Goal: Task Accomplishment & Management: Complete application form

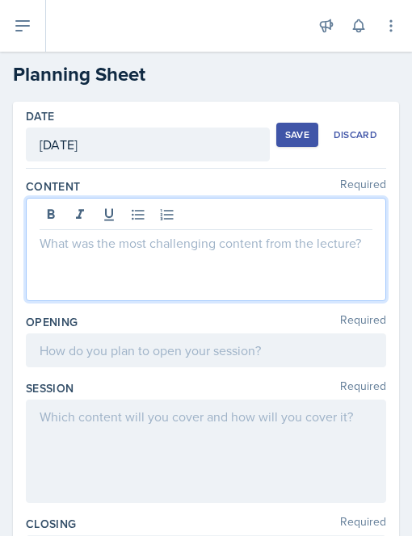
click at [94, 244] on p at bounding box center [206, 242] width 332 height 19
click at [61, 251] on p at bounding box center [206, 242] width 332 height 19
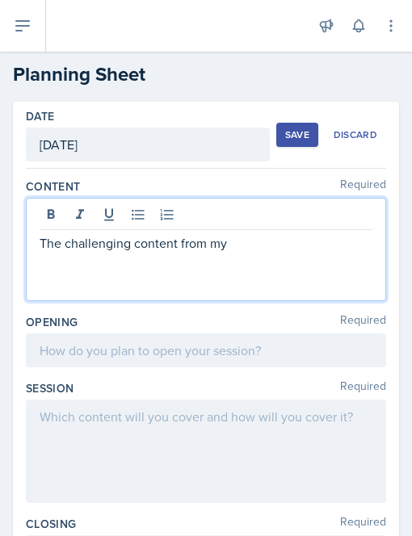
drag, startPoint x: 241, startPoint y: 250, endPoint x: 29, endPoint y: 244, distance: 212.3
click at [29, 244] on div "The challenging content from my" at bounding box center [206, 249] width 360 height 103
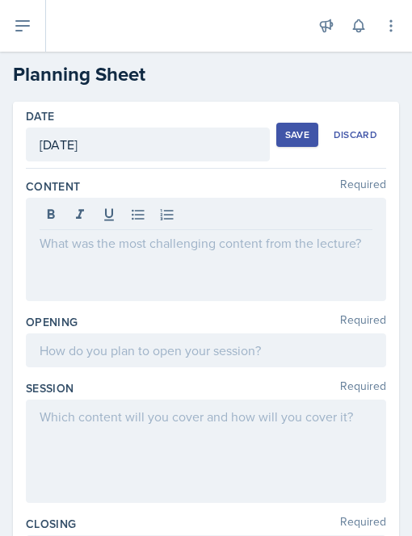
drag, startPoint x: 29, startPoint y: 244, endPoint x: 42, endPoint y: 241, distance: 13.3
click at [42, 241] on div at bounding box center [206, 249] width 360 height 103
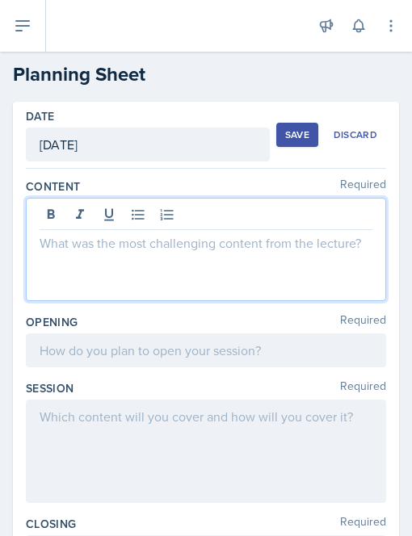
drag, startPoint x: 42, startPoint y: 241, endPoint x: 124, endPoint y: 240, distance: 82.3
click at [124, 240] on p at bounding box center [206, 242] width 332 height 19
click at [72, 248] on p at bounding box center [206, 242] width 332 height 19
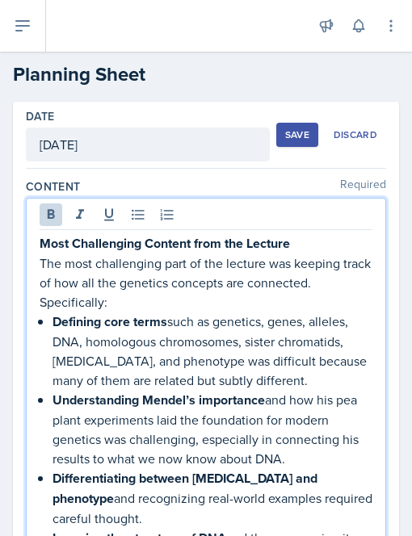
click at [301, 243] on p "Most Challenging Content from the Lecture" at bounding box center [206, 243] width 332 height 20
click at [45, 242] on strong "Most Challenging Content from the Lecture" at bounding box center [165, 243] width 250 height 19
click at [302, 244] on p "Most Challenging Content from the Lecture" at bounding box center [206, 243] width 332 height 20
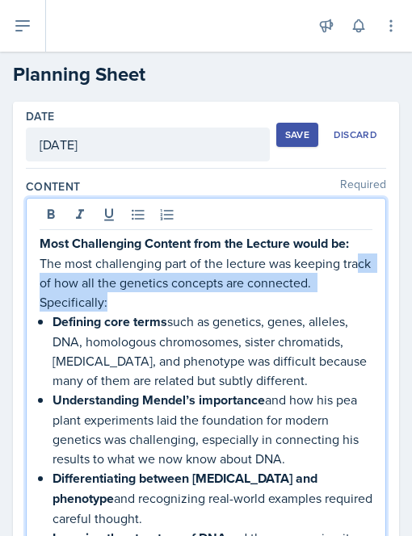
drag, startPoint x: 124, startPoint y: 302, endPoint x: 56, endPoint y: 276, distance: 72.5
click at [56, 276] on p "The most challenging part of the lecture was keeping track of how all the genet…" at bounding box center [206, 282] width 332 height 58
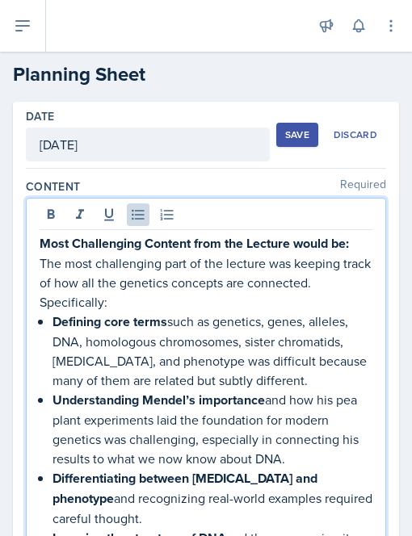
click at [96, 357] on p "Defining core terms such as genetics, genes, alleles, DNA, homologous chromosom…" at bounding box center [212, 350] width 320 height 78
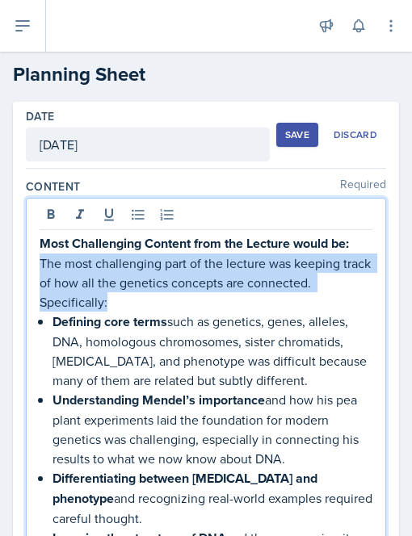
drag, startPoint x: 125, startPoint y: 303, endPoint x: 38, endPoint y: 265, distance: 95.0
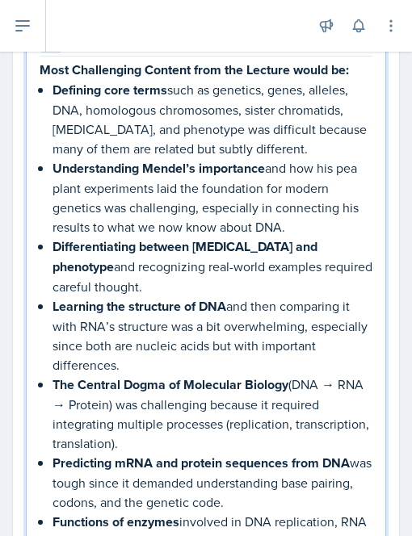
scroll to position [178, 0]
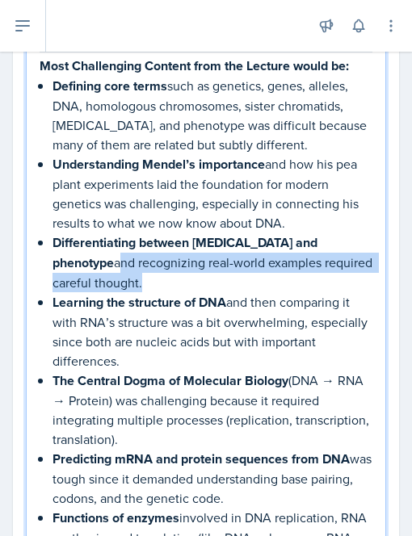
drag, startPoint x: 97, startPoint y: 278, endPoint x: 55, endPoint y: 265, distance: 43.9
click at [55, 265] on p "Differentiating between [MEDICAL_DATA] and phenotype and recognizing real-world…" at bounding box center [212, 262] width 320 height 60
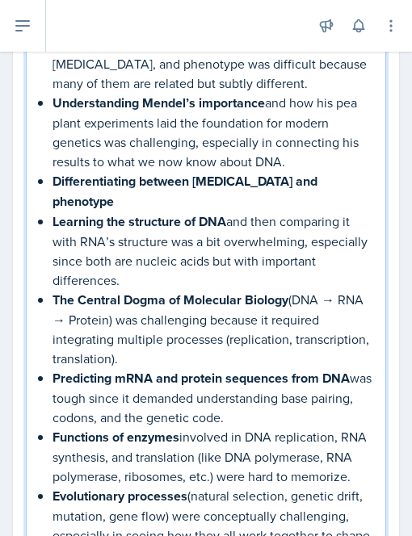
scroll to position [240, 0]
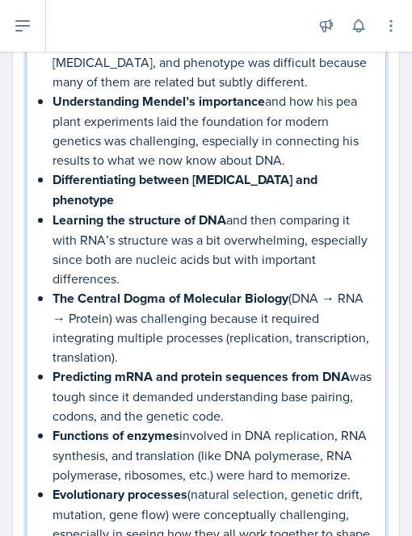
click at [92, 315] on p "The Central Dogma of Molecular Biology (DNA → RNA → Protein) was challenging be…" at bounding box center [212, 327] width 320 height 78
click at [107, 315] on p "The Central Dogma of Molecular Biology (DNA → RNA → Protein) was challenging be…" at bounding box center [212, 327] width 320 height 78
click at [191, 316] on p "The Central Dogma of Molecular Biology (DNA → RNA → Protein) was challenging be…" at bounding box center [212, 327] width 320 height 78
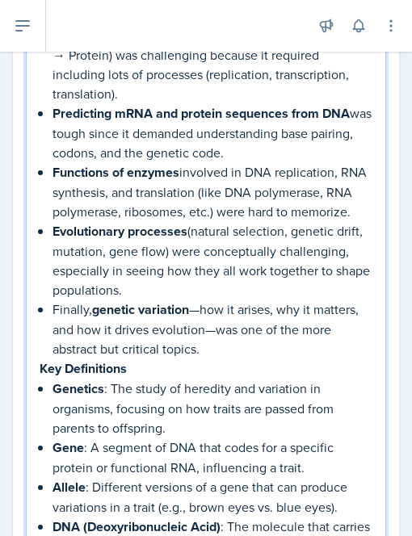
scroll to position [506, 0]
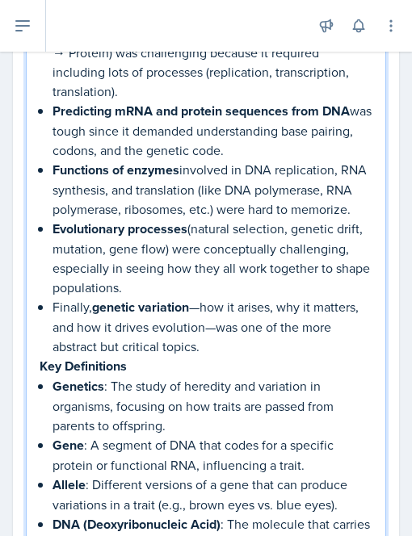
click at [202, 305] on p "Finally, genetic variation —how it arises, why it matters, and how it drives ev…" at bounding box center [212, 326] width 320 height 59
click at [266, 302] on p "Finally, genetic variation , how it arises, why it matters, and how it drives e…" at bounding box center [212, 326] width 320 height 59
click at [92, 324] on p "Finally, genetic variation , how it arises?, why it matters, and how it drives …" at bounding box center [212, 326] width 320 height 59
click at [257, 323] on p "Finally, genetic variation , how it arises?, why it matters?, and how it drives…" at bounding box center [212, 326] width 320 height 59
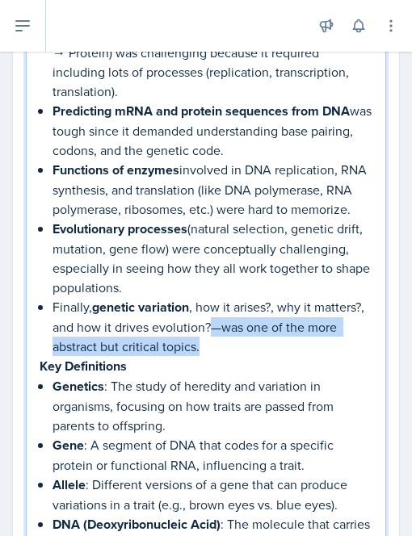
drag, startPoint x: 247, startPoint y: 346, endPoint x: 267, endPoint y: 327, distance: 28.0
click at [267, 327] on p "Finally, genetic variation , how it arises?, why it matters?, and how it drives…" at bounding box center [212, 326] width 320 height 59
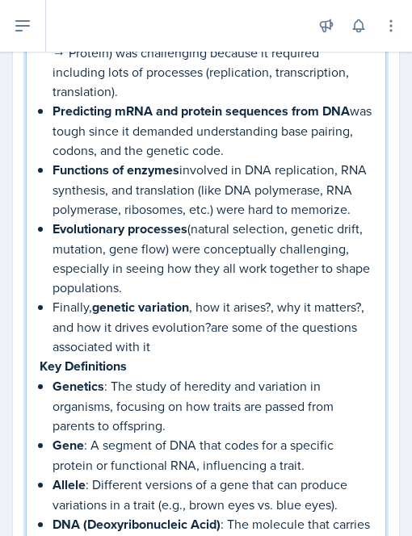
click at [262, 324] on p "Finally, genetic variation , how it arises?, why it matters?, and how it drives…" at bounding box center [212, 326] width 320 height 59
click at [91, 304] on p "Finally, genetic variation , how it arises?, why it matters?, and how it drives…" at bounding box center [212, 326] width 320 height 59
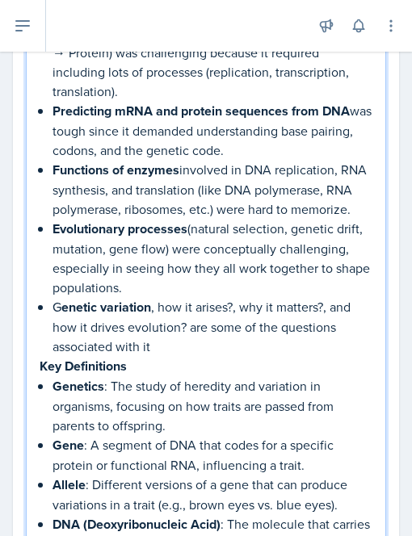
click at [111, 343] on p "G enetic variation , how it arises?, why it matters?, and how it drives evoluti…" at bounding box center [212, 326] width 320 height 59
click at [154, 303] on p "G enetic variation , how it arises?, why it matters?, and how it drives evoluti…" at bounding box center [212, 326] width 320 height 59
click at [242, 303] on p "G enetic variation - how it arises?, why it matters?, and how it drives evoluti…" at bounding box center [212, 326] width 320 height 59
click at [328, 303] on p "G enetic variation - how it arises? why it matters?, and how it drives evolutio…" at bounding box center [212, 326] width 320 height 59
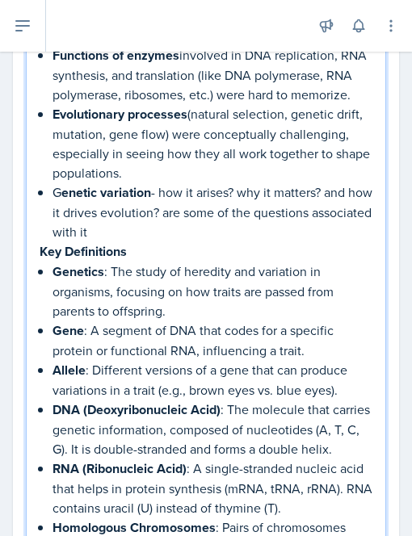
scroll to position [622, 0]
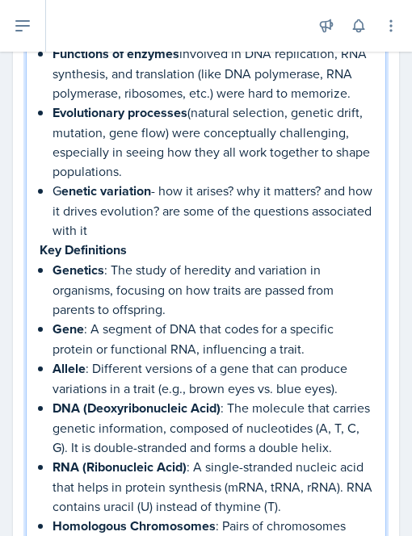
click at [165, 227] on p "G enetic variation - how it arises? why it matters? and how it drives evolution…" at bounding box center [212, 210] width 320 height 59
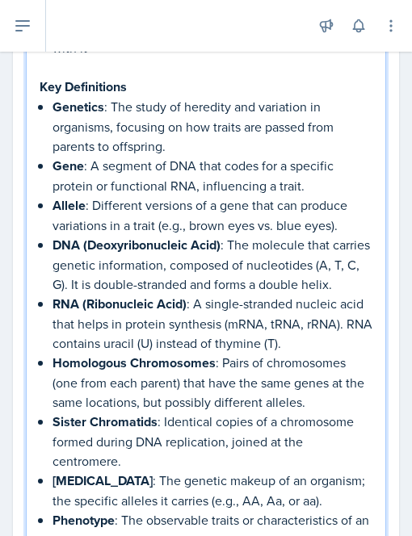
scroll to position [808, 0]
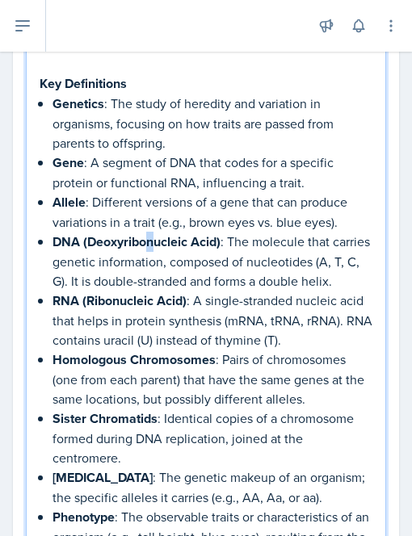
click at [152, 238] on strong "DNA (Deoxyribonucleic Acid)" at bounding box center [136, 241] width 168 height 19
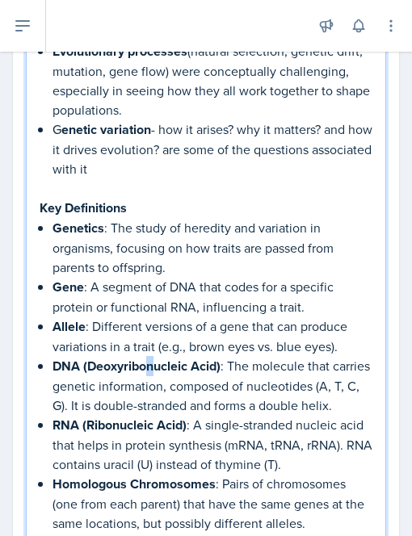
scroll to position [683, 0]
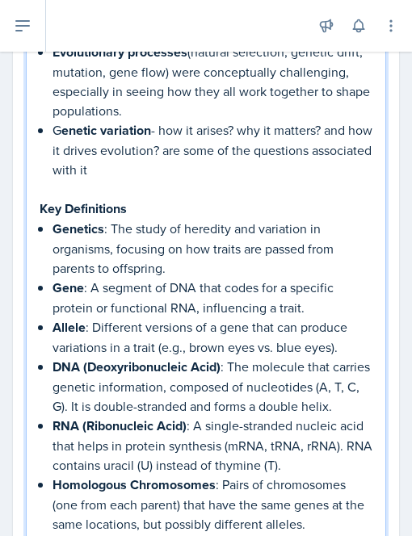
click at [159, 320] on p "Allele : Different versions of a gene that can produce variations in a trait (e…" at bounding box center [212, 337] width 320 height 40
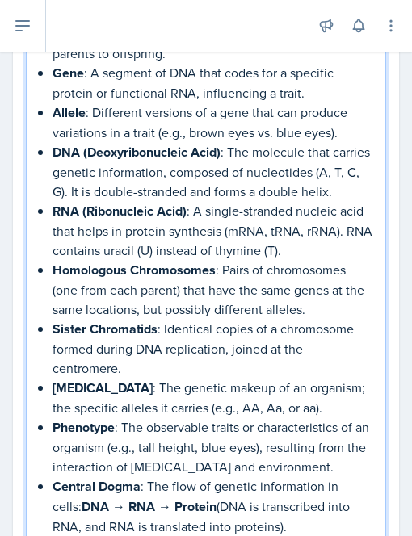
scroll to position [905, 0]
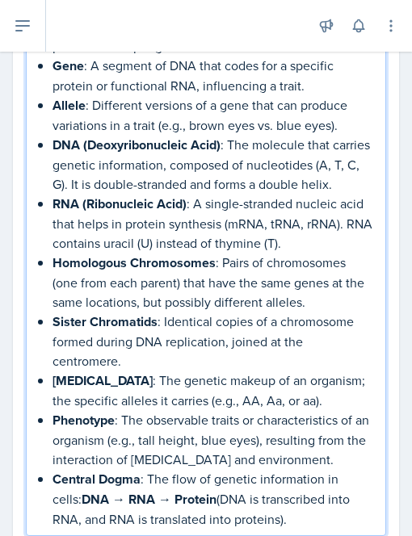
click at [107, 193] on p "DNA (Deoxyribonucleic Acid) : The molecule that carries genetic information, co…" at bounding box center [212, 164] width 320 height 59
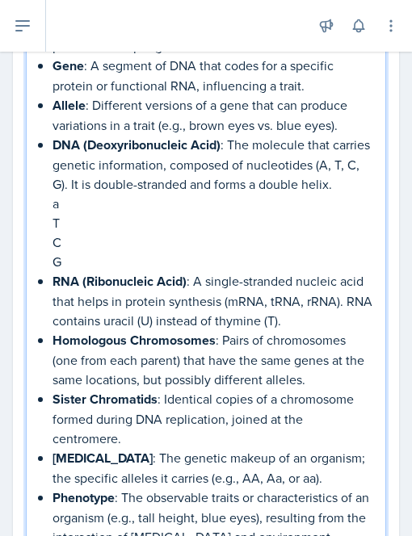
click at [61, 213] on p "a" at bounding box center [212, 203] width 320 height 19
click at [62, 232] on p "T" at bounding box center [212, 222] width 320 height 19
click at [68, 252] on p "C" at bounding box center [212, 241] width 320 height 19
click at [71, 271] on p "G" at bounding box center [212, 261] width 320 height 19
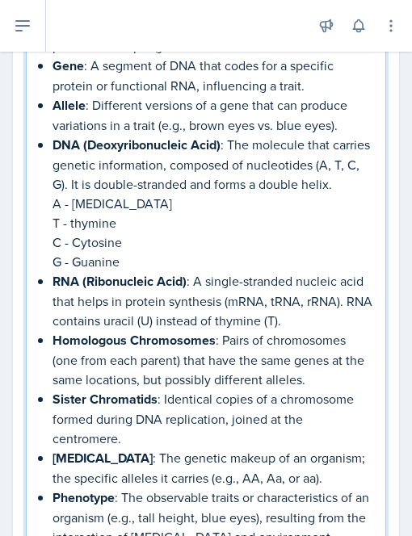
click at [73, 232] on p "T - thymine" at bounding box center [212, 222] width 320 height 19
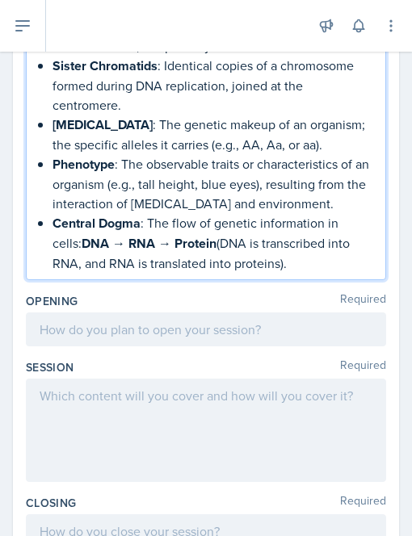
scroll to position [1240, 0]
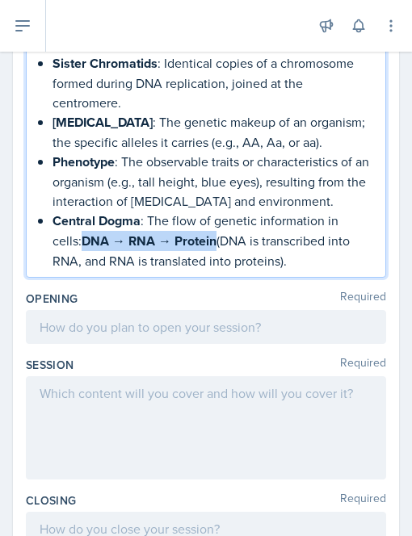
drag, startPoint x: 86, startPoint y: 256, endPoint x: 213, endPoint y: 254, distance: 127.5
click at [213, 250] on strong "DNA → RNA → Protein" at bounding box center [148, 241] width 135 height 19
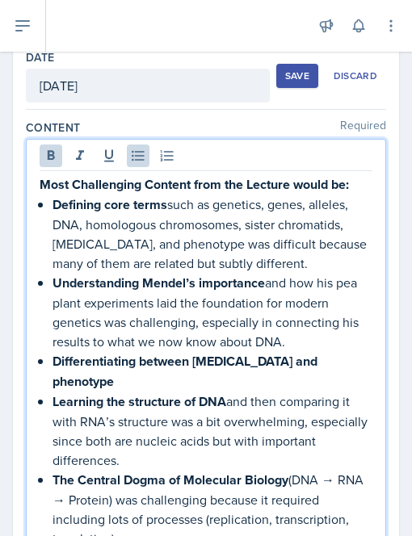
scroll to position [0, 0]
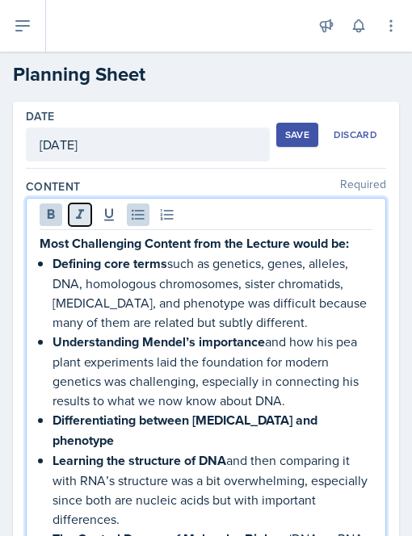
click at [78, 218] on icon at bounding box center [80, 215] width 16 height 16
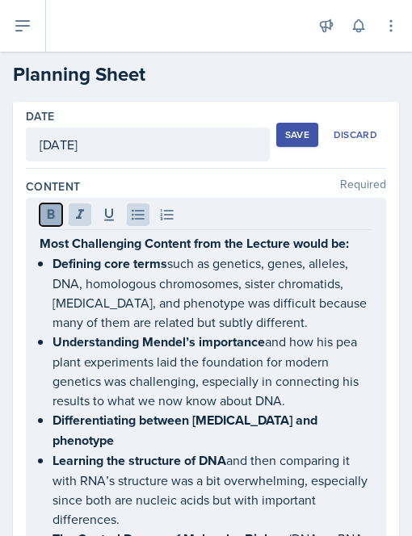
click at [58, 223] on button at bounding box center [51, 214] width 23 height 23
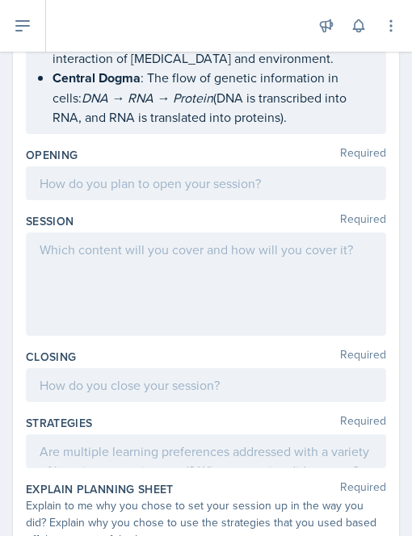
click at [155, 281] on div at bounding box center [206, 283] width 360 height 103
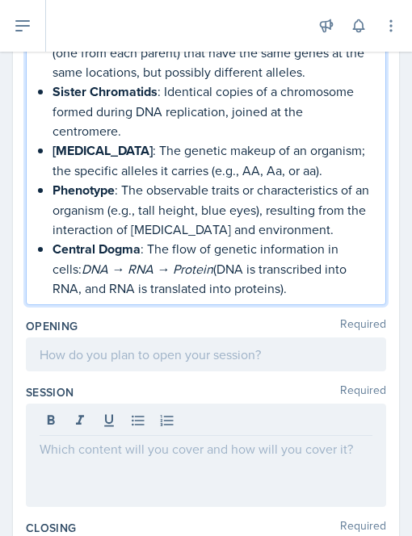
scroll to position [1239, 0]
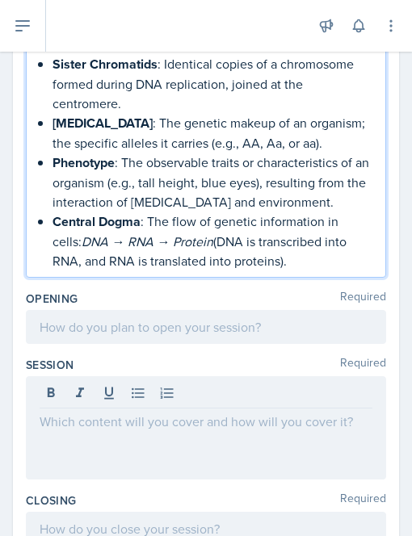
click at [162, 231] on p "Central Dogma : The flow of genetic information in cells: DNA → RNA → Protein (…" at bounding box center [212, 240] width 320 height 59
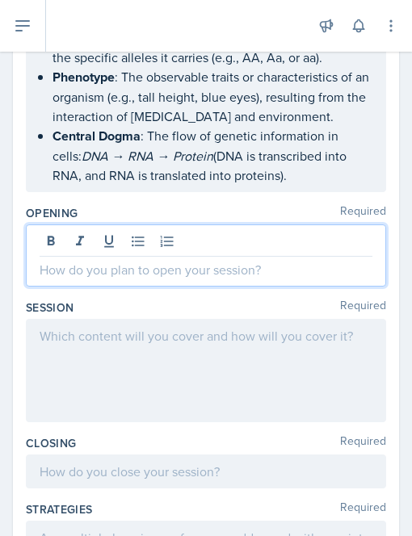
click at [123, 257] on div at bounding box center [206, 255] width 360 height 62
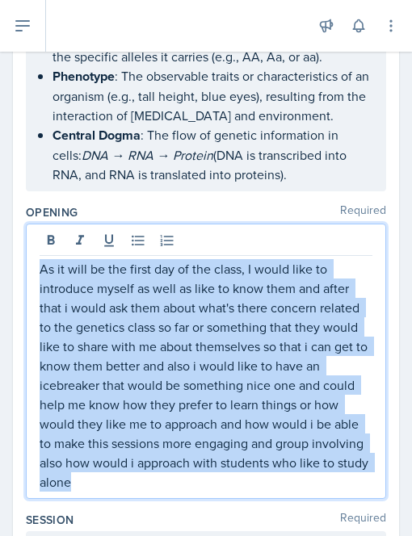
drag, startPoint x: 173, startPoint y: 495, endPoint x: 21, endPoint y: 288, distance: 256.3
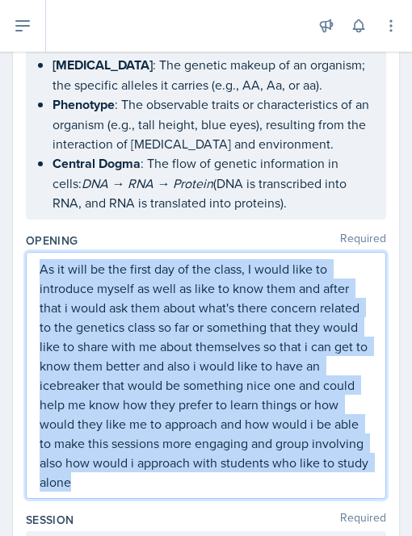
copy p "As it will be the first day of the class, I would like to introduce myself as w…"
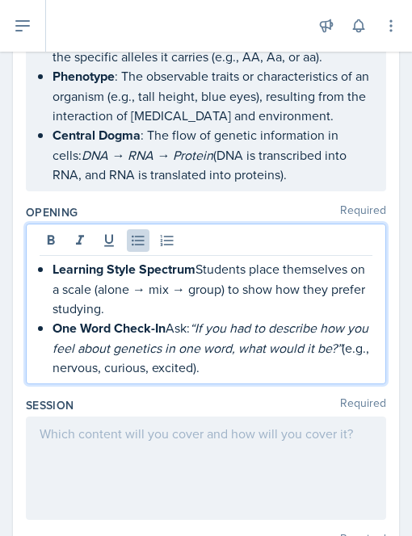
scroll to position [1264, 0]
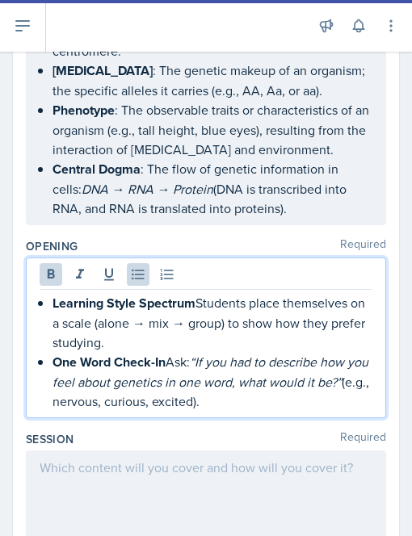
click at [51, 311] on div "Learning Style Spectrum Students place themselves on a scale (alone → mix → gro…" at bounding box center [206, 352] width 332 height 118
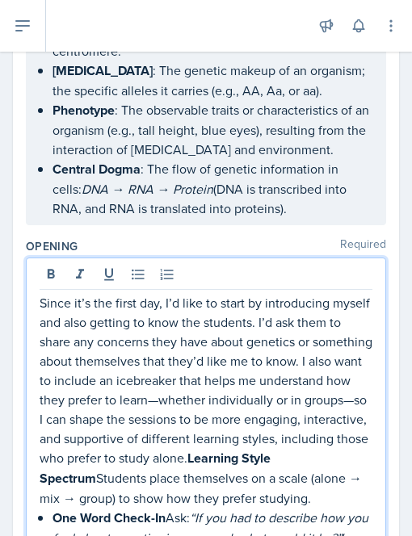
click at [71, 315] on p "Since it’s the first day, I’d like to start by introducing myself and also gett…" at bounding box center [206, 400] width 332 height 215
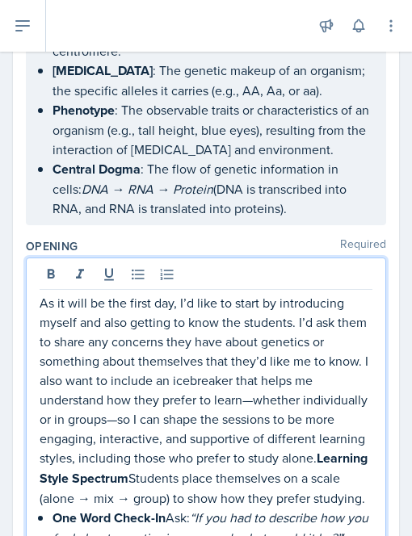
click at [170, 315] on p "As it will be the first day, I’d like to start by introducing myself and also g…" at bounding box center [206, 400] width 332 height 215
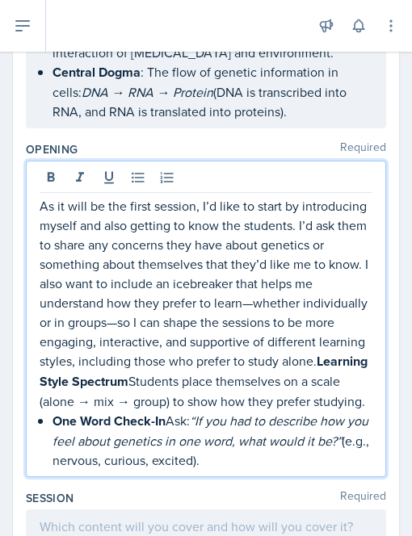
scroll to position [1361, 0]
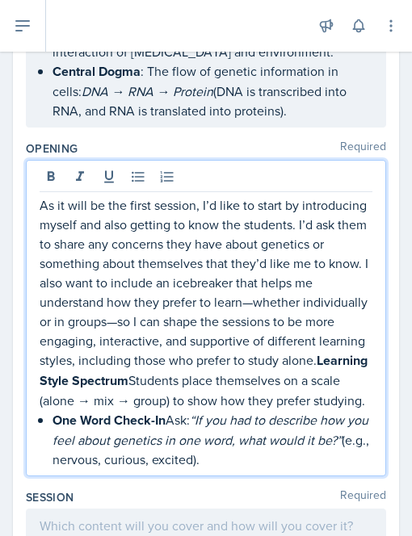
click at [81, 335] on p "As it will be the first session, I’d like to start by introducing myself and al…" at bounding box center [206, 302] width 332 height 215
click at [271, 333] on p "As it will be the first session, I’d like to start by introducing myself and al…" at bounding box center [206, 302] width 332 height 215
click at [188, 390] on strong "Learning Style Spectrum" at bounding box center [205, 370] width 331 height 39
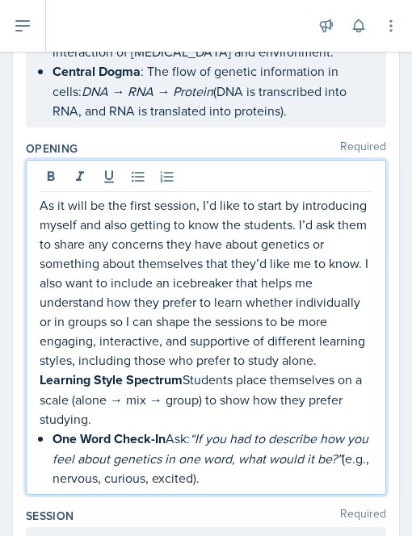
click at [190, 407] on p "Learning Style Spectrum Students place themselves on a scale (alone → mix → gro…" at bounding box center [206, 399] width 332 height 59
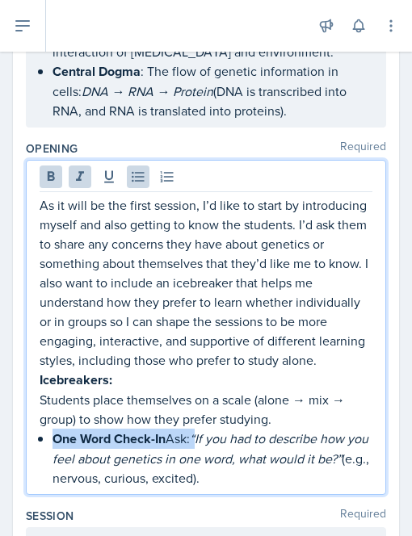
drag, startPoint x: 203, startPoint y: 466, endPoint x: 30, endPoint y: 468, distance: 172.7
click at [30, 468] on div "As it will be the first session, I’d like to start by introducing myself and al…" at bounding box center [206, 327] width 360 height 335
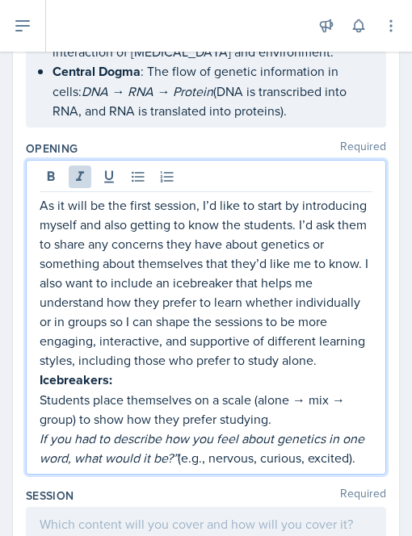
click at [69, 466] on em "If you had to describe how you feel about genetics in one word, what would it b…" at bounding box center [204, 447] width 328 height 37
click at [200, 466] on em "If you had to describe how you feel about genetics in one word, what would it b…" at bounding box center [204, 447] width 328 height 37
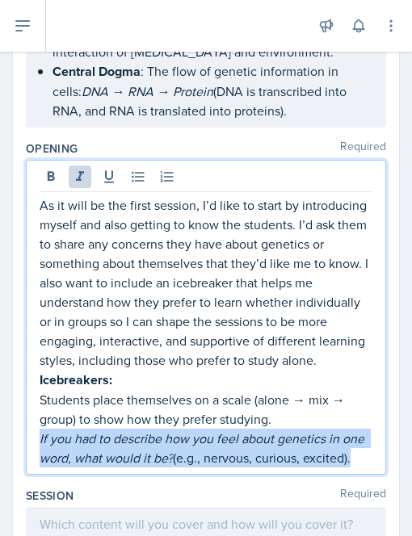
drag, startPoint x: 134, startPoint y: 516, endPoint x: 39, endPoint y: 470, distance: 105.4
click at [39, 470] on div "As it will be the first session, I’d like to start by introducing myself and al…" at bounding box center [206, 317] width 360 height 315
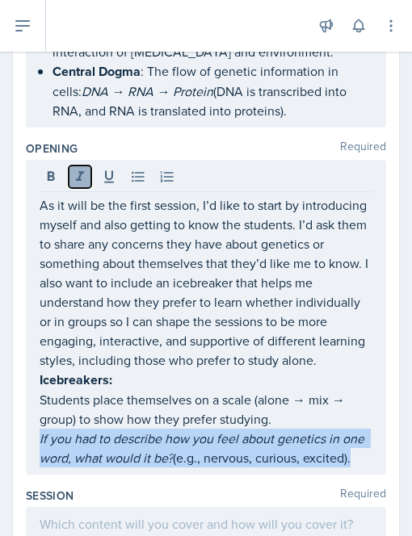
click at [86, 180] on icon at bounding box center [80, 177] width 16 height 16
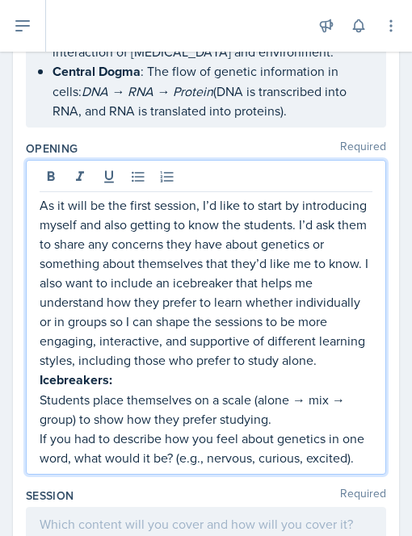
click at [137, 346] on p "As it will be the first session, I’d like to start by introducing myself and al…" at bounding box center [206, 282] width 332 height 174
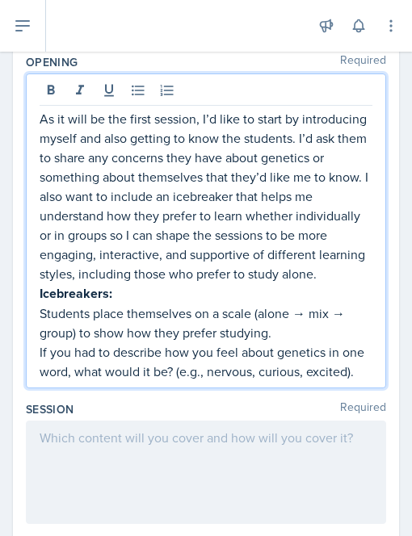
scroll to position [1456, 0]
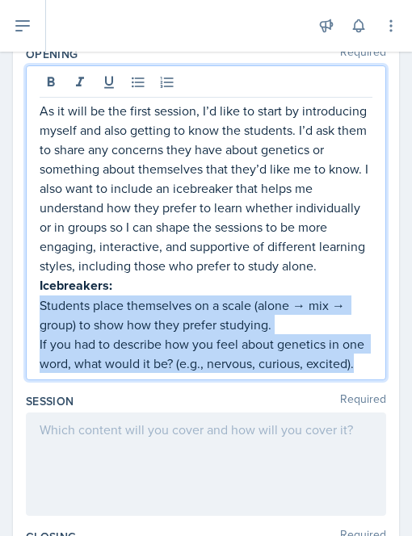
drag, startPoint x: 40, startPoint y: 333, endPoint x: 119, endPoint y: 428, distance: 123.3
click at [119, 380] on div "As it will be the first session, I’d like to start by introducing myself and al…" at bounding box center [206, 222] width 360 height 315
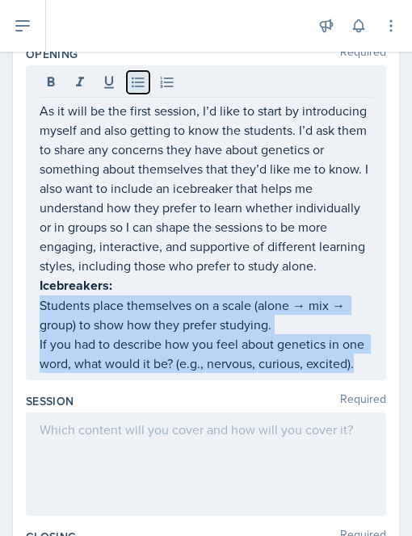
click at [130, 90] on icon at bounding box center [138, 82] width 16 height 16
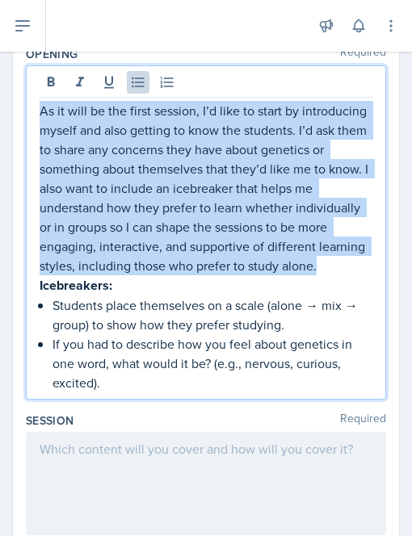
click at [146, 392] on p "If you had to describe how you feel about genetics in one word, what would it b…" at bounding box center [212, 363] width 320 height 58
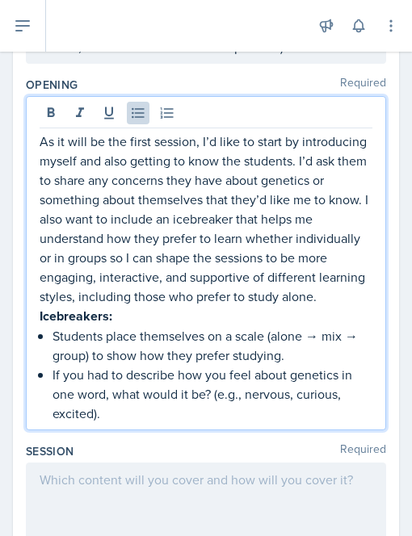
scroll to position [1423, 0]
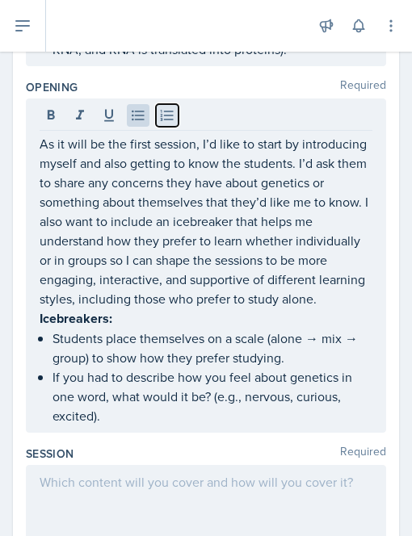
click at [161, 120] on icon at bounding box center [167, 115] width 13 height 10
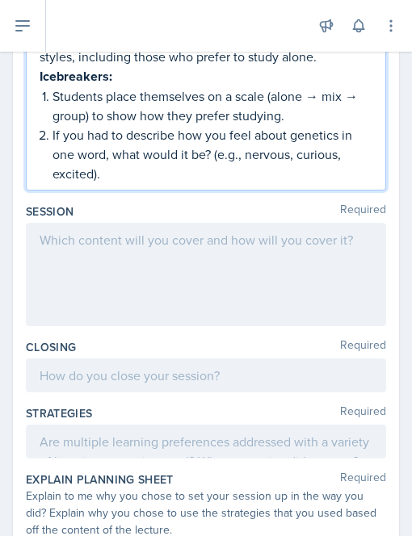
scroll to position [1678, 0]
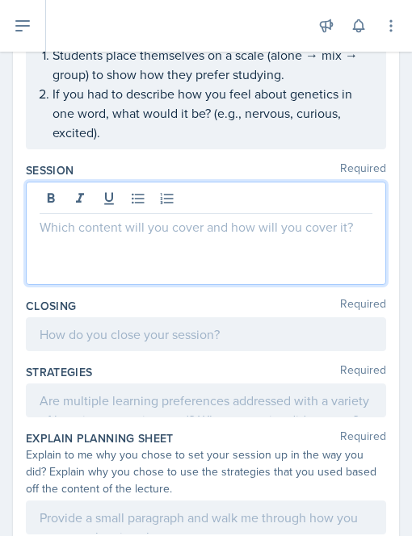
click at [91, 236] on p at bounding box center [206, 226] width 332 height 19
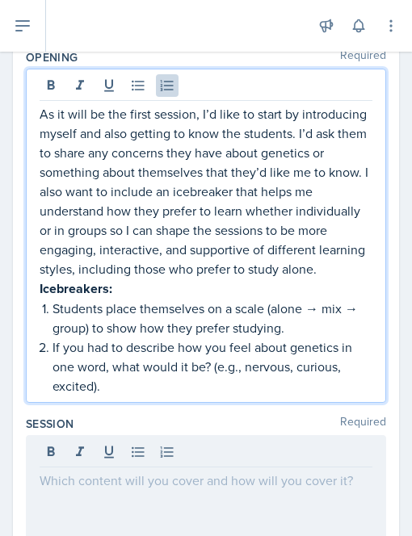
scroll to position [1480, 0]
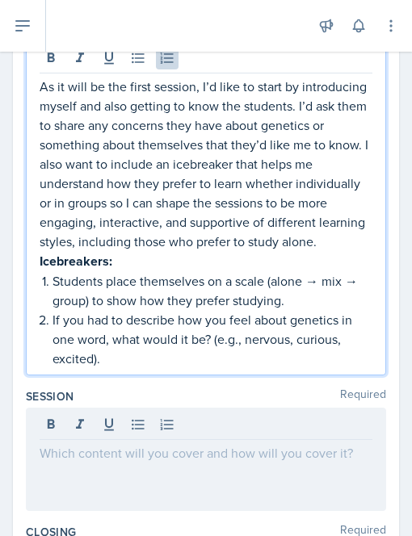
click at [132, 368] on p "If you had to describe how you feel about genetics in one word, what would it b…" at bounding box center [212, 339] width 320 height 58
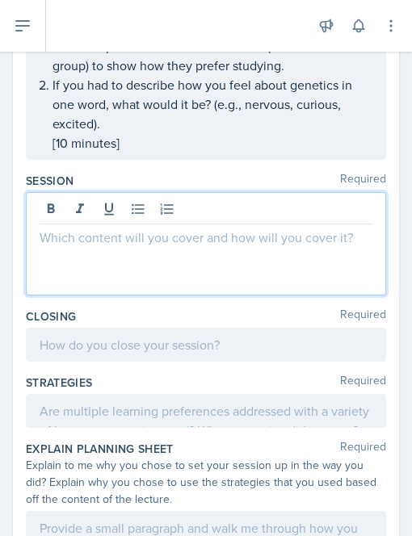
click at [102, 247] on p at bounding box center [206, 237] width 332 height 19
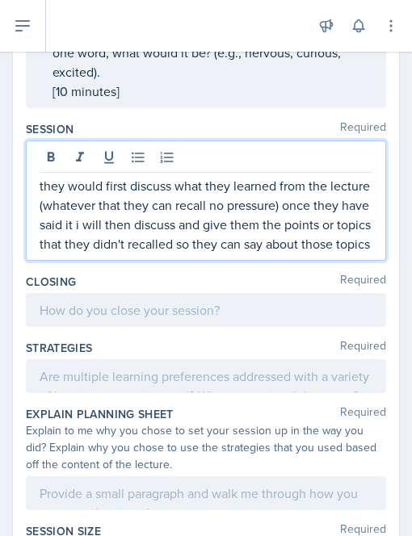
scroll to position [1738, 0]
click at [357, 253] on p "they would first discuss what they learned from the lecture (whatever that they…" at bounding box center [206, 214] width 332 height 77
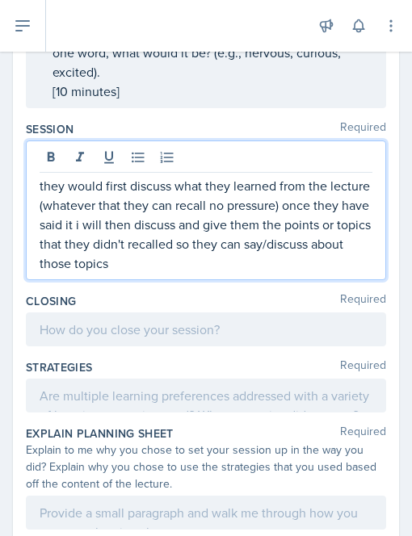
click at [269, 273] on p "they would first discuss what they learned from the lecture (whatever that they…" at bounding box center [206, 224] width 332 height 97
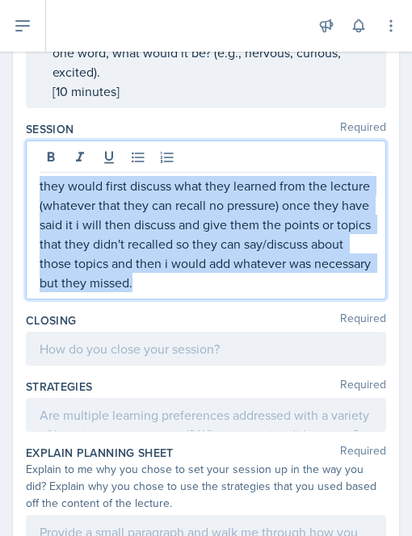
drag, startPoint x: 282, startPoint y: 312, endPoint x: 29, endPoint y: 190, distance: 281.5
click at [29, 190] on div "they would first discuss what they learned from the lecture (whatever that they…" at bounding box center [206, 219] width 360 height 159
copy p "they would first discuss what they learned from the lecture (whatever that they…"
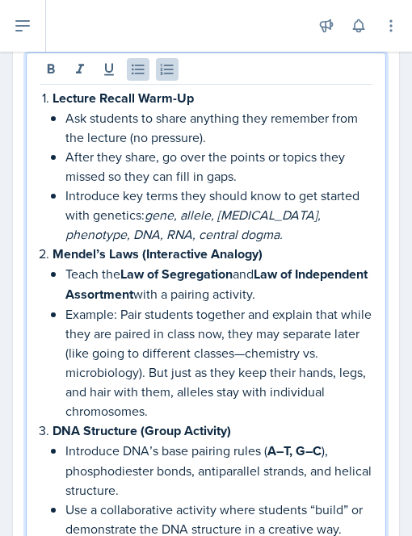
scroll to position [1827, 0]
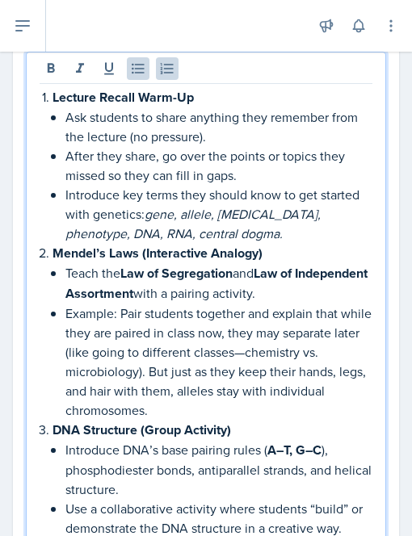
click at [197, 146] on p "Ask students to share anything they remember from the lecture (no pressure)." at bounding box center [218, 126] width 307 height 39
click at [82, 146] on p "Ask students to share anything they remember from the lecture (no pressure at a…" at bounding box center [218, 126] width 307 height 39
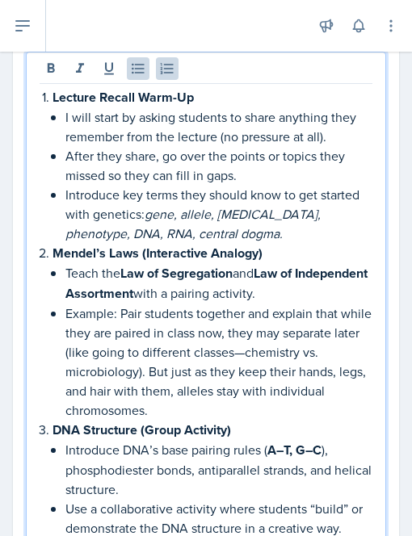
click at [163, 185] on p "After they share, go over the points or topics they missed so they can fill in …" at bounding box center [218, 165] width 307 height 39
click at [68, 228] on p "Introduce key terms they should know to get started with genetics: gene, allele…" at bounding box center [218, 214] width 307 height 58
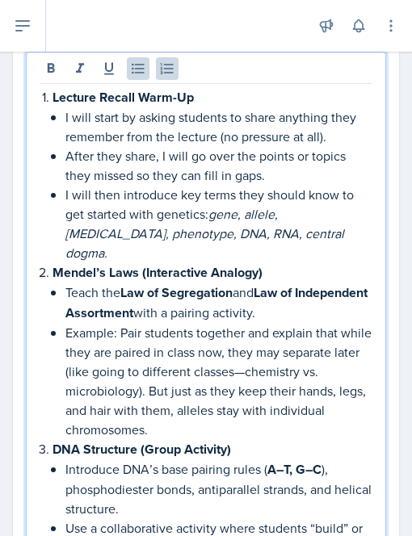
click at [210, 248] on em "gene, allele, [MEDICAL_DATA], phenotype, DNA, RNA, central dogma." at bounding box center [206, 233] width 282 height 56
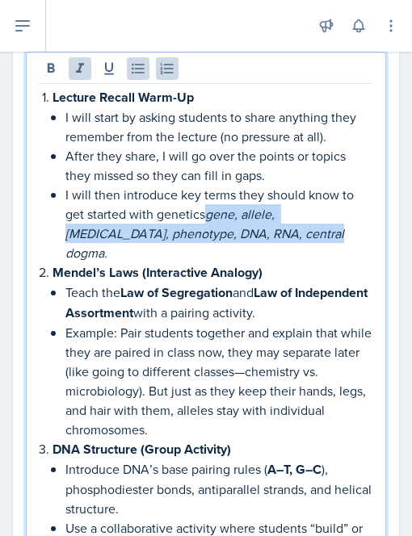
drag, startPoint x: 205, startPoint y: 248, endPoint x: 279, endPoint y: 263, distance: 75.8
click at [279, 261] on em "gene, allele, [MEDICAL_DATA], phenotype, DNA, RNA, central dogma." at bounding box center [206, 233] width 282 height 56
copy em "gene, allele, [MEDICAL_DATA], phenotype, DNA, RNA, central dogma"
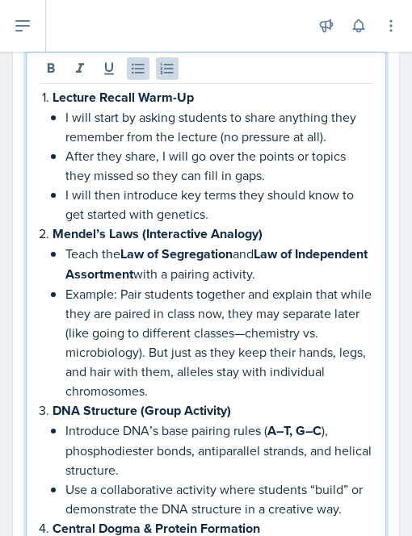
click at [234, 224] on p "I will then introduce key terms they should know to get started with genetics ." at bounding box center [218, 204] width 307 height 39
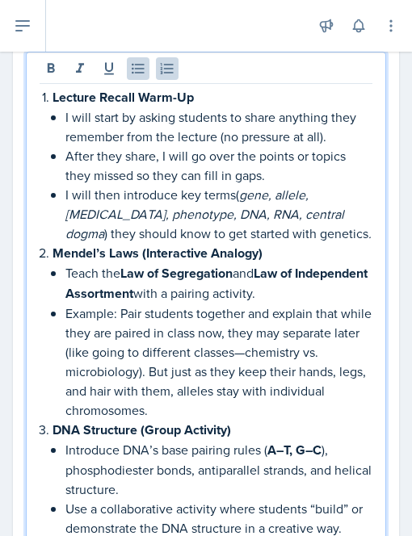
click at [234, 224] on p "I will then introduce key terms( gene, allele, [MEDICAL_DATA], phenotype, DNA, …" at bounding box center [218, 214] width 307 height 58
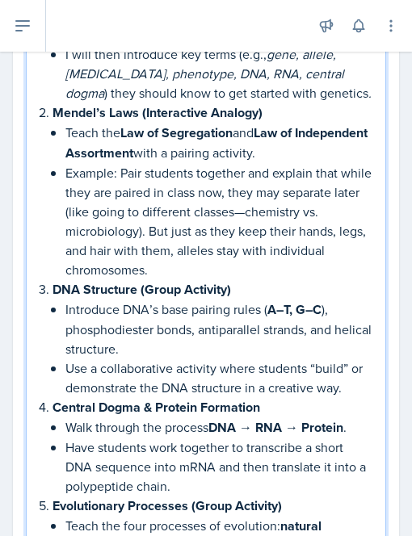
scroll to position [1966, 0]
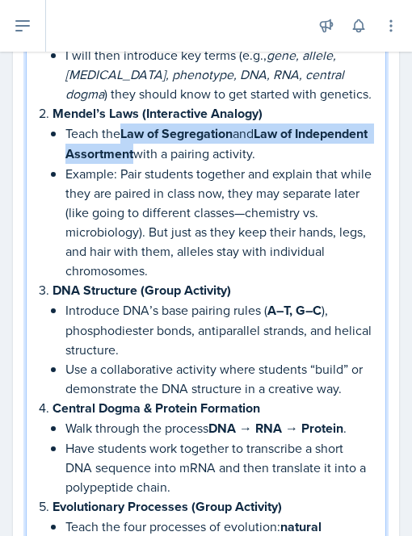
drag, startPoint x: 210, startPoint y: 185, endPoint x: 125, endPoint y: 167, distance: 86.6
click at [125, 164] on p "Teach the Law of Segregation and Law of Independent Assortment with a pairing a…" at bounding box center [218, 143] width 307 height 40
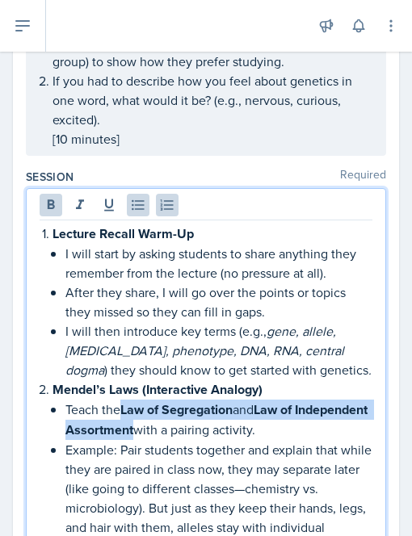
scroll to position [1689, 0]
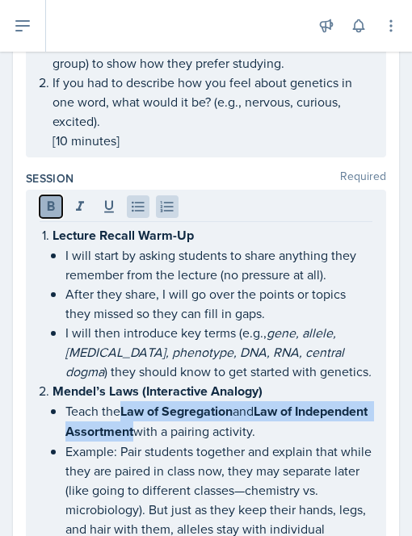
click at [50, 215] on icon at bounding box center [51, 206] width 16 height 16
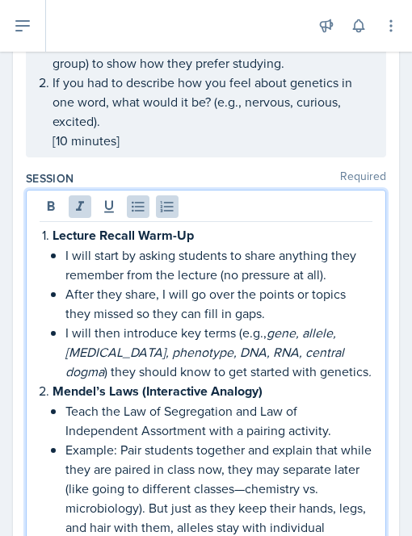
click at [163, 374] on em "gene, allele, [MEDICAL_DATA], phenotype, DNA, RNA, central dogma" at bounding box center [206, 352] width 282 height 56
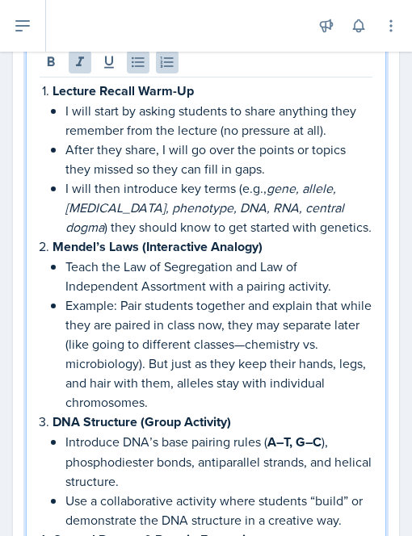
scroll to position [1834, 0]
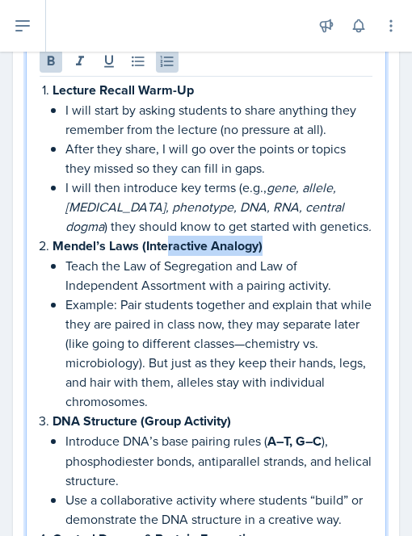
drag, startPoint x: 265, startPoint y: 273, endPoint x: 166, endPoint y: 278, distance: 98.6
click at [166, 256] on p "Mendel’s Laws (Interactive Analogy)" at bounding box center [212, 246] width 320 height 20
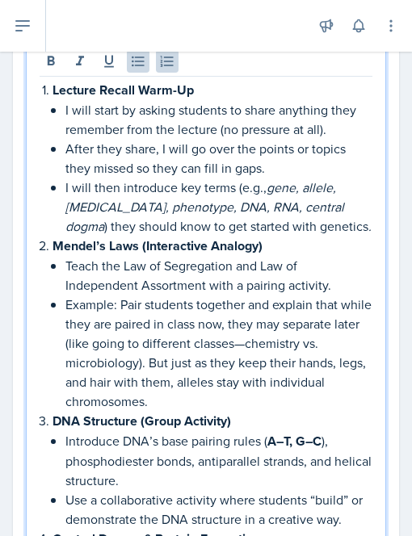
click at [110, 340] on p "Example: Pair students together and explain that while they are paired in class…" at bounding box center [218, 353] width 307 height 116
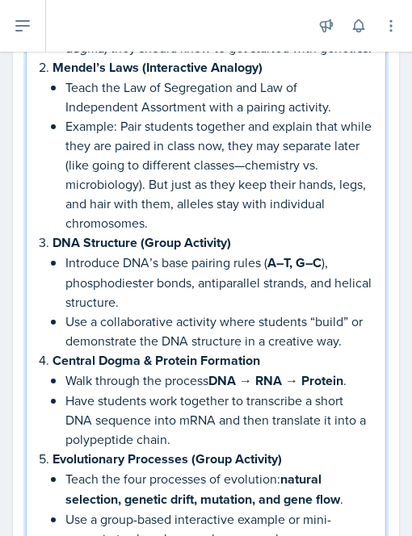
scroll to position [2030, 0]
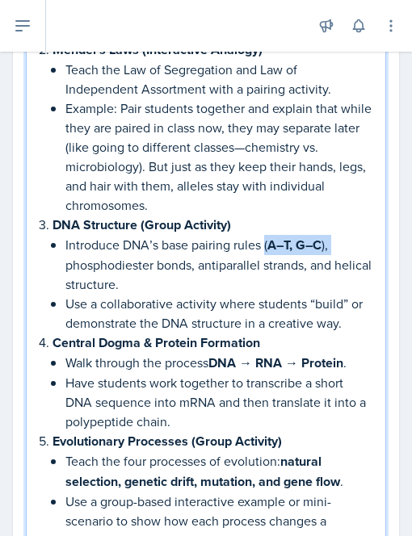
drag, startPoint x: 265, startPoint y: 278, endPoint x: 336, endPoint y: 278, distance: 71.0
click at [336, 278] on p "Introduce DNA’s base pairing rules ( A–T, G–C ), phosphodiester bonds, antipara…" at bounding box center [218, 264] width 307 height 59
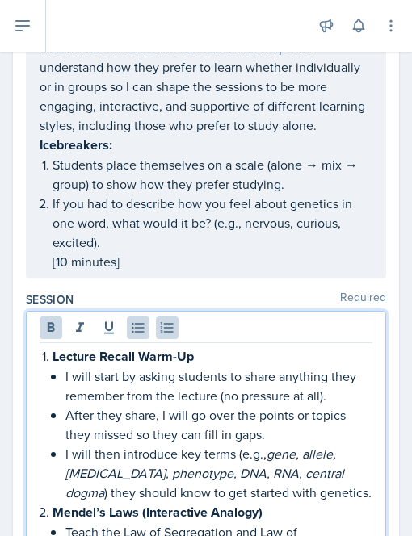
scroll to position [1567, 0]
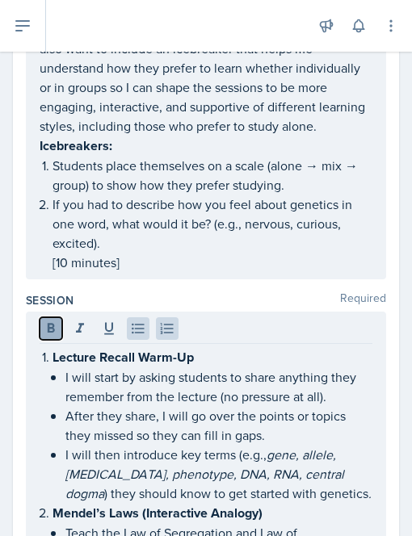
click at [44, 336] on icon at bounding box center [51, 328] width 16 height 16
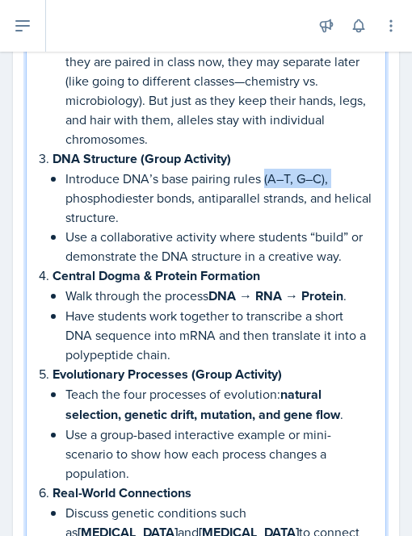
scroll to position [2097, 0]
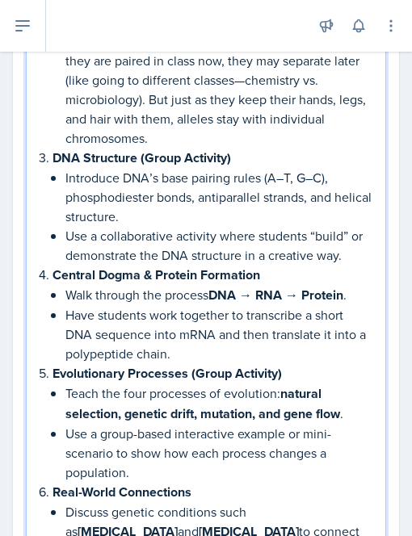
click at [134, 382] on strong "Evolutionary Processes (Group Activity)" at bounding box center [166, 373] width 229 height 19
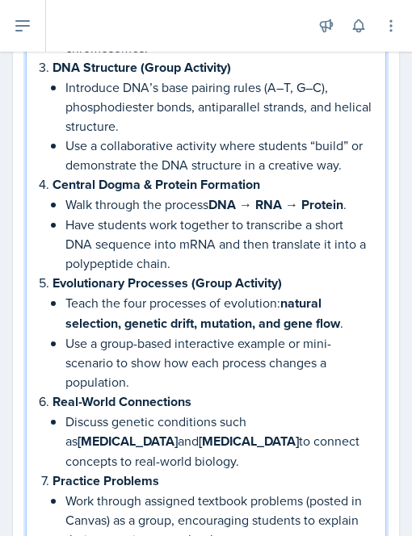
scroll to position [2194, 0]
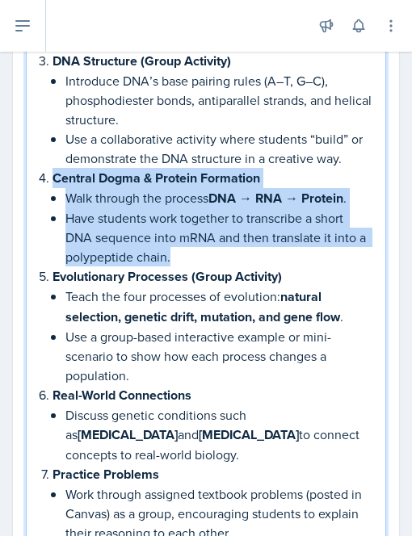
drag, startPoint x: 52, startPoint y: 207, endPoint x: 193, endPoint y: 286, distance: 161.1
click at [193, 266] on li "Central Dogma & Protein Formation Walk through the process DNA → RNA → Protein …" at bounding box center [212, 217] width 320 height 98
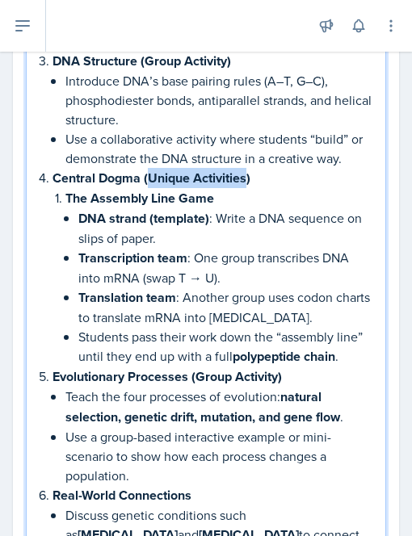
drag, startPoint x: 247, startPoint y: 207, endPoint x: 148, endPoint y: 209, distance: 98.5
click at [148, 187] on strong "Central Dogma (Unique Activities)" at bounding box center [151, 178] width 198 height 19
drag, startPoint x: 268, startPoint y: 202, endPoint x: 146, endPoint y: 211, distance: 122.2
click at [146, 188] on p "Central Dogma (Unique Activities)" at bounding box center [212, 178] width 320 height 20
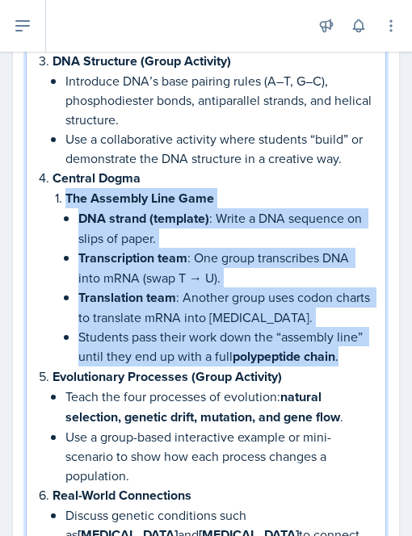
drag, startPoint x: 66, startPoint y: 227, endPoint x: 152, endPoint y: 407, distance: 200.0
click at [152, 366] on li "The Assembly Line Game DNA strand (template) : Write a DNA sequence on slips of…" at bounding box center [218, 277] width 307 height 178
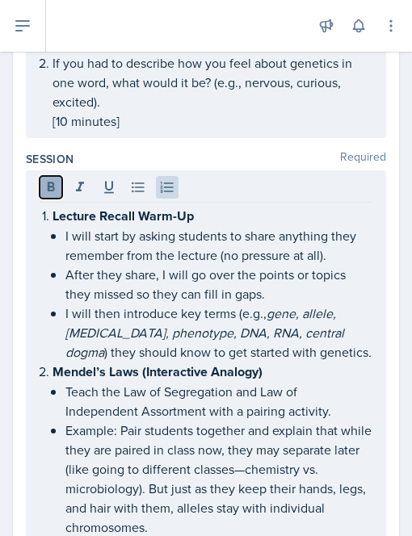
click at [52, 195] on icon at bounding box center [51, 187] width 16 height 16
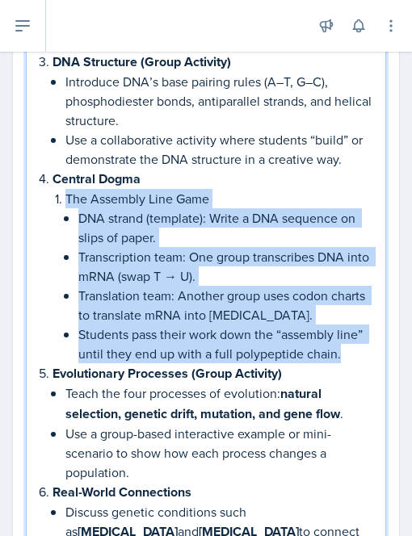
scroll to position [2198, 0]
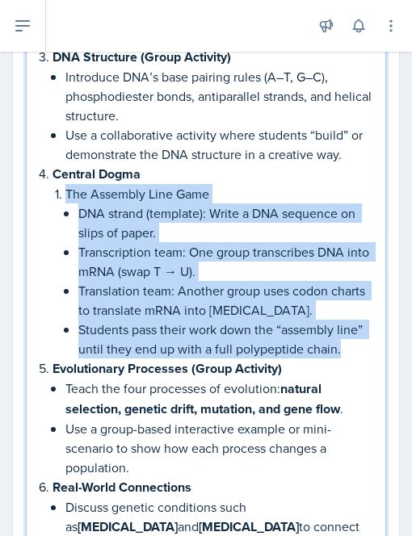
click at [102, 281] on p "Transcription team: One group transcribes DNA into mRNA (swap T → U)." at bounding box center [225, 261] width 294 height 39
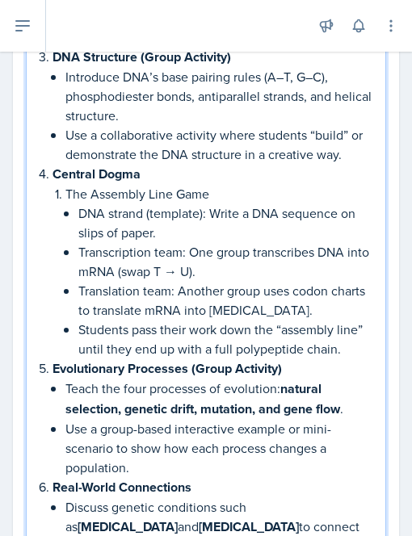
scroll to position [2154, 0]
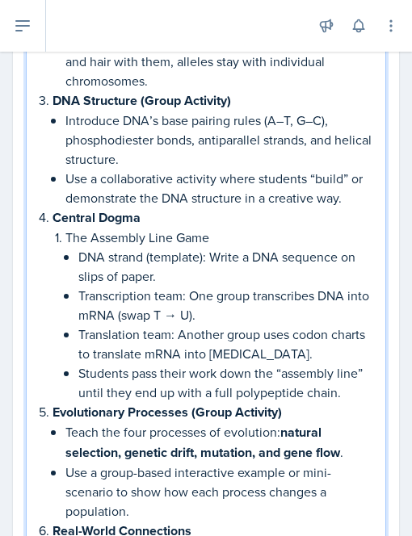
click at [161, 228] on p "Central Dogma" at bounding box center [212, 217] width 320 height 20
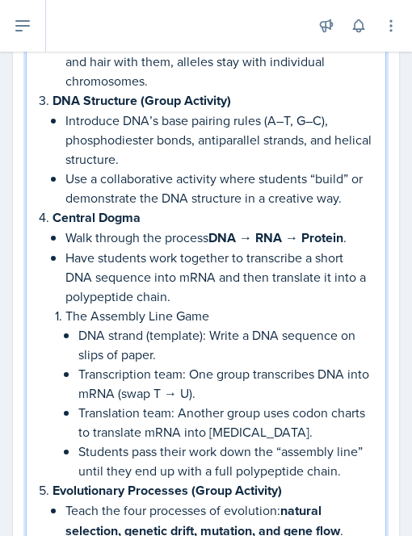
click at [67, 325] on p "The Assembly Line Game" at bounding box center [218, 315] width 307 height 19
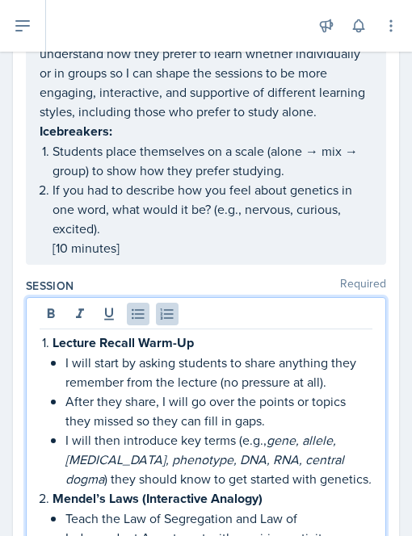
scroll to position [1579, 0]
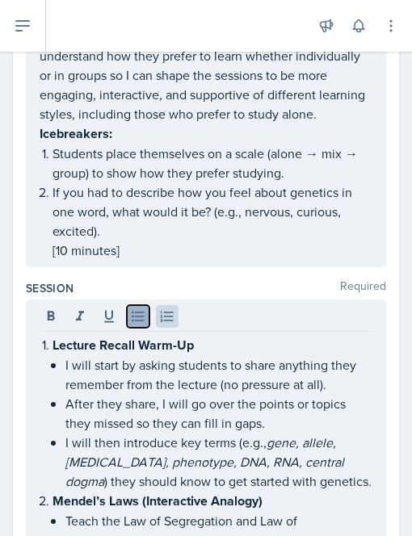
click at [139, 322] on icon at bounding box center [138, 316] width 12 height 10
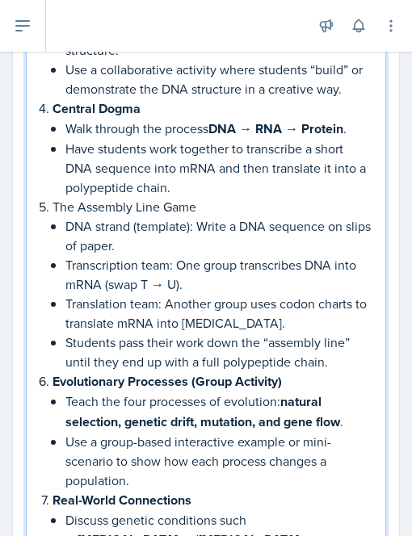
scroll to position [2261, 0]
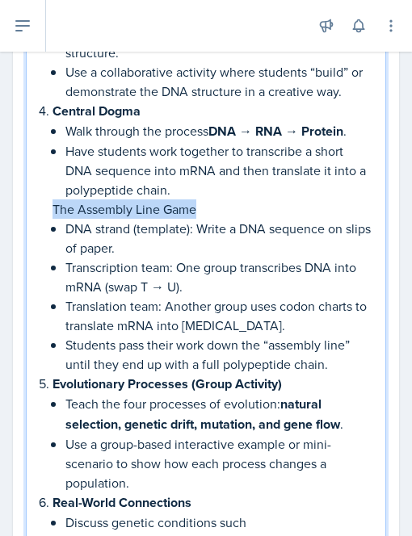
drag, startPoint x: 52, startPoint y: 236, endPoint x: 194, endPoint y: 240, distance: 142.0
click at [194, 240] on div "Lecture Recall Warm-Up I will start by asking students to share anything they r…" at bounding box center [206, 151] width 332 height 996
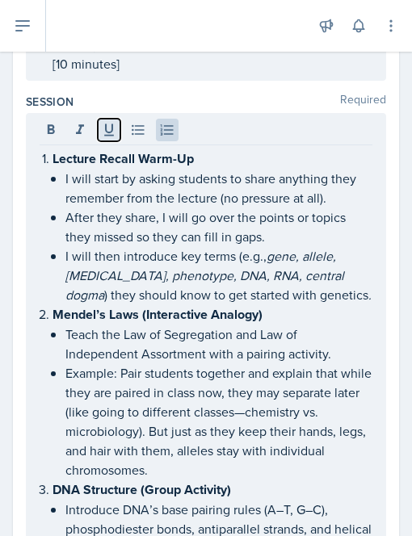
click at [111, 138] on icon at bounding box center [109, 130] width 16 height 16
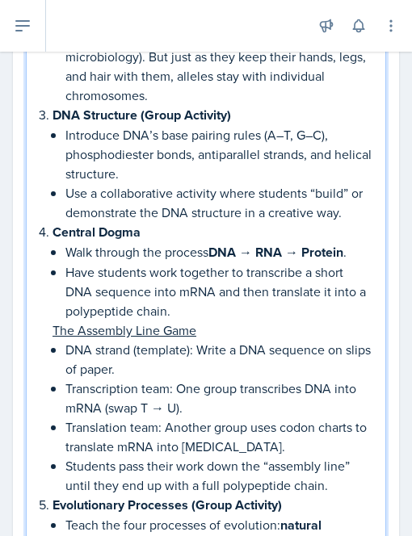
scroll to position [2150, 0]
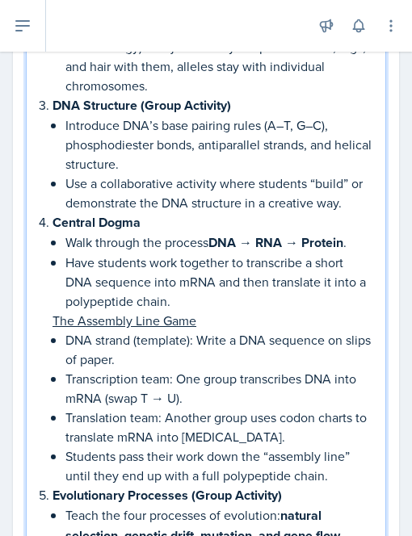
click at [213, 407] on p "Transcription team: One group transcribes DNA into mRNA (swap T → U)." at bounding box center [218, 388] width 307 height 39
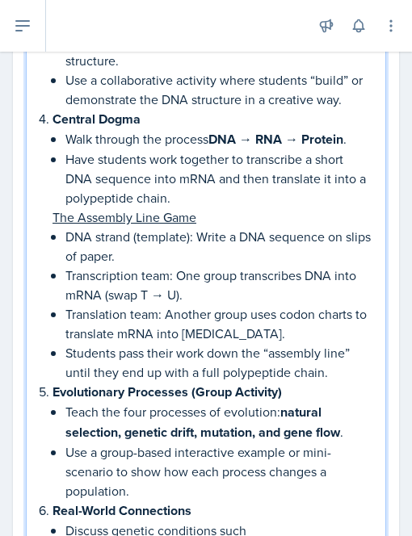
scroll to position [2267, 0]
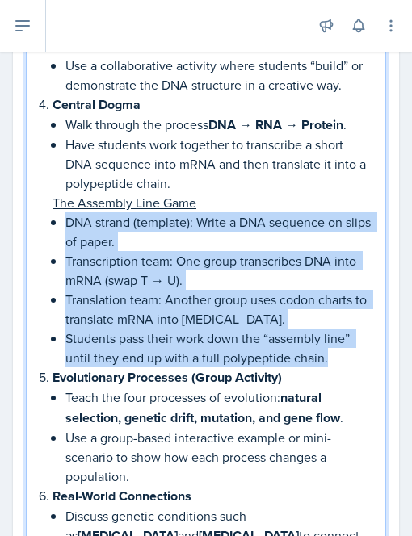
drag, startPoint x: 63, startPoint y: 254, endPoint x: 326, endPoint y: 388, distance: 295.2
click at [326, 367] on li "Central Dogma Walk through the process DNA → RNA → Protein . Have students work…" at bounding box center [212, 230] width 320 height 273
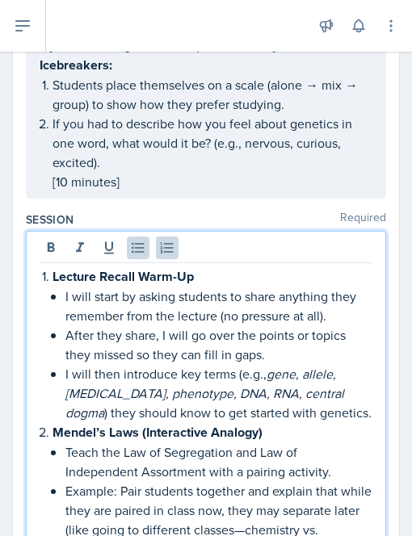
scroll to position [1647, 0]
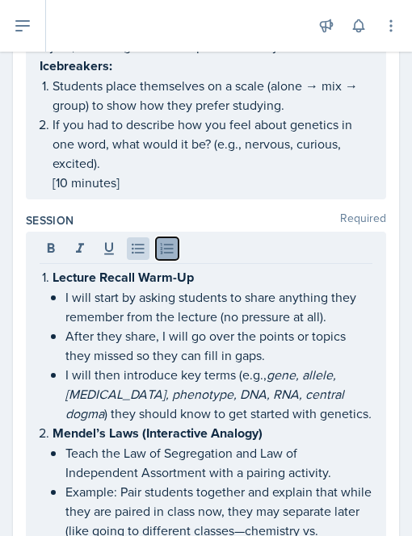
click at [169, 253] on icon at bounding box center [167, 248] width 13 height 10
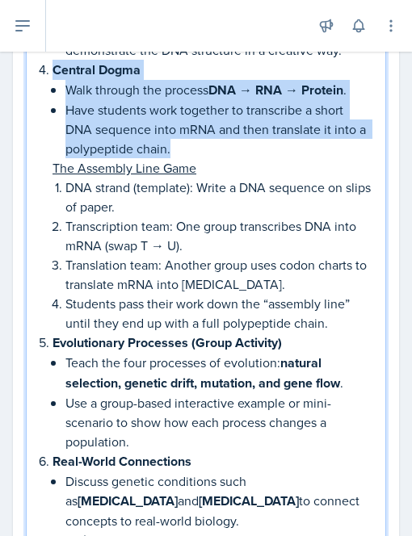
scroll to position [2304, 0]
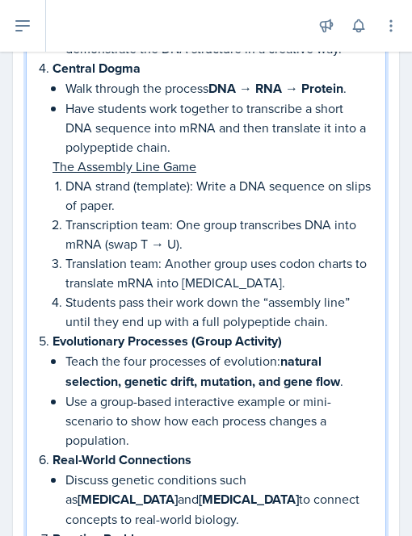
click at [109, 442] on p "Use a group-based interactive example or mini-scenario to show how each process…" at bounding box center [218, 420] width 307 height 58
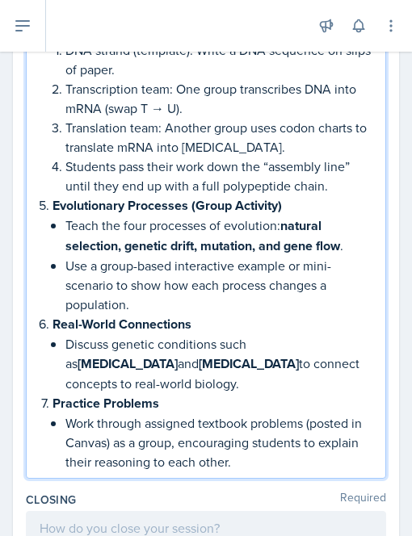
scroll to position [2442, 0]
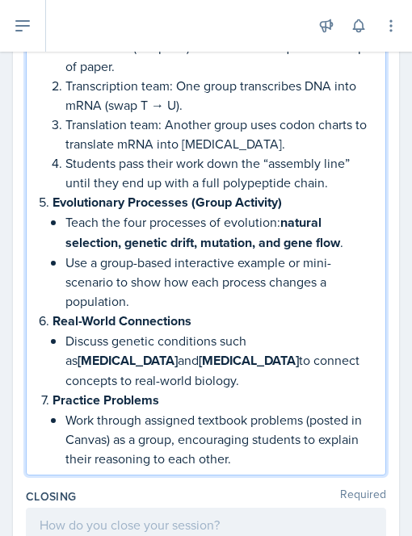
drag, startPoint x: 155, startPoint y: 408, endPoint x: 39, endPoint y: 236, distance: 207.5
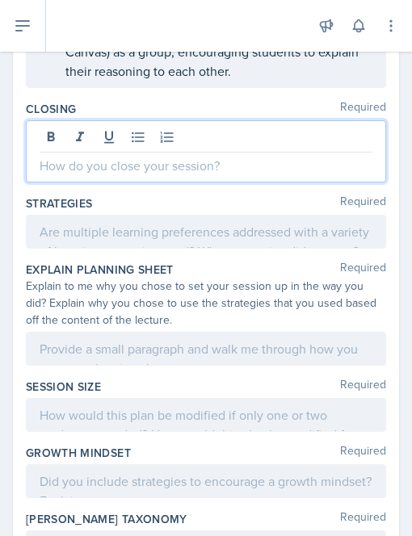
click at [76, 175] on p at bounding box center [206, 165] width 332 height 19
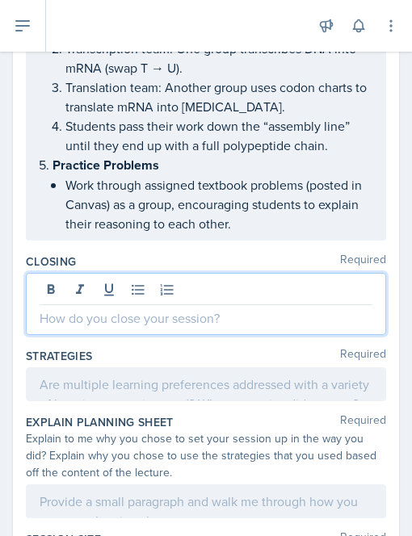
scroll to position [2449, 0]
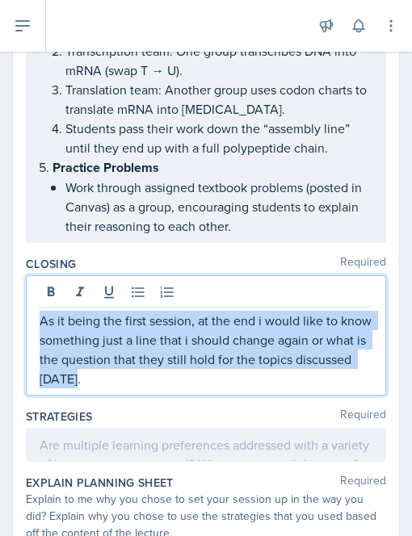
drag, startPoint x: 143, startPoint y: 412, endPoint x: 40, endPoint y: 340, distance: 125.6
click at [40, 340] on p "As it being the first session, at the end i would like to know something just a…" at bounding box center [206, 349] width 332 height 77
copy p "As it being the first session, at the end i would like to know something just a…"
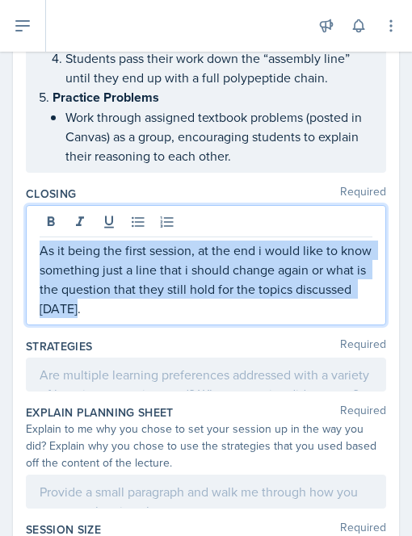
scroll to position [2521, 0]
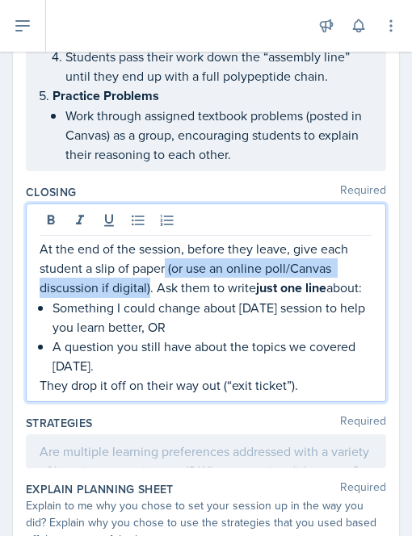
drag, startPoint x: 166, startPoint y: 295, endPoint x: 150, endPoint y: 324, distance: 32.5
click at [150, 298] on p "At the end of the session, before they leave, give each student a slip of paper…" at bounding box center [206, 268] width 332 height 59
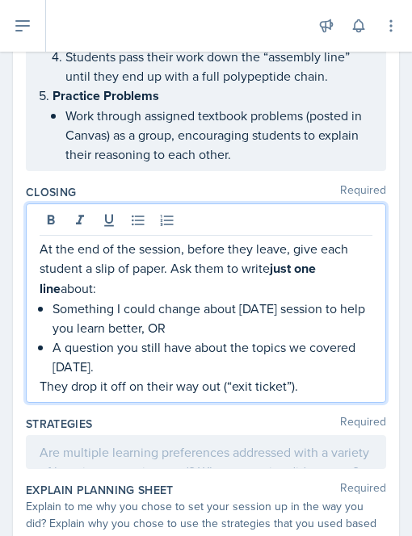
click at [170, 293] on p "At the end of the session, before they leave, give each student a slip of paper…" at bounding box center [206, 269] width 332 height 60
click at [318, 279] on p "At the end of the session, before they leave, give each student a slip of paper…" at bounding box center [206, 269] width 332 height 60
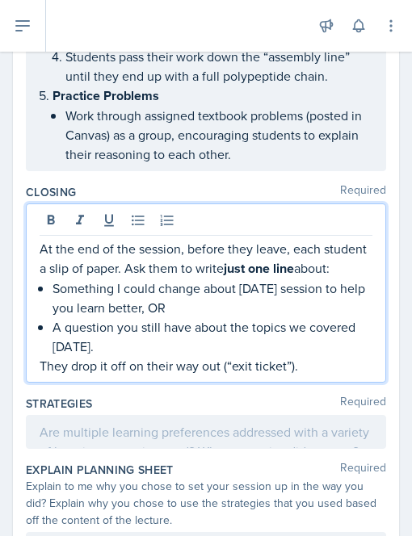
click at [91, 278] on p "At the end of the session, before they leave, each student a slip of paper. Ask…" at bounding box center [206, 259] width 332 height 40
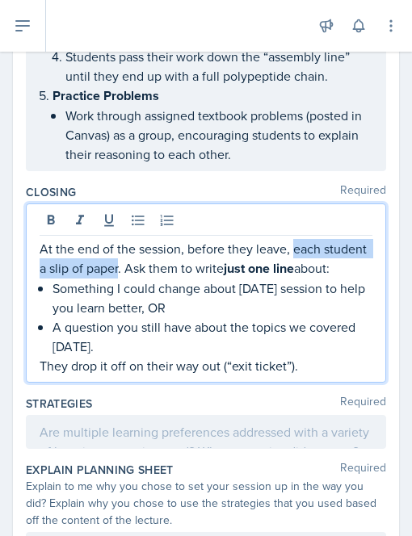
drag, startPoint x: 165, startPoint y: 296, endPoint x: 291, endPoint y: 267, distance: 130.0
click at [291, 267] on p "At the end of the session, before they leave, each student a slip of paper. Ask…" at bounding box center [206, 259] width 332 height 40
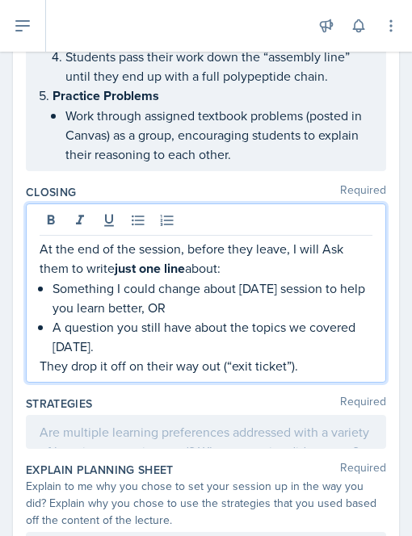
click at [325, 275] on p "At the end of the session, before they leave, I will Ask them to write just one…" at bounding box center [206, 259] width 332 height 40
click at [98, 317] on p "Something I could change about [DATE] session to help you learn better, OR" at bounding box center [212, 297] width 320 height 39
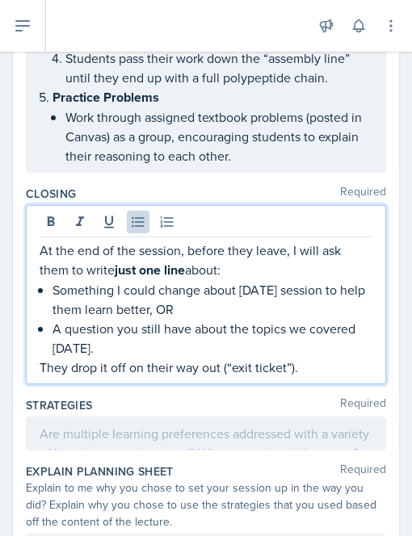
scroll to position [2517, 0]
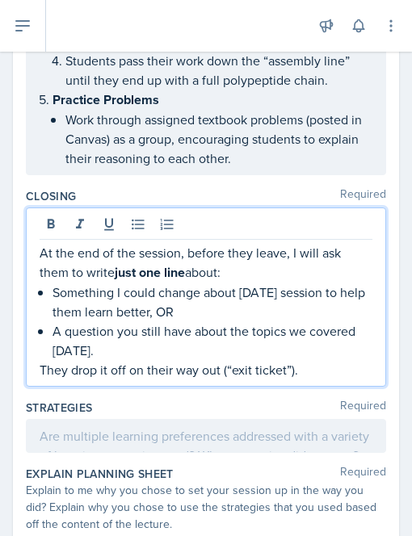
click at [231, 379] on p "They drop it off on their way out (“exit ticket”)." at bounding box center [206, 369] width 332 height 19
click at [319, 379] on p "They drop it off on their way out as an exit ticket”)." at bounding box center [206, 369] width 332 height 19
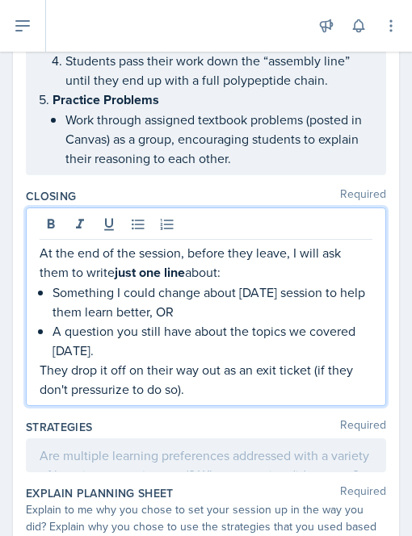
click at [45, 278] on p "At the end of the session, before they leave, I will ask them to write just one…" at bounding box center [206, 263] width 332 height 40
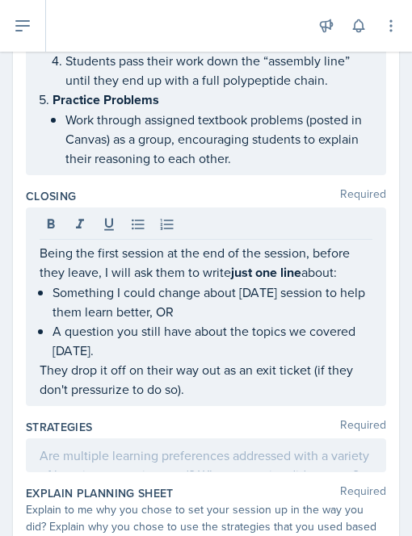
click at [37, 278] on div "Being the first session at the end of the session, before they leave, I will as…" at bounding box center [206, 306] width 360 height 198
click at [42, 282] on div "Being the first session at the end of the session, before they leave, I will as…" at bounding box center [206, 306] width 360 height 198
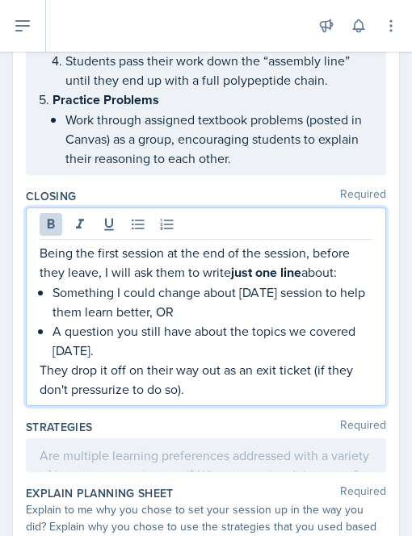
drag, startPoint x: 42, startPoint y: 282, endPoint x: 377, endPoint y: 301, distance: 335.4
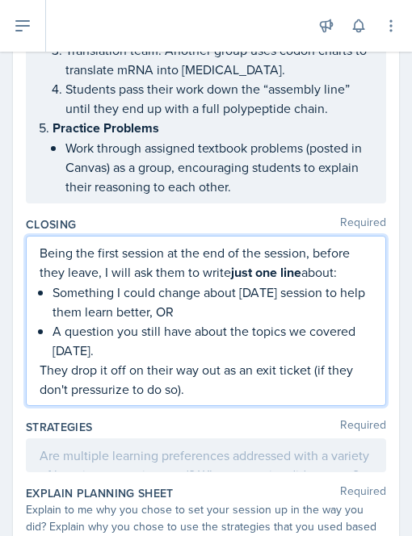
copy p "Being the first session at the end of the session, before they leave, I will as…"
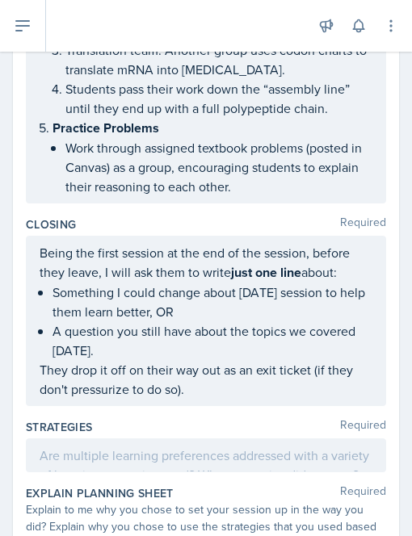
scroll to position [2517, 0]
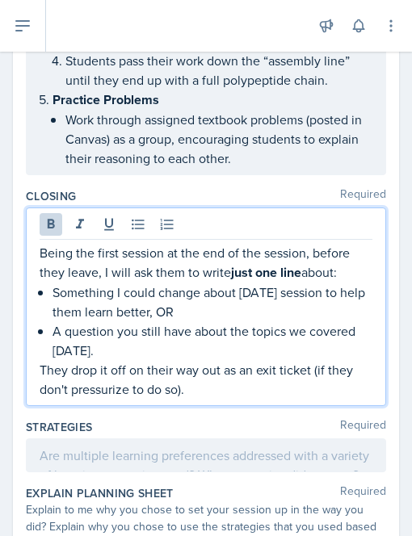
click at [100, 282] on p "Being the first session at the end of the session, before they leave, I will as…" at bounding box center [206, 263] width 332 height 40
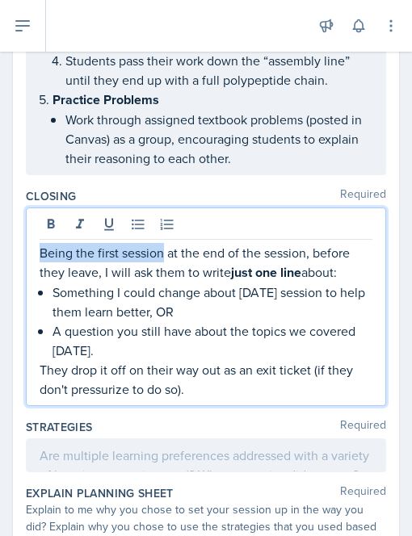
drag, startPoint x: 40, startPoint y: 281, endPoint x: 163, endPoint y: 280, distance: 123.5
click at [163, 280] on p "Being the first session at the end of the session, before they leave, I will as…" at bounding box center [206, 263] width 332 height 40
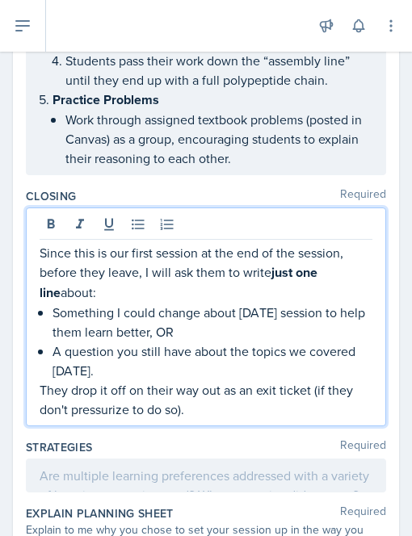
click at [105, 282] on p "Since this is our first session at the end of the session, before they leave, I…" at bounding box center [206, 273] width 332 height 60
click at [224, 286] on p "Since this will be the first session at the end of the session, before they lea…" at bounding box center [206, 273] width 332 height 60
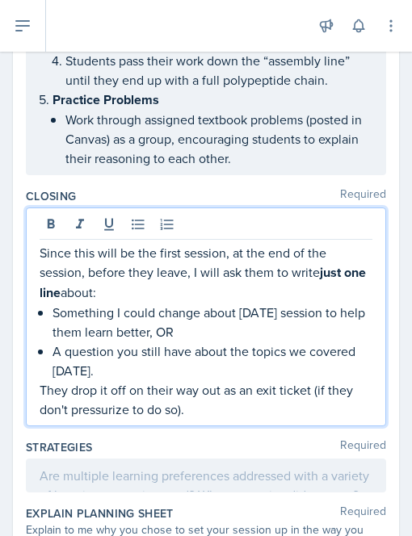
click at [286, 283] on p "Since this will be the first session, at the end of the session, before they le…" at bounding box center [206, 273] width 332 height 60
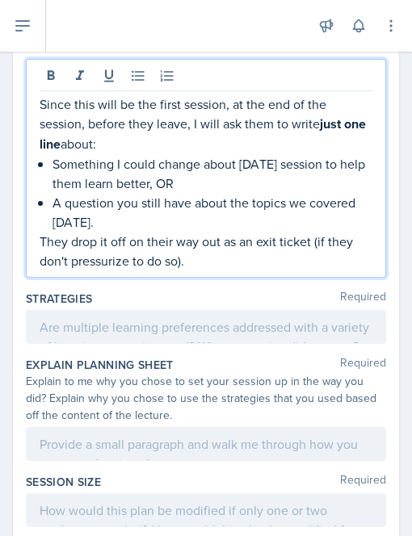
scroll to position [2683, 0]
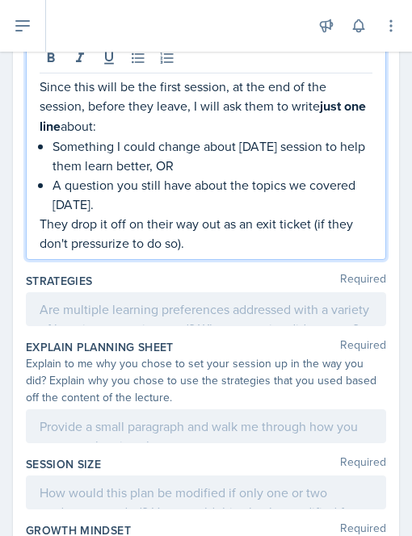
click at [71, 253] on p "They drop it off on their way out as an exit ticket (if they don't pressurize t…" at bounding box center [206, 233] width 332 height 39
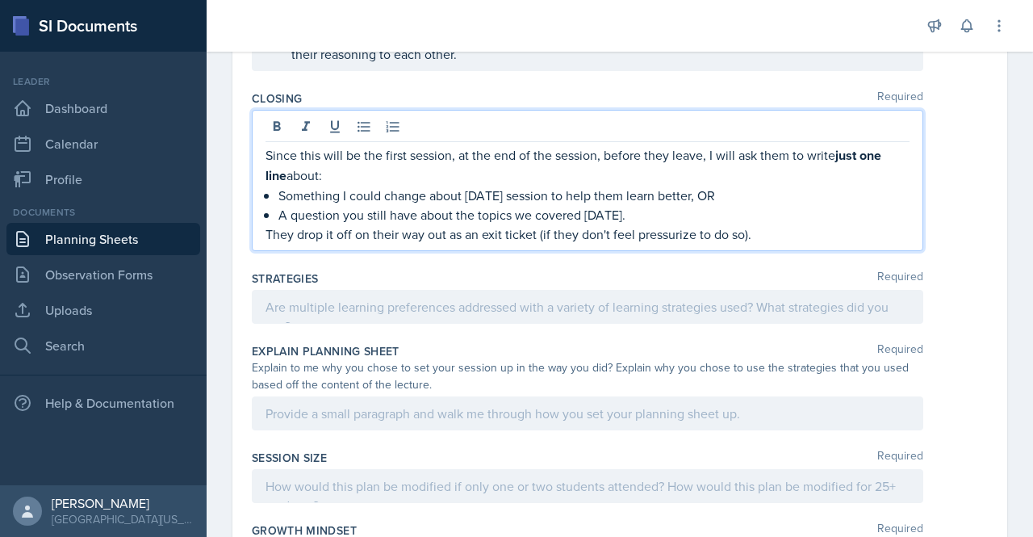
scroll to position [1782, 0]
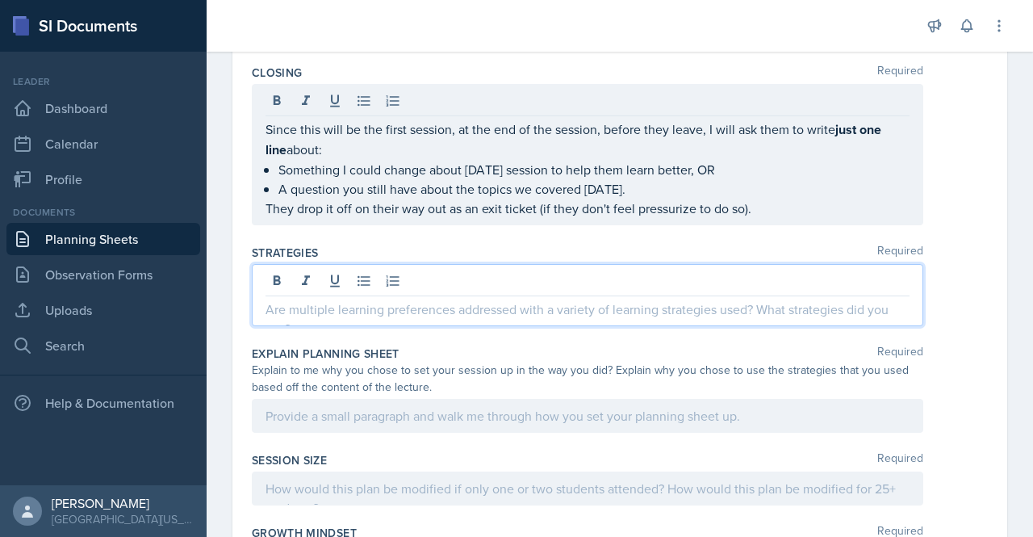
click at [423, 319] on p at bounding box center [587, 308] width 644 height 19
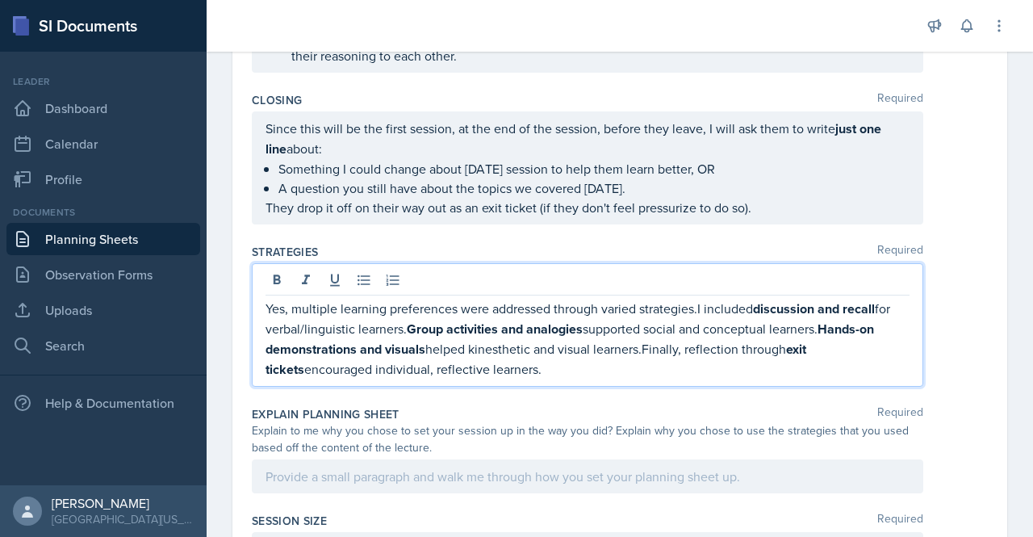
click at [699, 315] on p "Yes, multiple learning preferences were addressed through varied strategies.I i…" at bounding box center [587, 339] width 644 height 81
drag, startPoint x: 771, startPoint y: 317, endPoint x: 904, endPoint y: 309, distance: 132.6
click at [904, 309] on div "Yes, multiple learning preferences were addressed through varied strategies as …" at bounding box center [587, 324] width 671 height 123
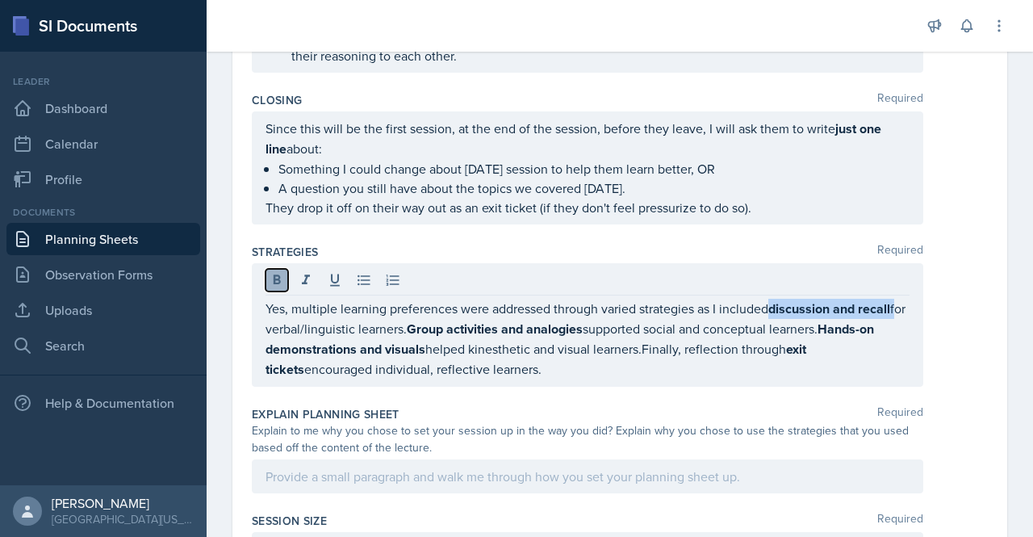
click at [278, 288] on icon at bounding box center [277, 280] width 16 height 16
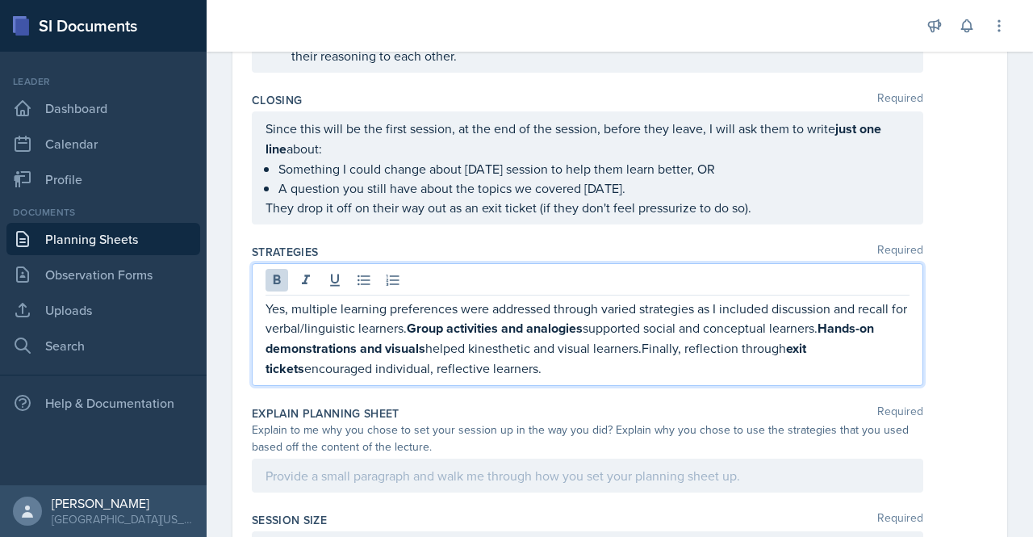
click at [421, 346] on strong "Hands-on demonstrations and visuals" at bounding box center [571, 338] width 612 height 39
click at [422, 336] on p "Yes, multiple learning preferences were addressed through varied strategies as …" at bounding box center [587, 339] width 644 height 80
drag, startPoint x: 432, startPoint y: 340, endPoint x: 558, endPoint y: 334, distance: 126.0
click at [558, 334] on strong "Group activities and analogies" at bounding box center [495, 328] width 176 height 19
click at [461, 370] on p "Yes, multiple learning preferences were addressed through varied strategies as …" at bounding box center [587, 339] width 644 height 80
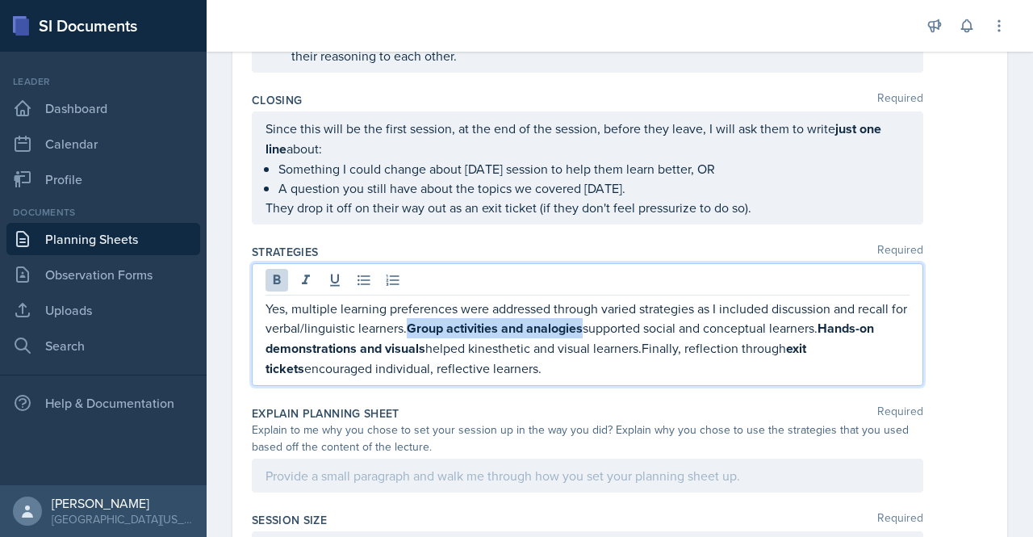
drag, startPoint x: 428, startPoint y: 336, endPoint x: 604, endPoint y: 335, distance: 175.9
click at [604, 335] on p "Yes, multiple learning preferences were addressed through varied strategies as …" at bounding box center [587, 339] width 644 height 80
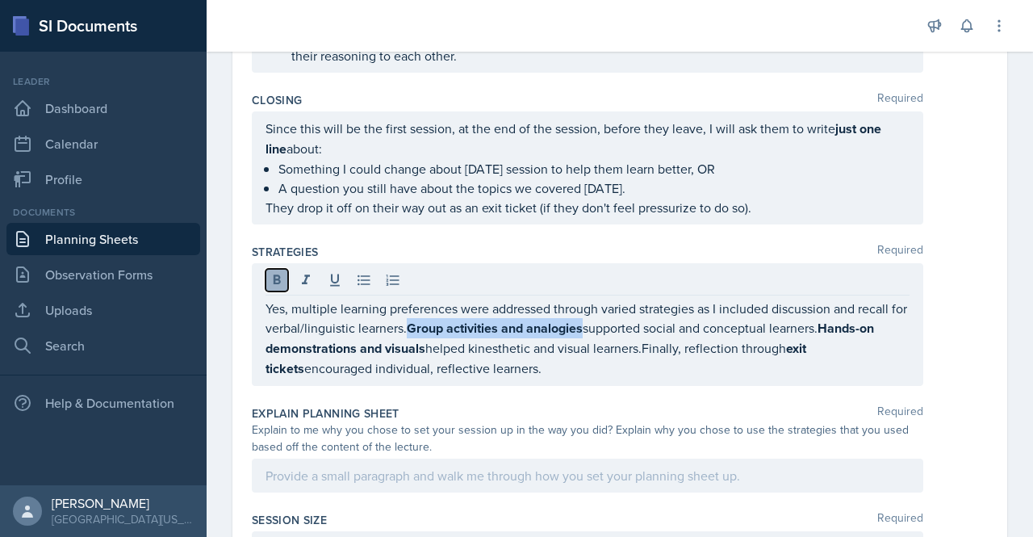
click at [270, 285] on icon at bounding box center [277, 280] width 16 height 16
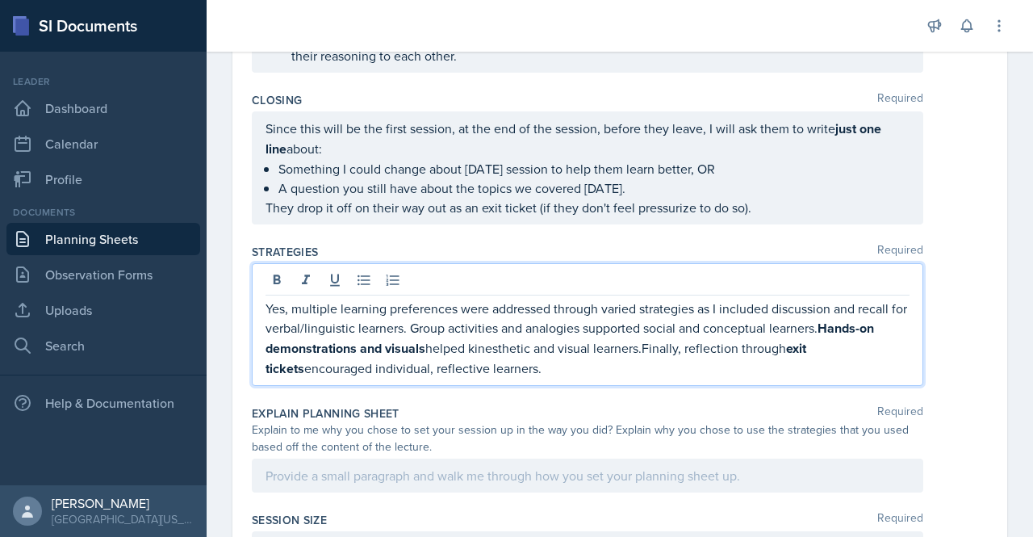
click at [841, 341] on strong "Hands-on demonstrations and visuals" at bounding box center [571, 338] width 612 height 39
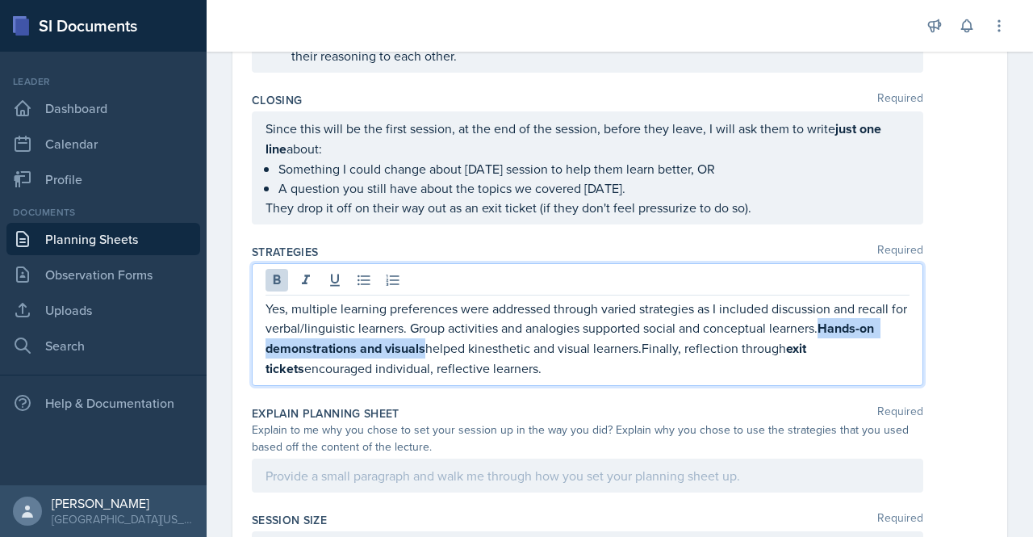
drag, startPoint x: 844, startPoint y: 338, endPoint x: 442, endPoint y: 352, distance: 402.1
click at [442, 352] on strong "Hands-on demonstrations and visuals" at bounding box center [571, 338] width 612 height 39
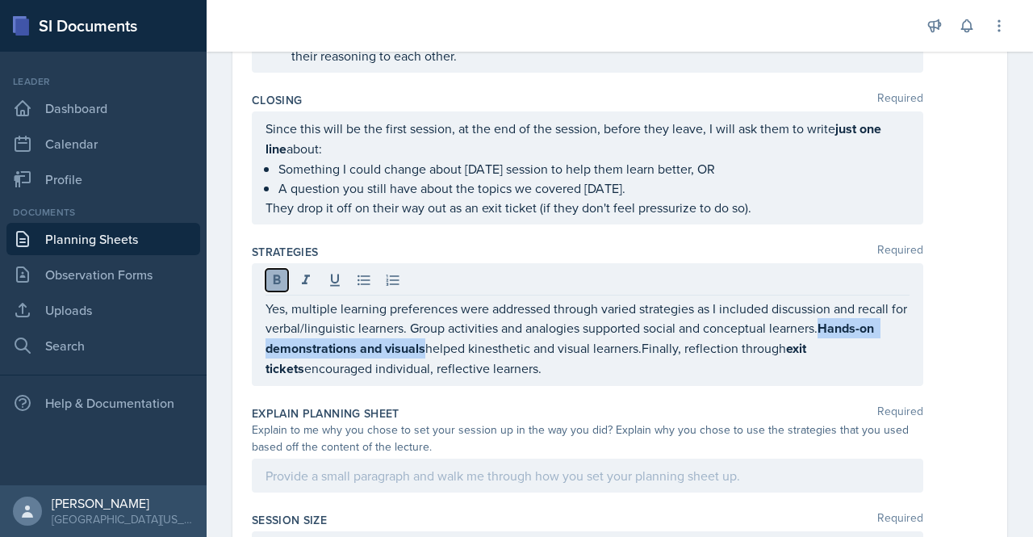
click at [276, 288] on icon at bounding box center [277, 280] width 16 height 16
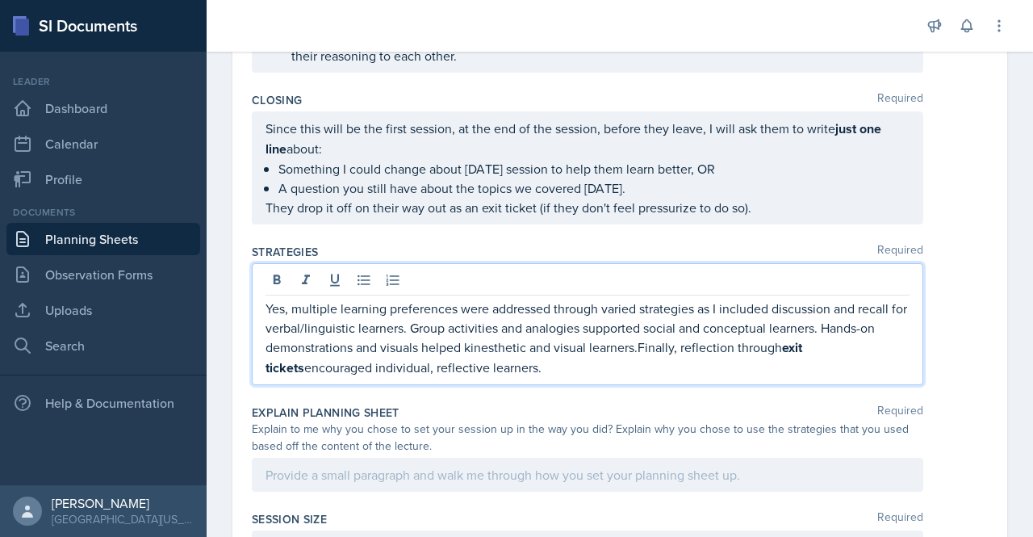
click at [637, 358] on p "Yes, multiple learning preferences were addressed through varied strategies as …" at bounding box center [587, 338] width 644 height 79
drag, startPoint x: 783, startPoint y: 354, endPoint x: 852, endPoint y: 361, distance: 69.7
click at [852, 361] on p "Yes, multiple learning preferences were addressed through varied strategies as …" at bounding box center [587, 338] width 644 height 79
click at [576, 378] on p "Yes, multiple learning preferences were addressed through varied strategies as …" at bounding box center [587, 338] width 644 height 79
drag, startPoint x: 642, startPoint y: 353, endPoint x: 686, endPoint y: 385, distance: 54.2
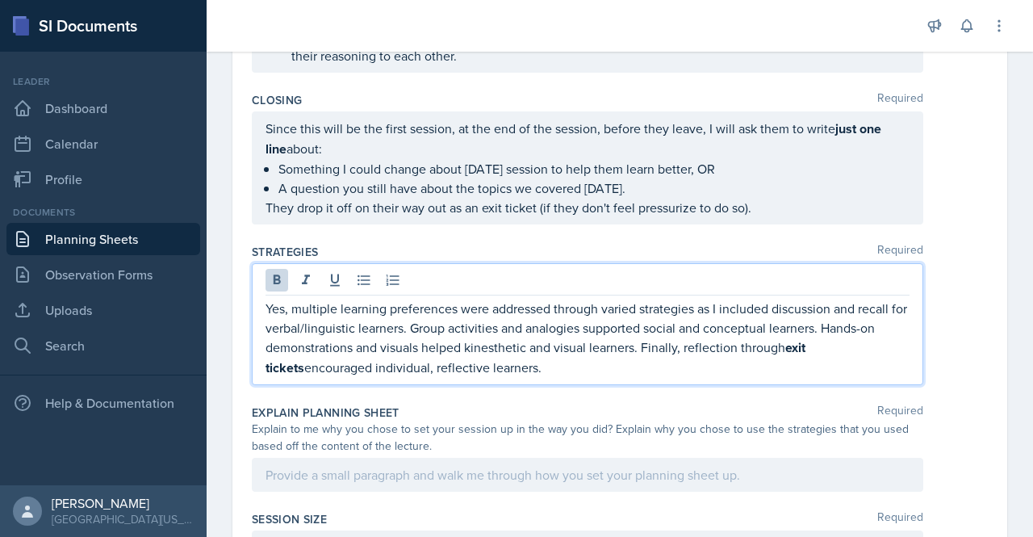
click at [686, 385] on div "Yes, multiple learning preferences were addressed through varied strategies as …" at bounding box center [587, 324] width 671 height 122
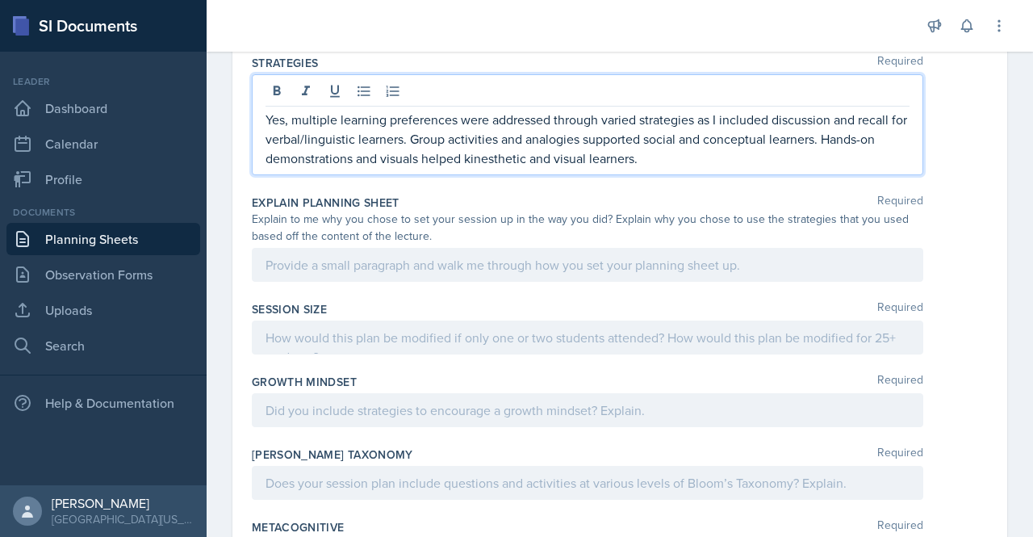
scroll to position [1970, 0]
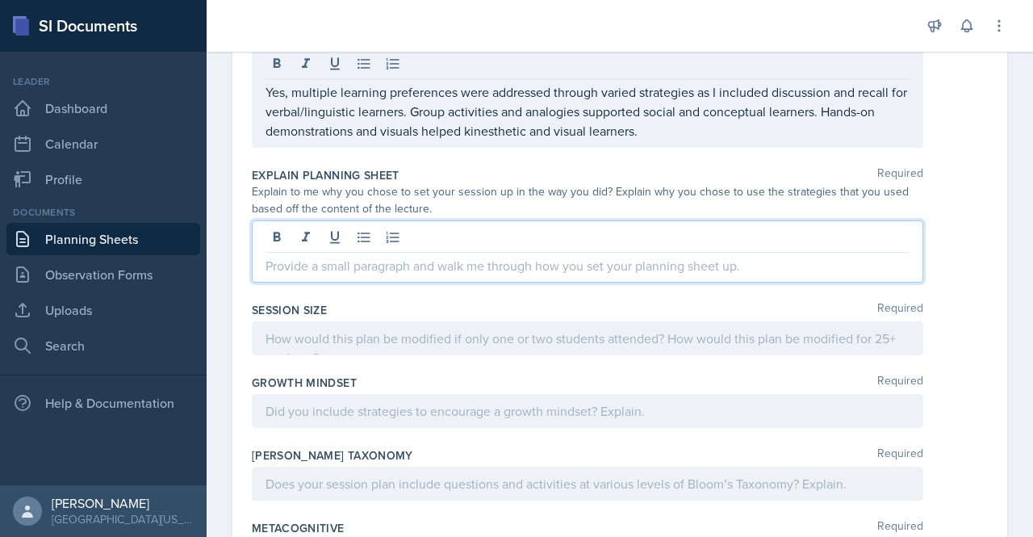
click at [355, 271] on p at bounding box center [587, 265] width 644 height 19
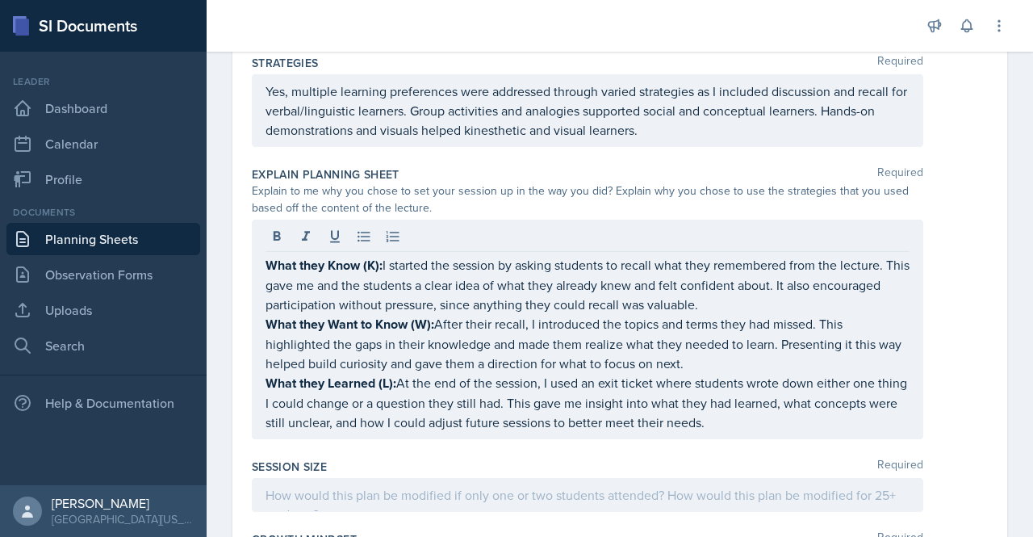
click at [263, 267] on div "What they Know (K): I started the session by asking students to recall what the…" at bounding box center [587, 328] width 671 height 219
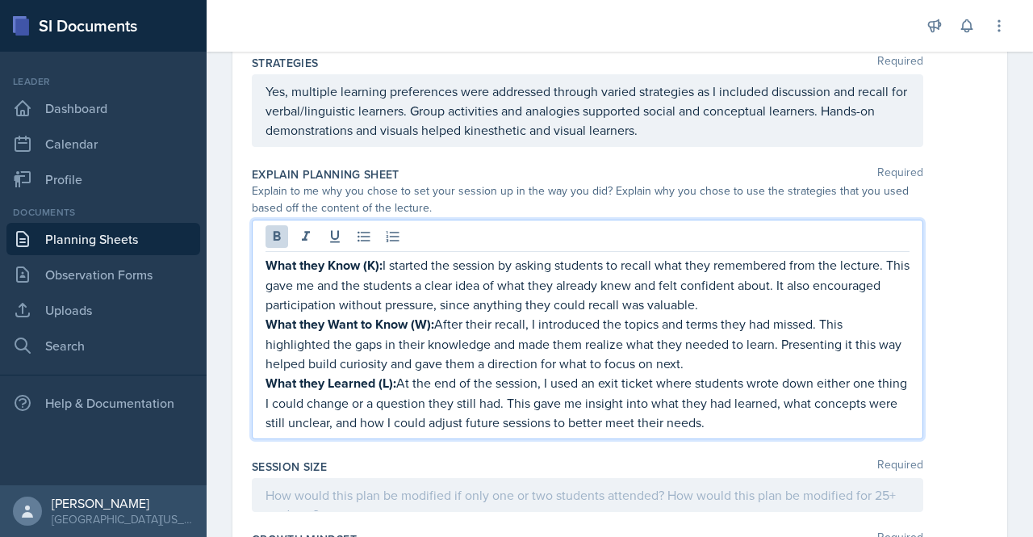
click at [274, 274] on strong "What they Know (K):" at bounding box center [323, 265] width 117 height 19
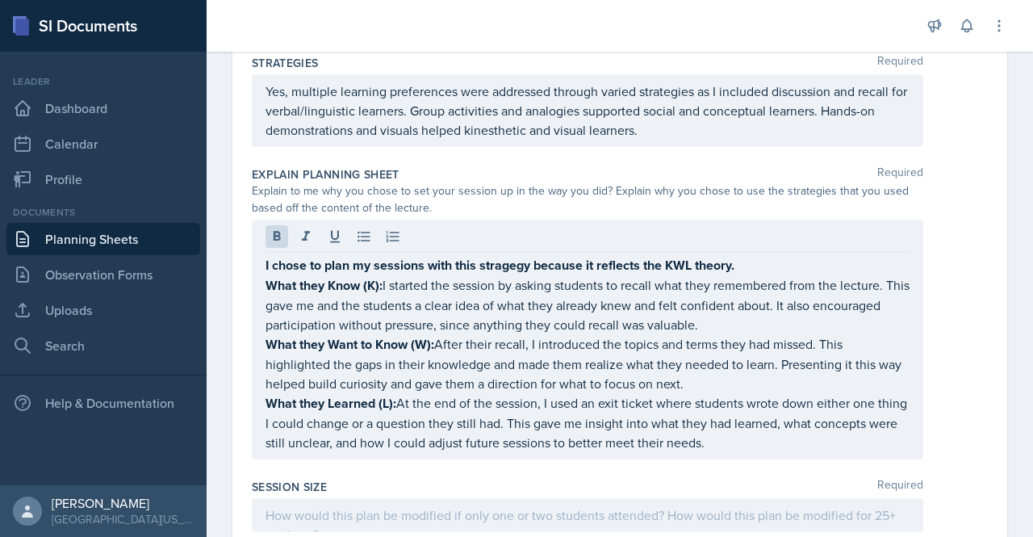
click at [265, 272] on div "I chose to plan my sessions with this stragegy because it reflects the KWL theo…" at bounding box center [587, 339] width 671 height 240
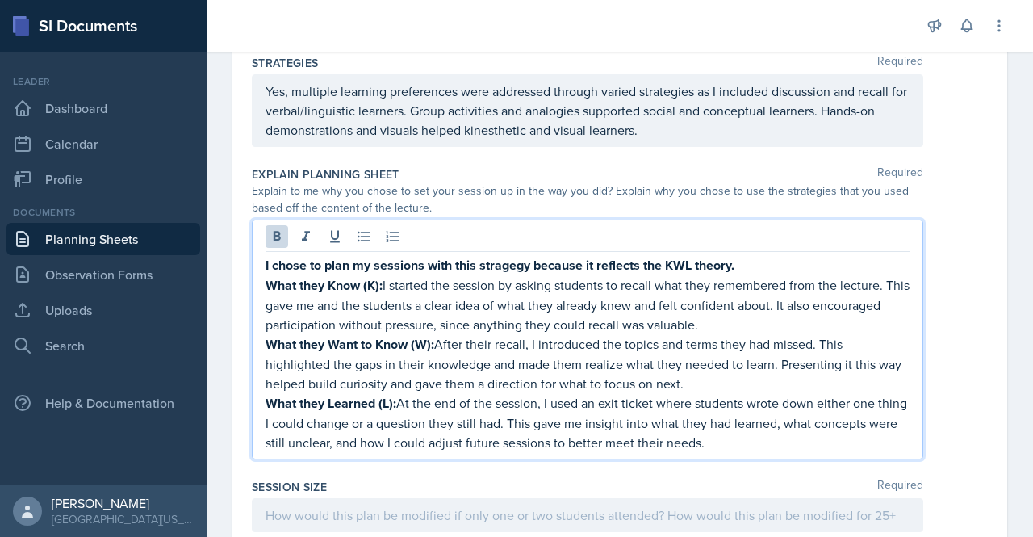
drag, startPoint x: 265, startPoint y: 272, endPoint x: 737, endPoint y: 448, distance: 503.7
click at [737, 448] on div "I chose to plan my sessions with this stragegy because it reflects the KWL theo…" at bounding box center [587, 353] width 644 height 197
click at [281, 248] on button at bounding box center [276, 236] width 23 height 23
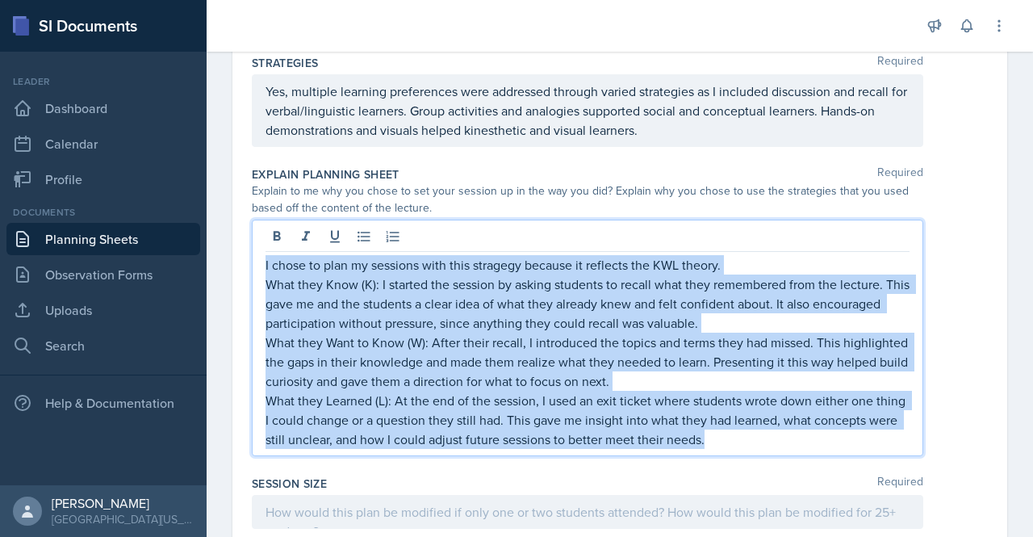
click at [376, 356] on p "What they Want to Know (W): After their recall, I introduced the topics and ter…" at bounding box center [587, 361] width 644 height 58
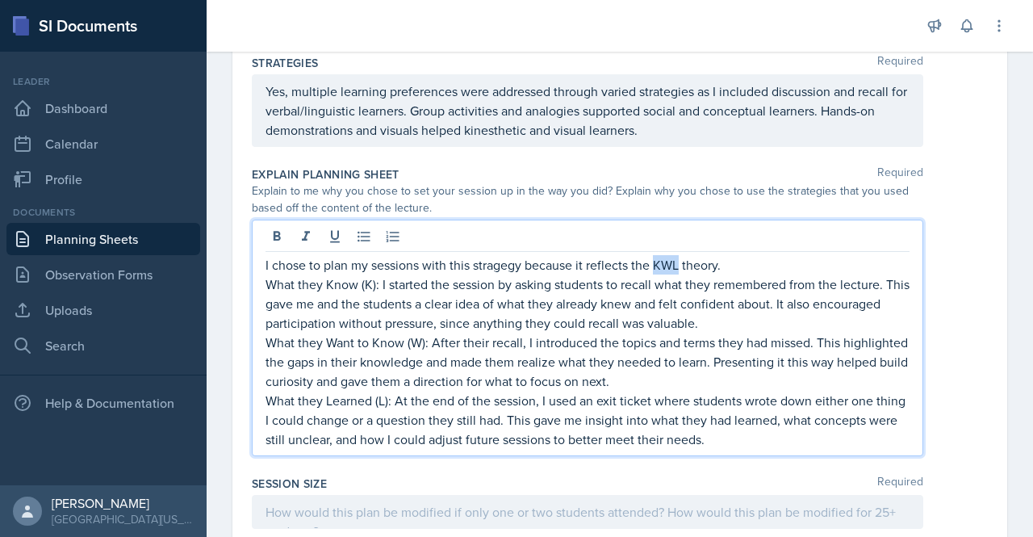
drag, startPoint x: 652, startPoint y: 272, endPoint x: 679, endPoint y: 272, distance: 27.4
click at [679, 272] on p "I chose to plan my sessions with this stragegy because it reflects the KWL theo…" at bounding box center [587, 264] width 644 height 19
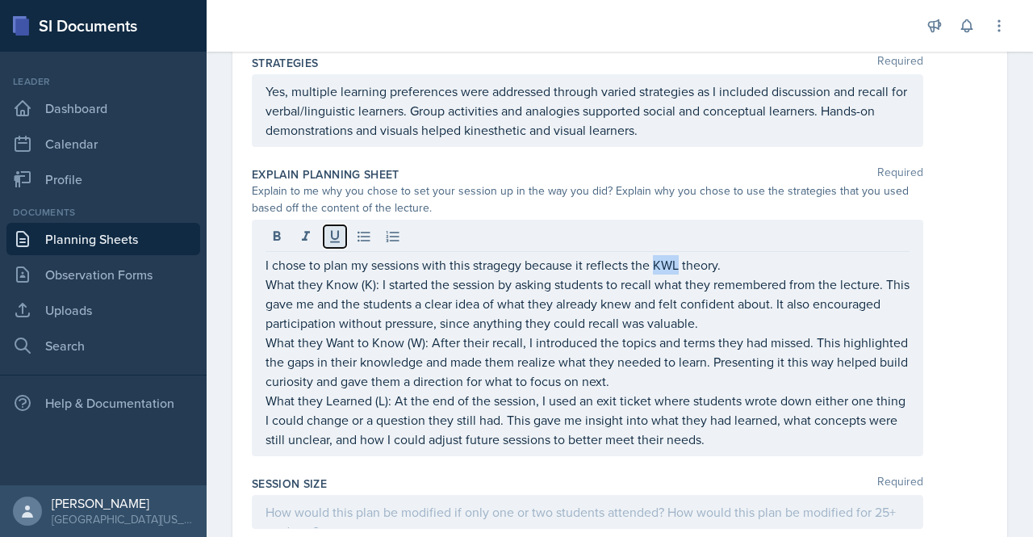
click at [324, 243] on button at bounding box center [335, 236] width 23 height 23
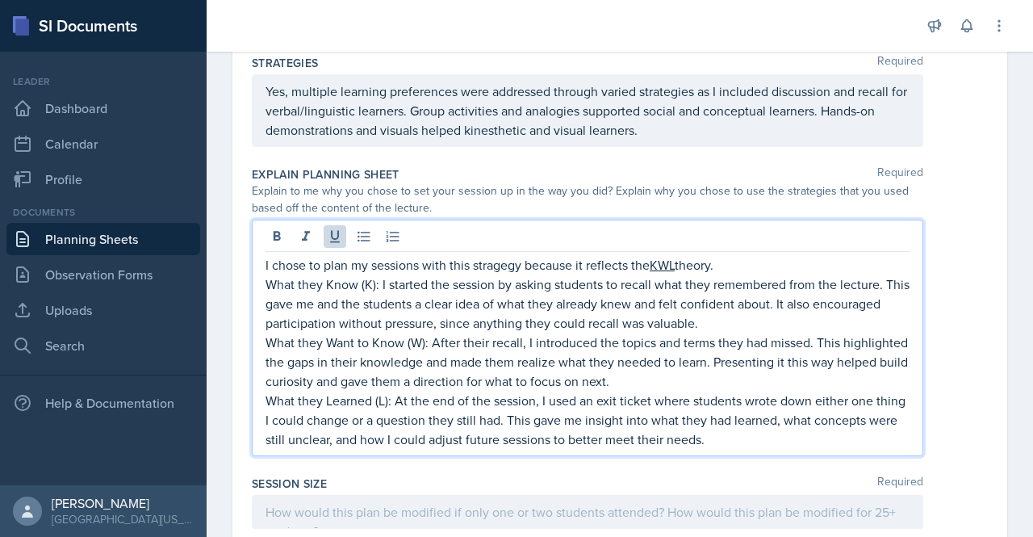
drag, startPoint x: 265, startPoint y: 270, endPoint x: 734, endPoint y: 264, distance: 469.6
click at [734, 264] on p "I chose to plan my sessions with this stragegy because it reflects the KWL theo…" at bounding box center [587, 264] width 644 height 19
copy p "I chose to plan my sessions with this stragegy because it reflects the KWL theo…"
drag, startPoint x: 647, startPoint y: 270, endPoint x: 712, endPoint y: 271, distance: 65.4
click at [712, 271] on p "I chose to plan my sessions with this strategy because it reflects the KWL theo…" at bounding box center [587, 265] width 644 height 20
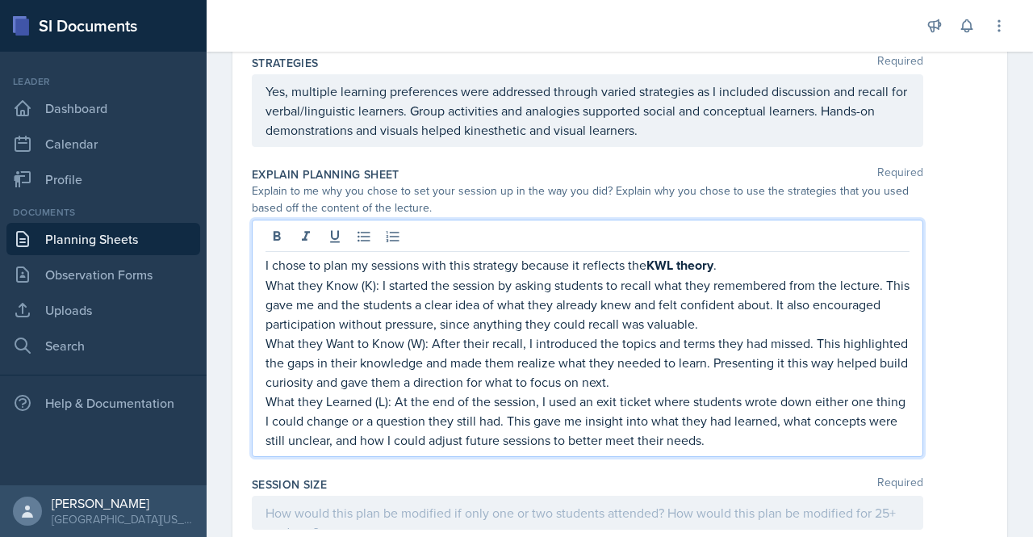
click at [727, 271] on p "I chose to plan my sessions with this strategy because it reflects the KWL theo…" at bounding box center [587, 265] width 644 height 20
drag, startPoint x: 652, startPoint y: 274, endPoint x: 717, endPoint y: 275, distance: 64.6
click at [713, 274] on strong "KWL theory" at bounding box center [679, 265] width 67 height 19
click at [332, 243] on icon at bounding box center [335, 237] width 10 height 12
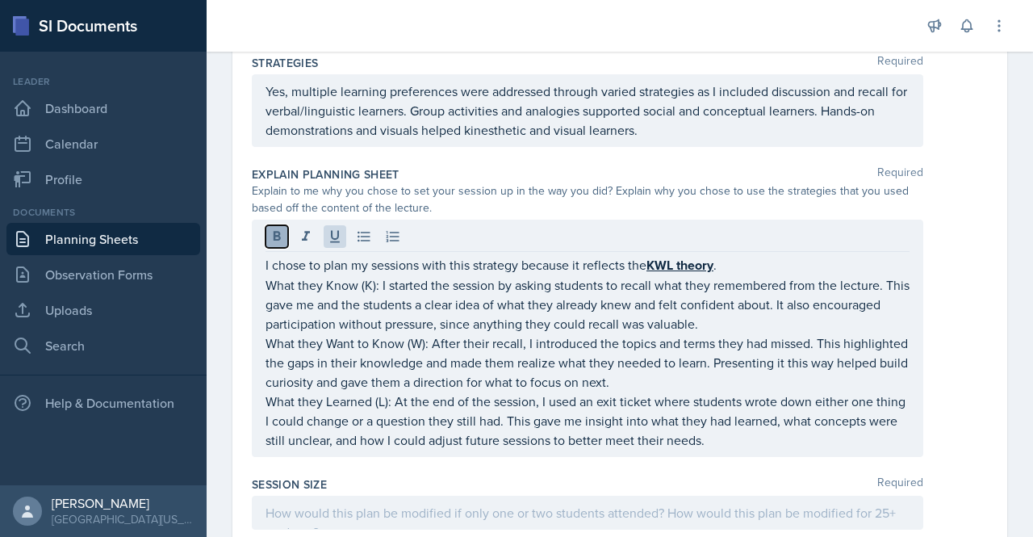
click at [271, 242] on icon at bounding box center [277, 236] width 16 height 16
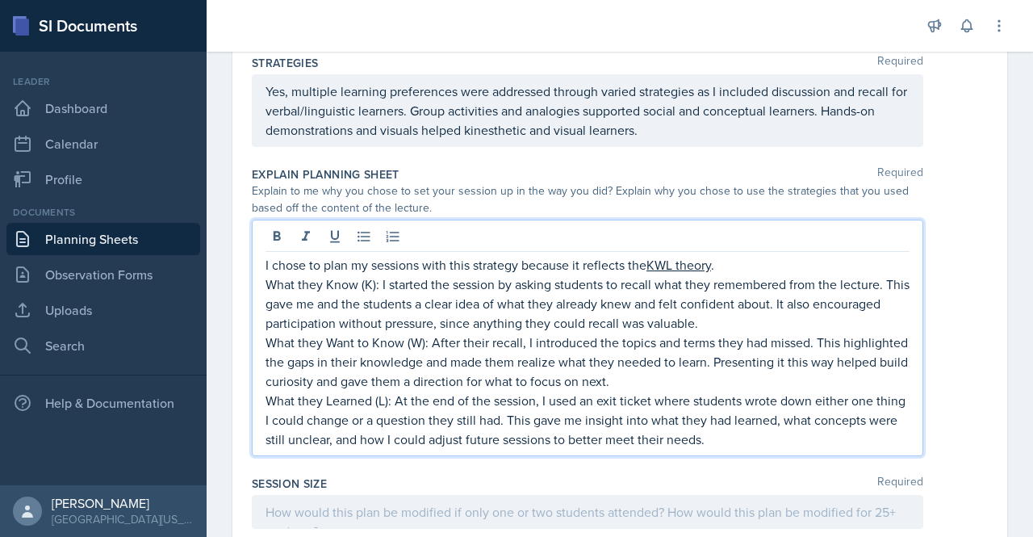
click at [339, 354] on p "What they Want to Know (W): After their recall, I introduced the topics and ter…" at bounding box center [587, 361] width 644 height 58
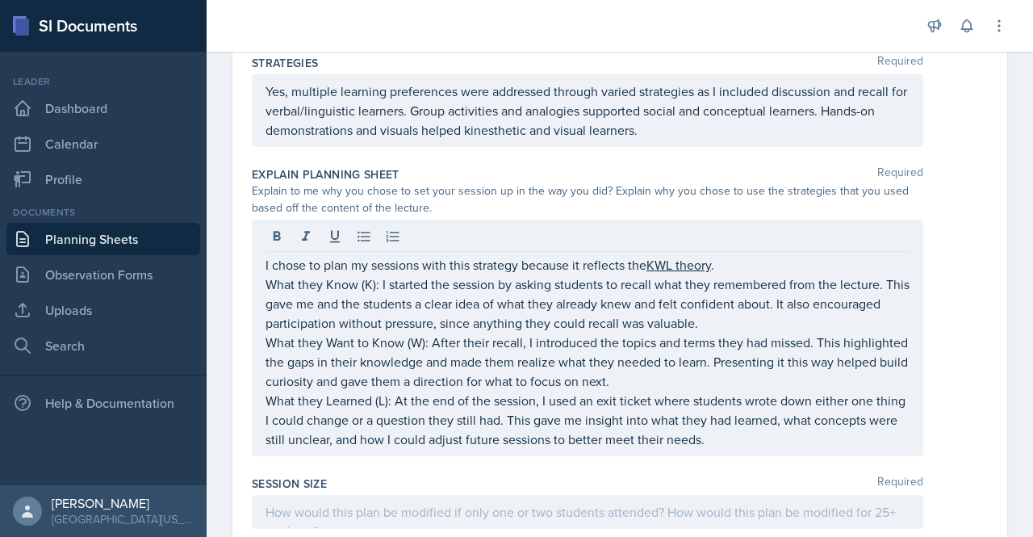
click at [266, 294] on div "I chose to plan my sessions with this strategy because it reflects the KWL theo…" at bounding box center [587, 337] width 671 height 236
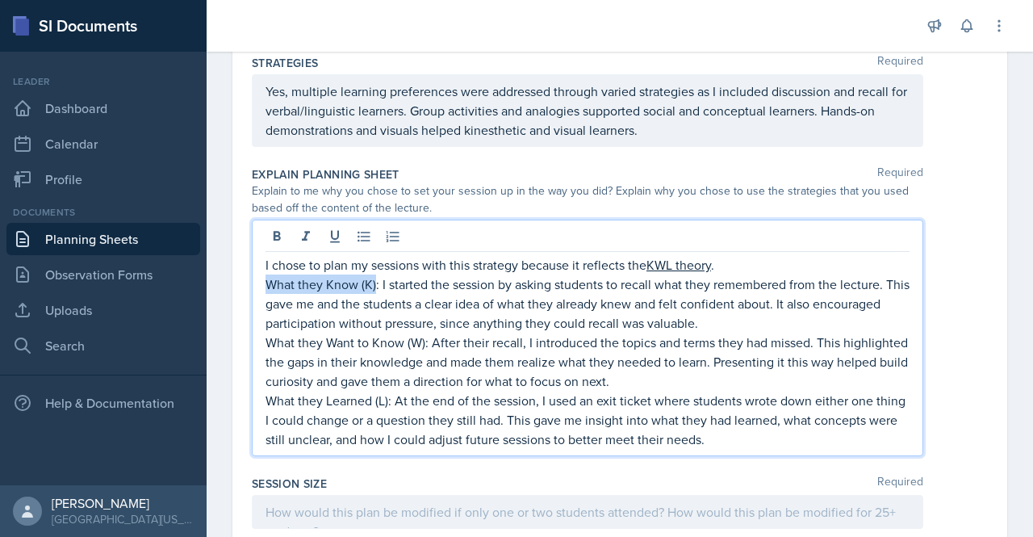
drag, startPoint x: 266, startPoint y: 294, endPoint x: 375, endPoint y: 295, distance: 108.9
click at [375, 295] on p "What they Know (K): I started the session by asking students to recall what the…" at bounding box center [587, 303] width 644 height 58
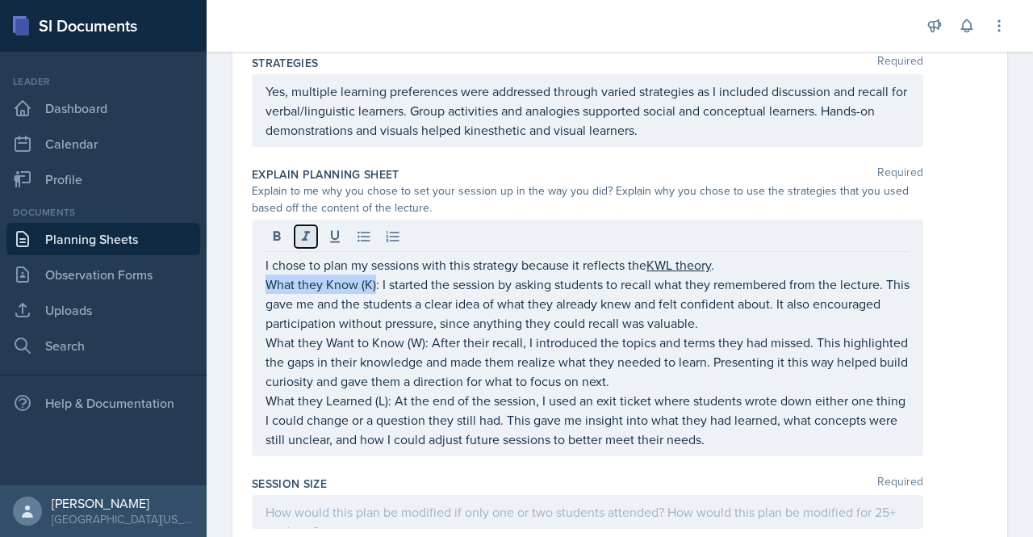
click at [304, 248] on button at bounding box center [306, 236] width 23 height 23
click at [336, 243] on icon at bounding box center [335, 237] width 10 height 12
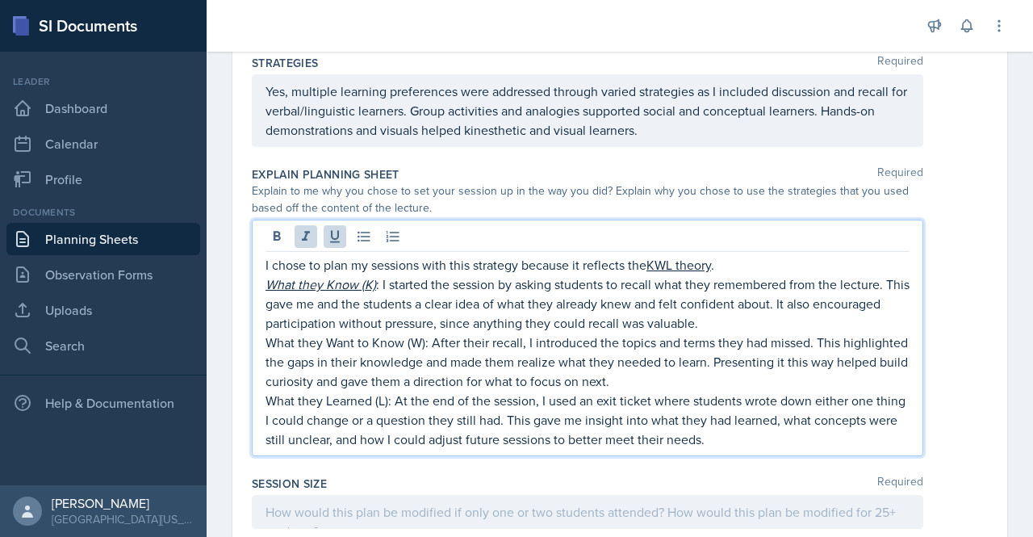
click at [364, 351] on p "What they Want to Know (W): After their recall, I introduced the topics and ter…" at bounding box center [587, 361] width 644 height 58
click at [776, 332] on p "What they Know (K) : I started the session by asking students to recall what th…" at bounding box center [587, 303] width 644 height 58
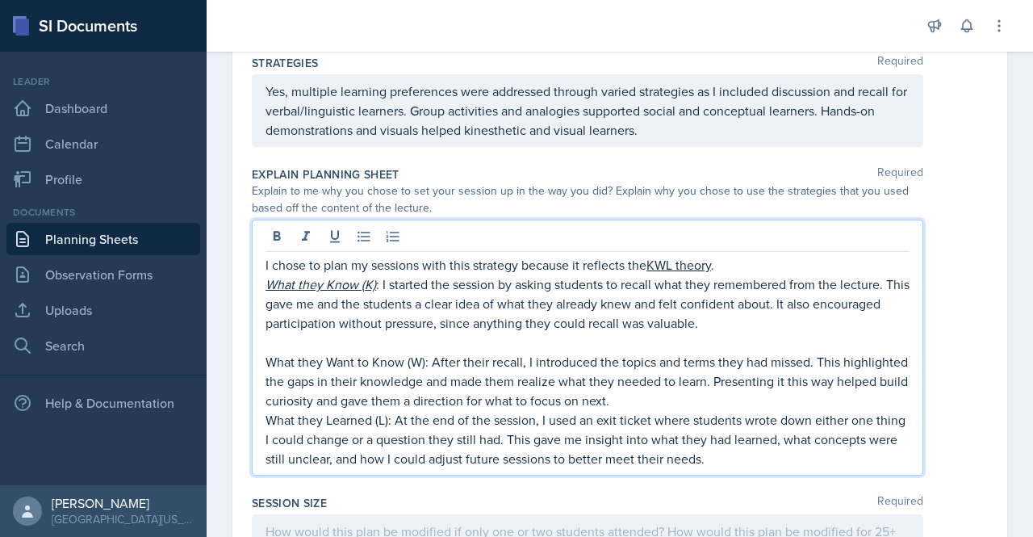
click at [739, 274] on p "I chose to plan my sessions with this strategy because it reflects the KWL theo…" at bounding box center [587, 264] width 644 height 19
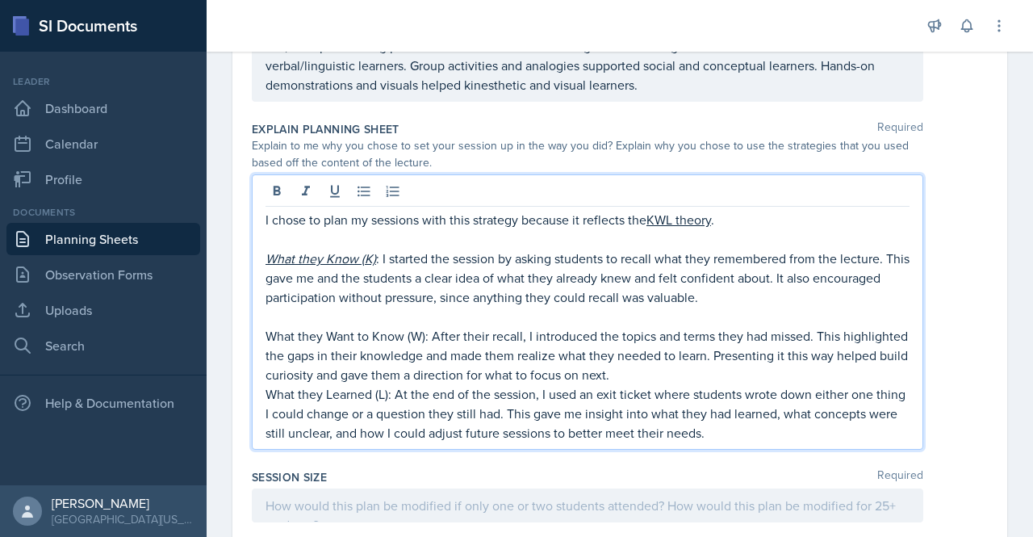
scroll to position [2017, 0]
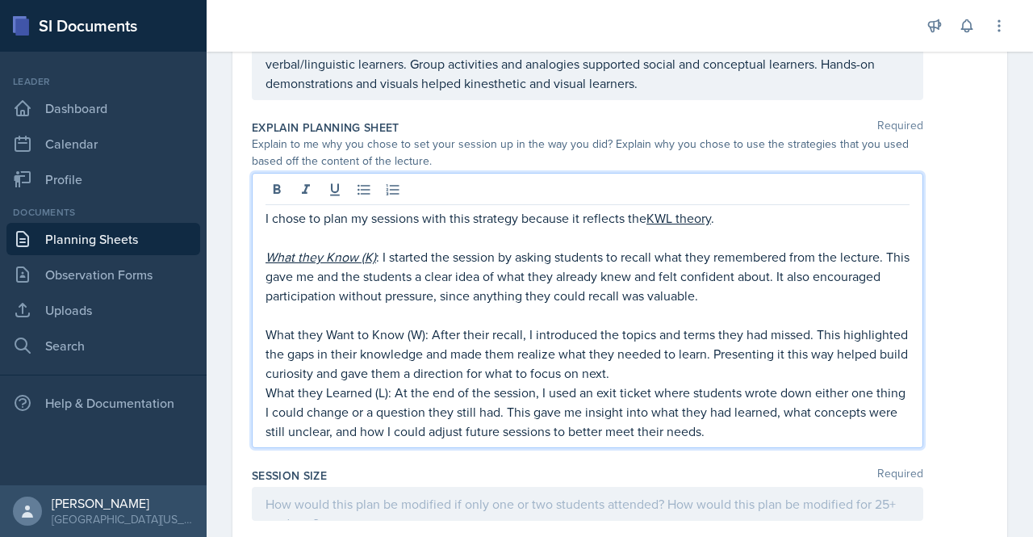
click at [726, 382] on p "What they Want to Know (W): After their recall, I introduced the topics and ter…" at bounding box center [587, 353] width 644 height 58
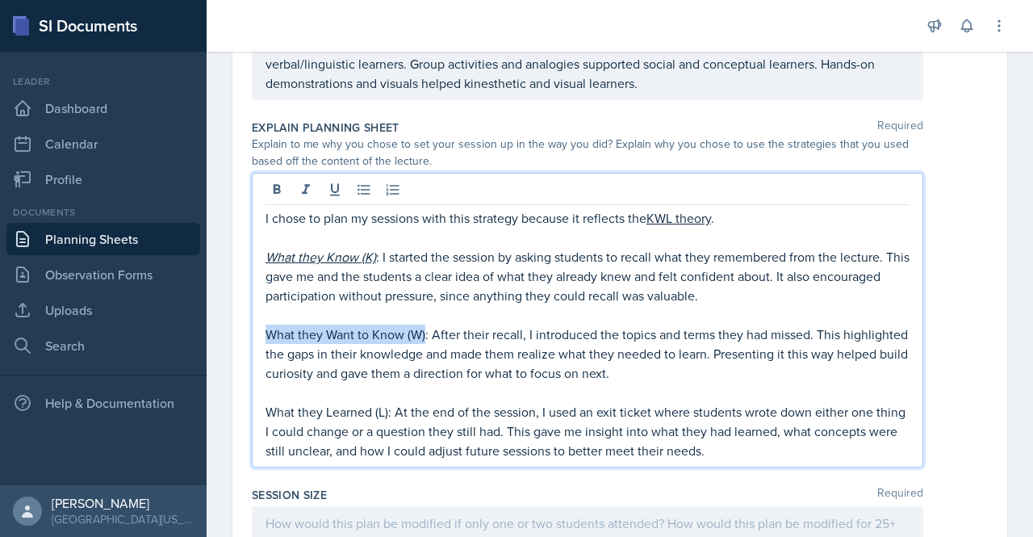
drag, startPoint x: 267, startPoint y: 340, endPoint x: 425, endPoint y: 347, distance: 158.3
click at [425, 347] on p "What they Want to Know (W): After their recall, I introduced the topics and ter…" at bounding box center [587, 353] width 644 height 58
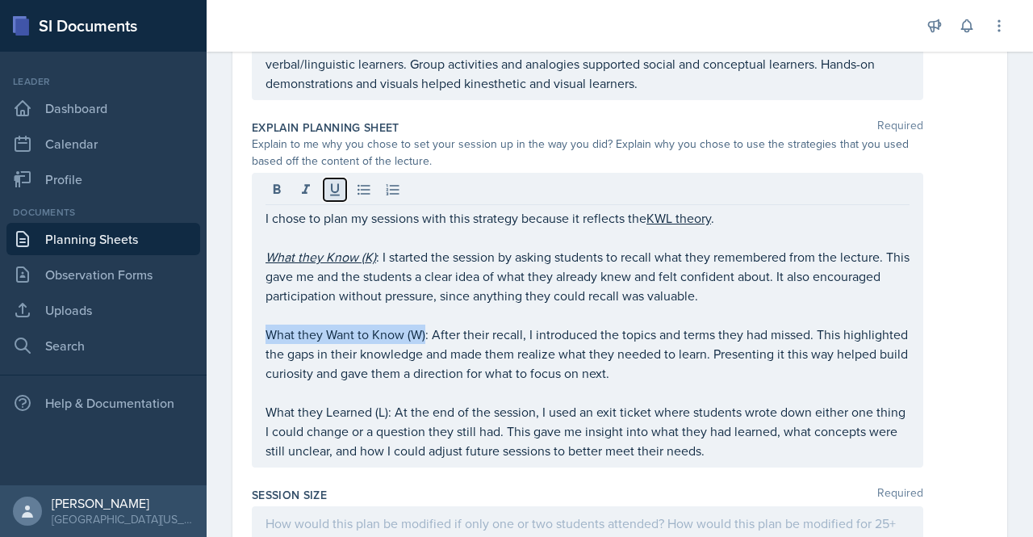
click at [328, 201] on button at bounding box center [335, 189] width 23 height 23
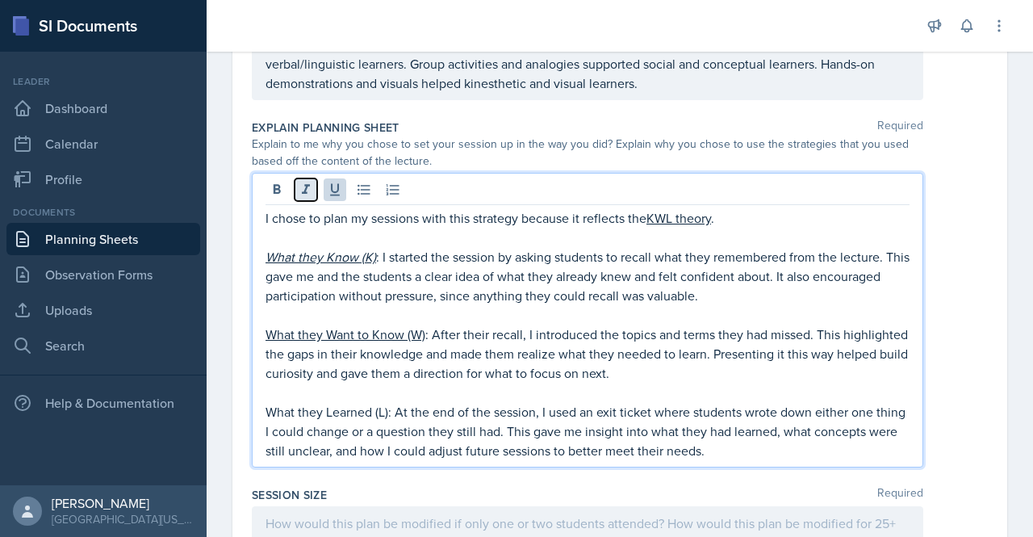
click at [308, 198] on icon at bounding box center [306, 190] width 16 height 16
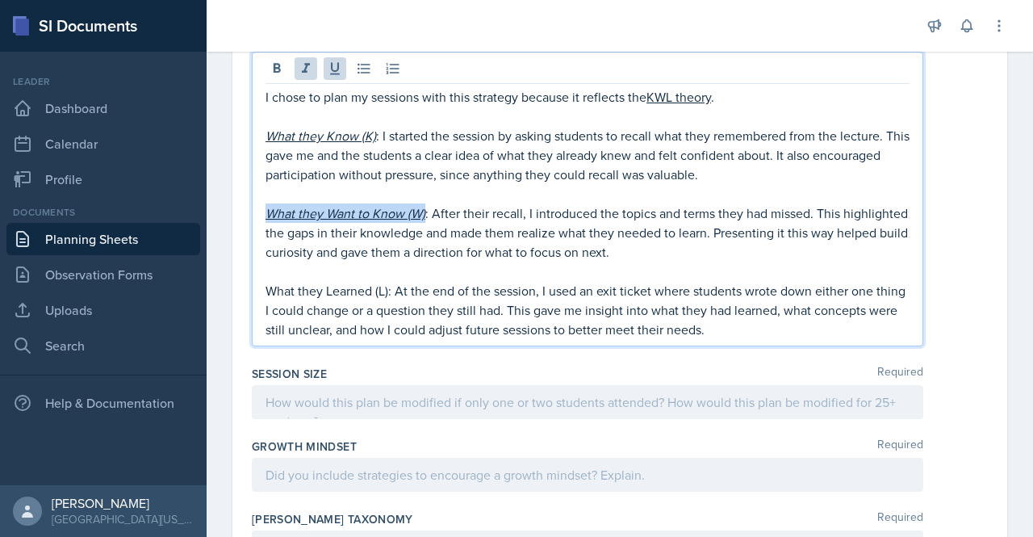
scroll to position [2140, 0]
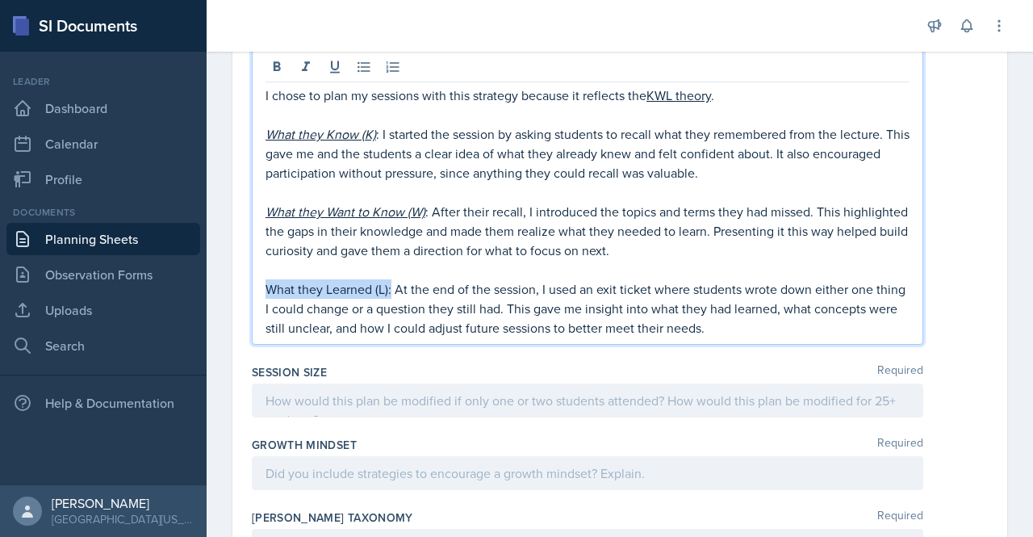
drag, startPoint x: 266, startPoint y: 296, endPoint x: 392, endPoint y: 302, distance: 126.0
click at [392, 302] on p "What they Learned (L): At the end of the session, I used an exit ticket where s…" at bounding box center [587, 308] width 644 height 58
drag, startPoint x: 386, startPoint y: 301, endPoint x: 265, endPoint y: 299, distance: 121.0
click at [265, 299] on p "What they Learned (L): At the end of the session, I used an exit ticket where s…" at bounding box center [587, 308] width 644 height 58
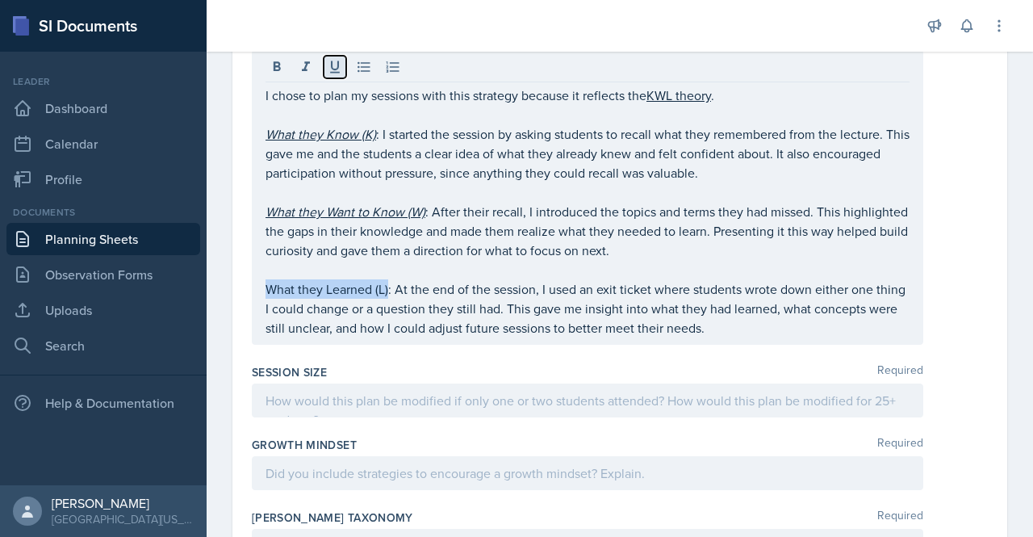
click at [331, 78] on button at bounding box center [335, 67] width 23 height 23
click at [306, 71] on icon at bounding box center [306, 66] width 8 height 10
click at [394, 353] on div "Explain Planning Sheet Required Explain to me why you chose to set your session…" at bounding box center [620, 173] width 736 height 367
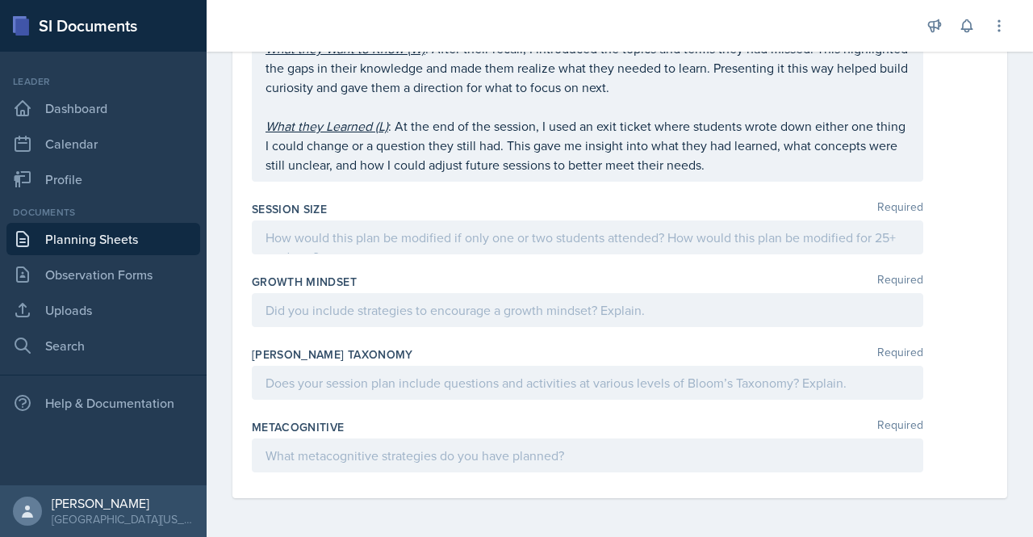
scroll to position [2308, 0]
click at [338, 244] on p at bounding box center [587, 237] width 644 height 19
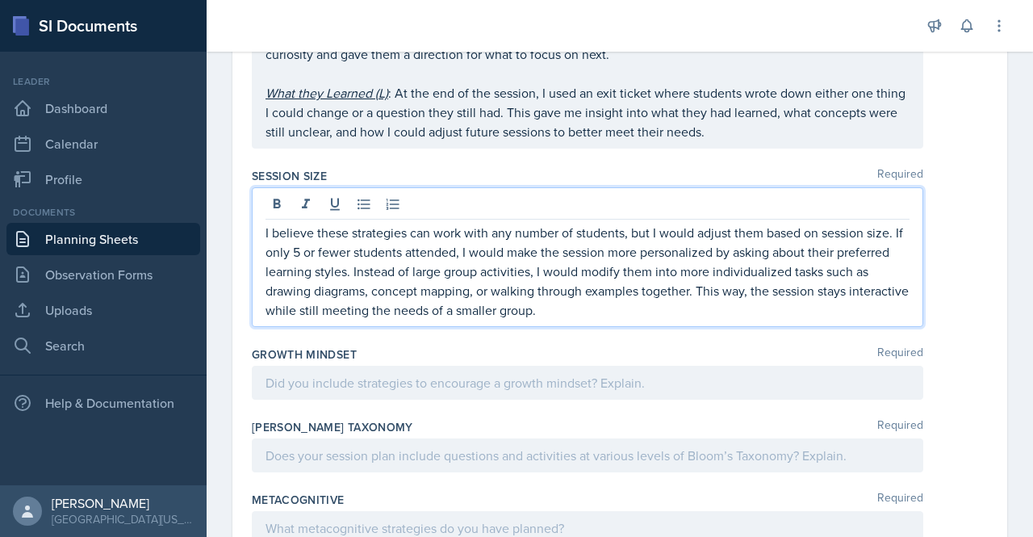
scroll to position [2385, 0]
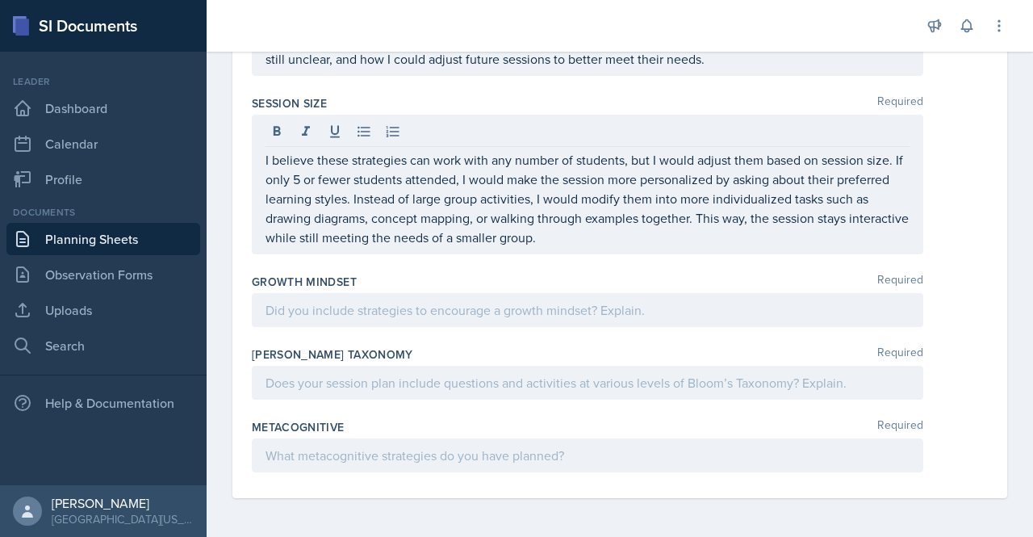
click at [389, 420] on div "Metacognitive Required" at bounding box center [620, 427] width 736 height 16
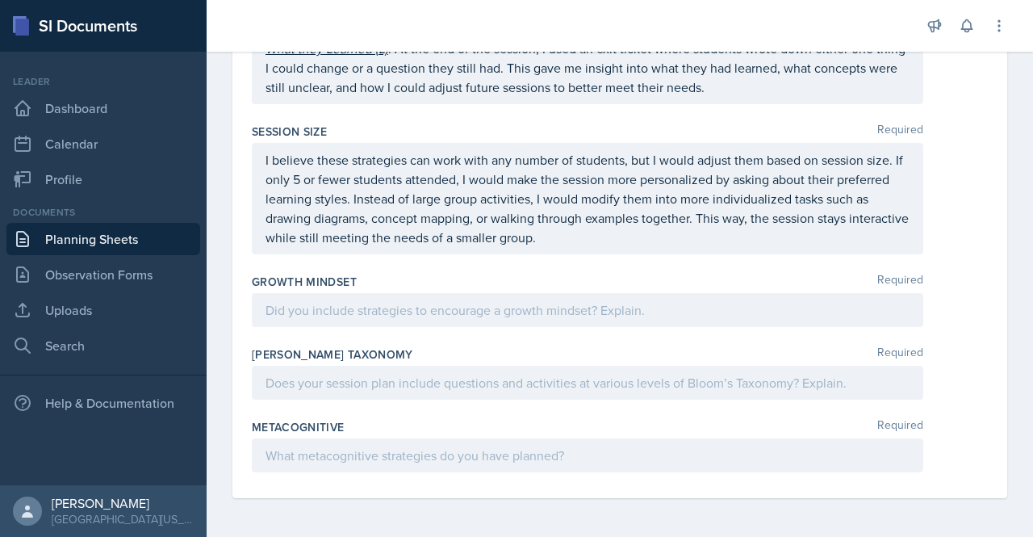
click at [304, 322] on div at bounding box center [587, 310] width 671 height 34
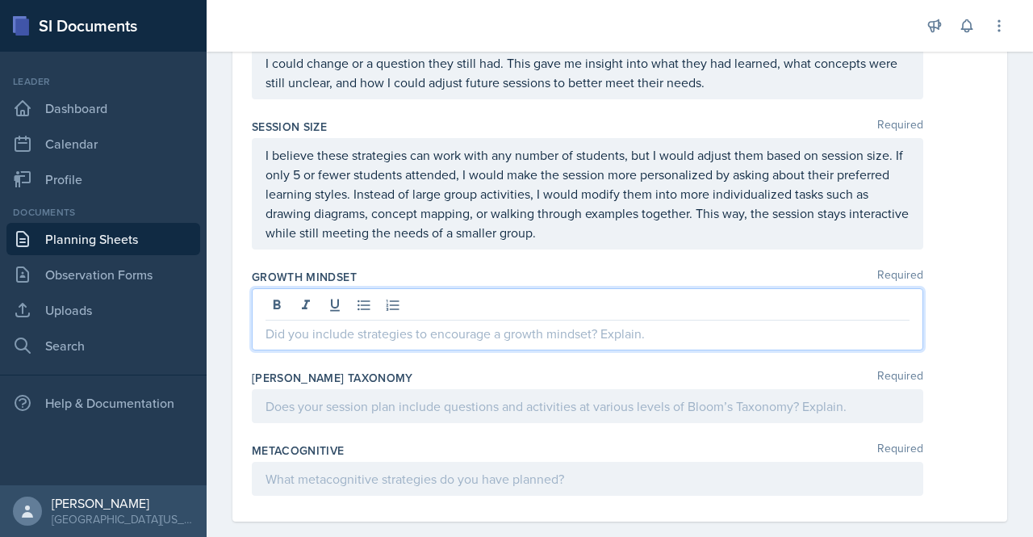
scroll to position [2385, 0]
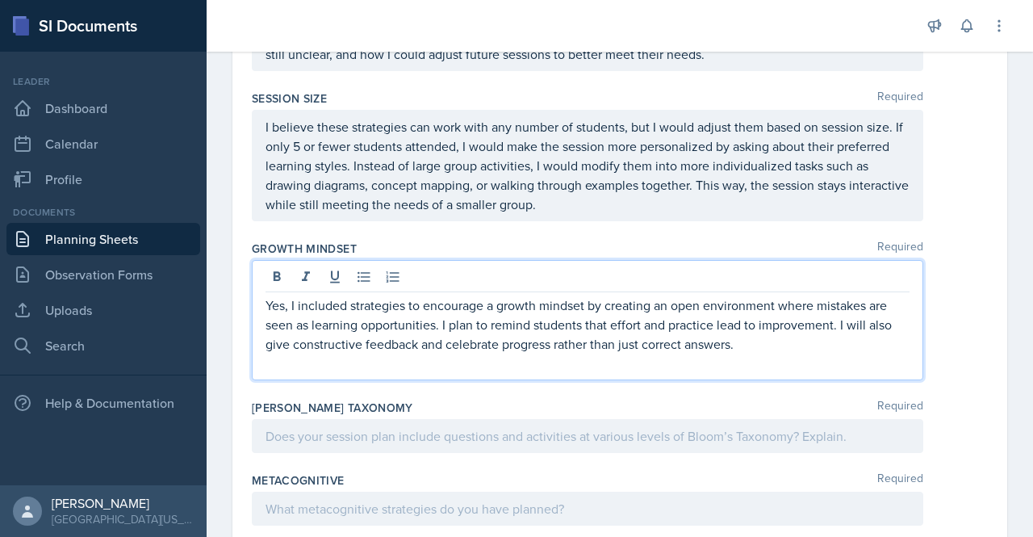
click at [389, 366] on p at bounding box center [587, 362] width 644 height 19
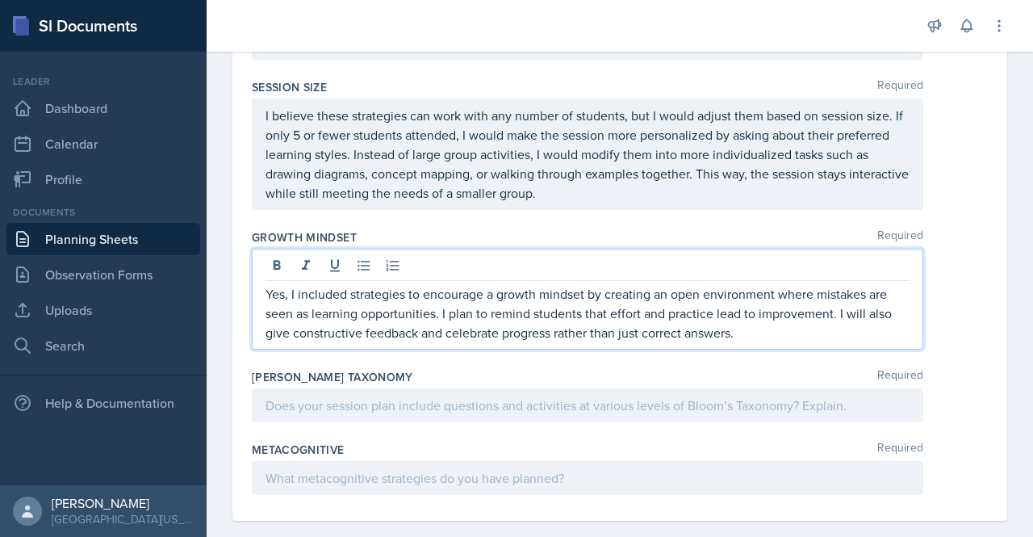
scroll to position [2397, 0]
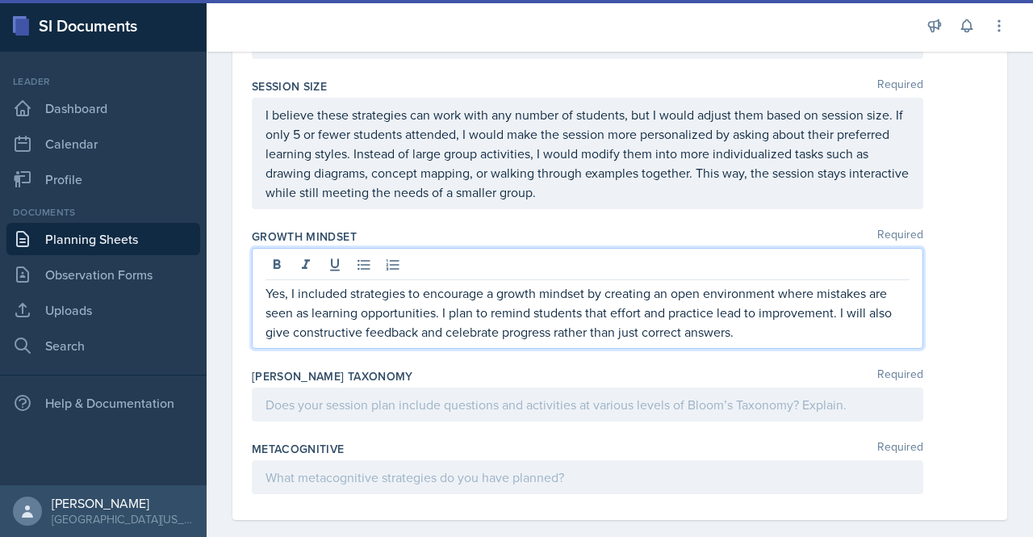
click at [450, 320] on p "Yes, I included strategies to encourage a growth mindset by creating an open en…" at bounding box center [587, 312] width 644 height 58
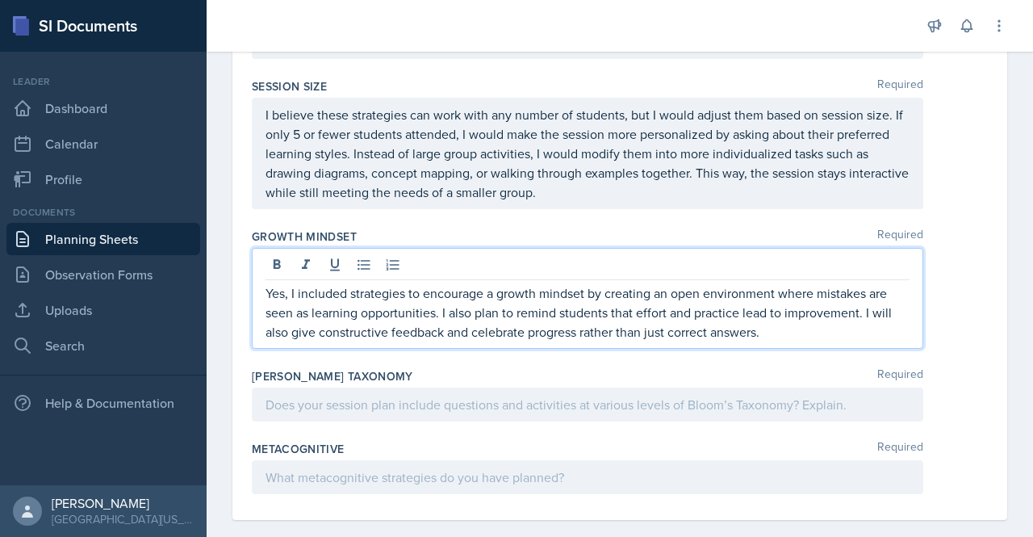
click at [635, 320] on p "Yes, I included strategies to encourage a growth mindset by creating an open en…" at bounding box center [587, 312] width 644 height 58
click at [695, 321] on p "Yes, I included strategies to encourage a growth mindset by creating an open en…" at bounding box center [587, 312] width 644 height 58
click at [775, 321] on p "Yes, I included strategies to encourage a growth mindset by creating an open en…" at bounding box center [587, 312] width 644 height 58
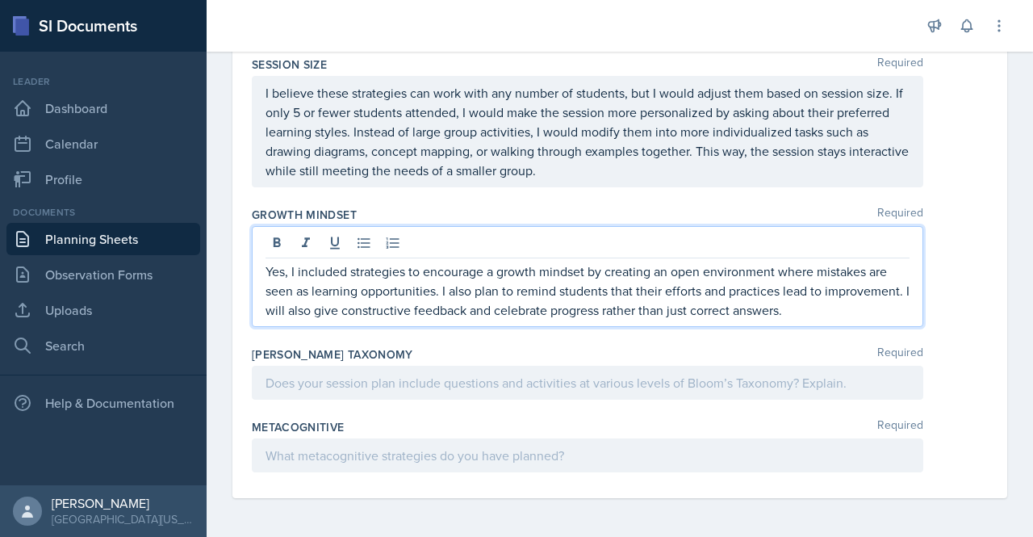
click at [820, 314] on p "Yes, I included strategies to encourage a growth mindset by creating an open en…" at bounding box center [587, 290] width 644 height 58
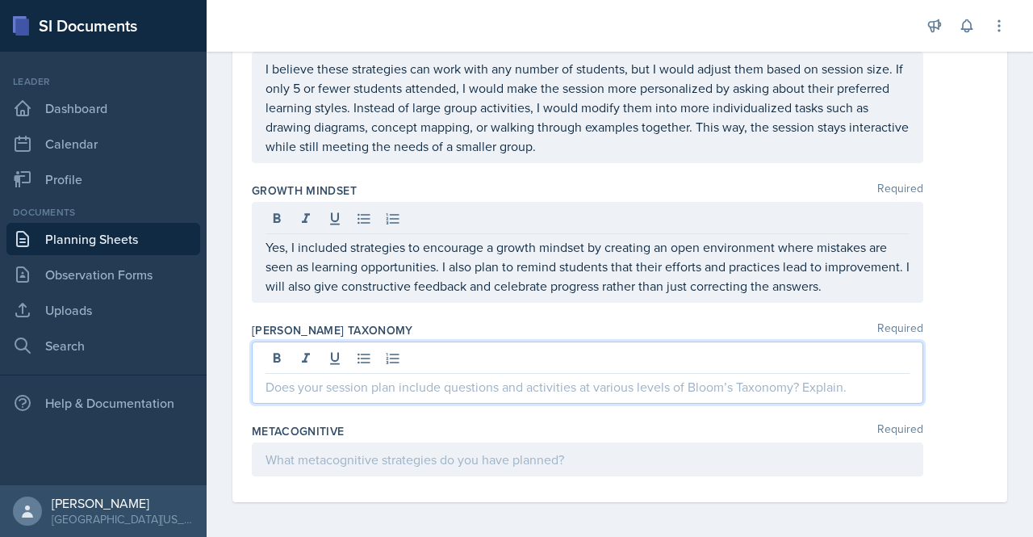
click at [316, 378] on div at bounding box center [587, 372] width 671 height 62
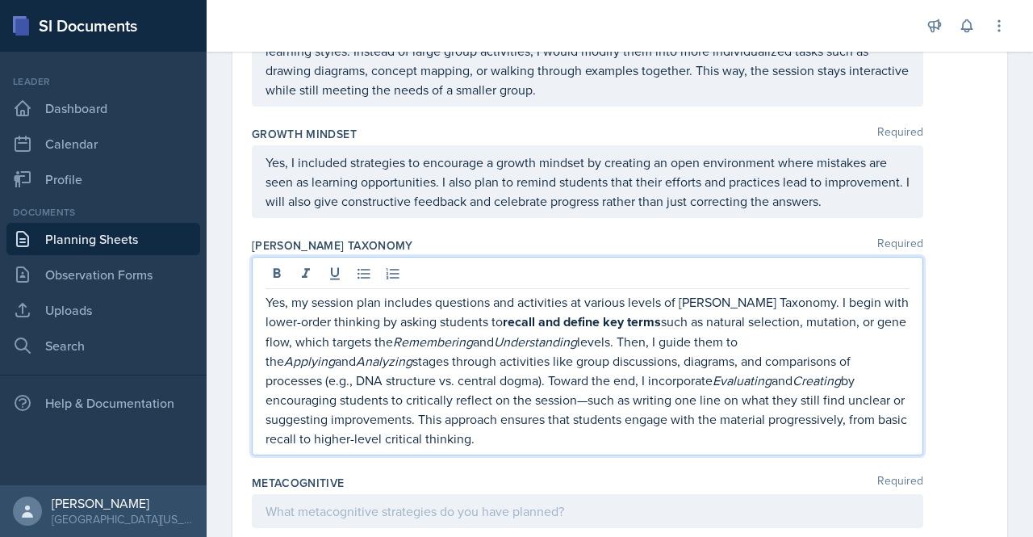
scroll to position [2501, 0]
click at [790, 332] on p "Yes, my session plan includes questions and activities at various levels of [PE…" at bounding box center [587, 369] width 644 height 156
click at [792, 328] on p "Yes, my session plan includes questions and activities at various levels of [PE…" at bounding box center [587, 369] width 644 height 156
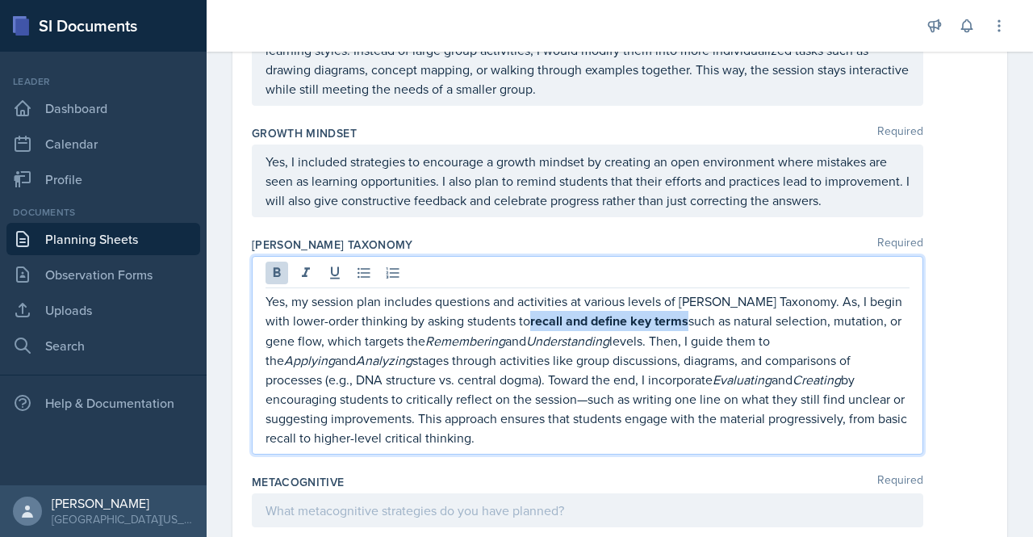
drag, startPoint x: 507, startPoint y: 349, endPoint x: 665, endPoint y: 345, distance: 158.2
click at [665, 345] on p "Yes, my session plan includes questions and activities at various levels of [PE…" at bounding box center [587, 369] width 644 height 156
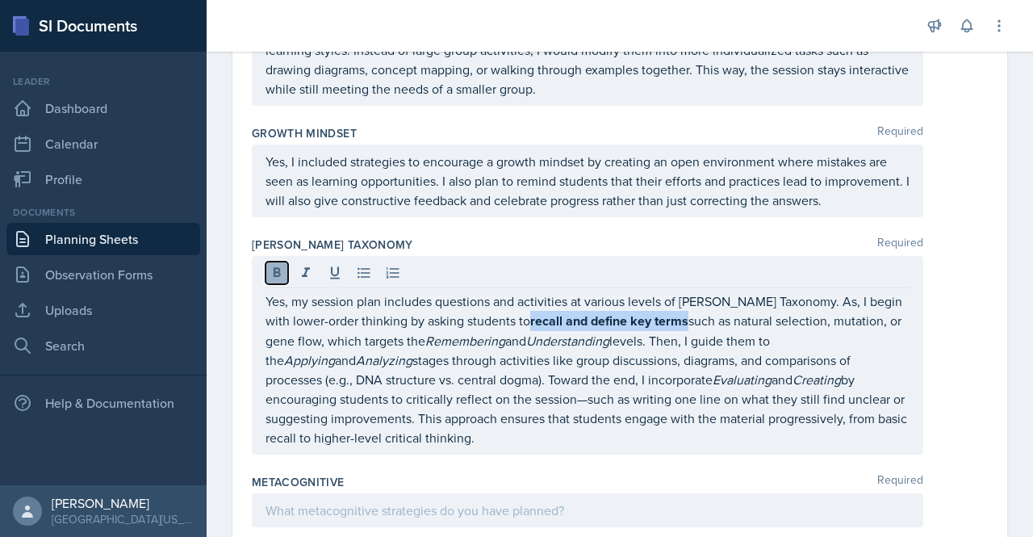
click at [271, 281] on icon at bounding box center [277, 273] width 16 height 16
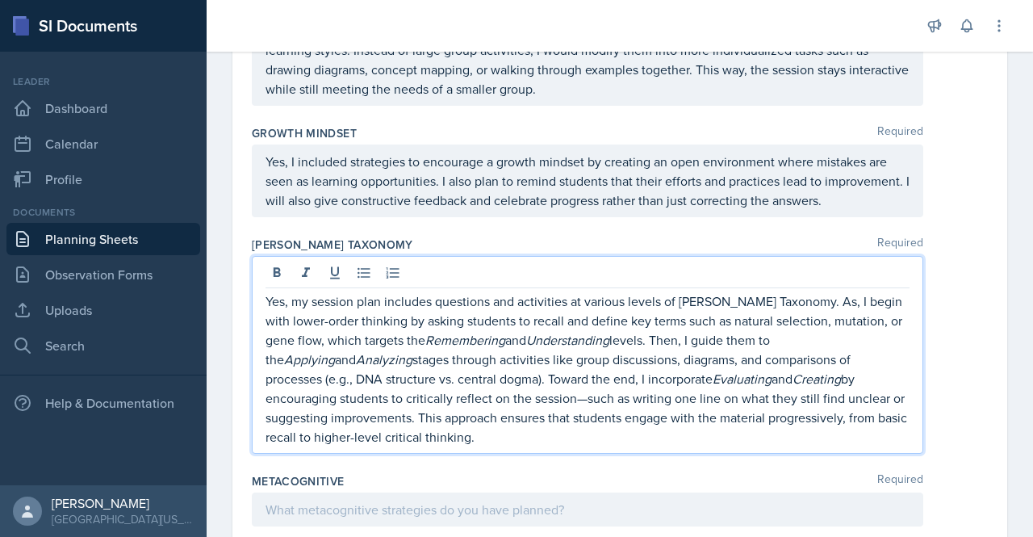
click at [542, 421] on p "Yes, my session plan includes questions and activities at various levels of [PE…" at bounding box center [587, 368] width 644 height 155
drag, startPoint x: 428, startPoint y: 367, endPoint x: 615, endPoint y: 367, distance: 186.4
click at [615, 367] on p "Yes, my session plan includes questions and activities at various levels of [PE…" at bounding box center [587, 368] width 644 height 155
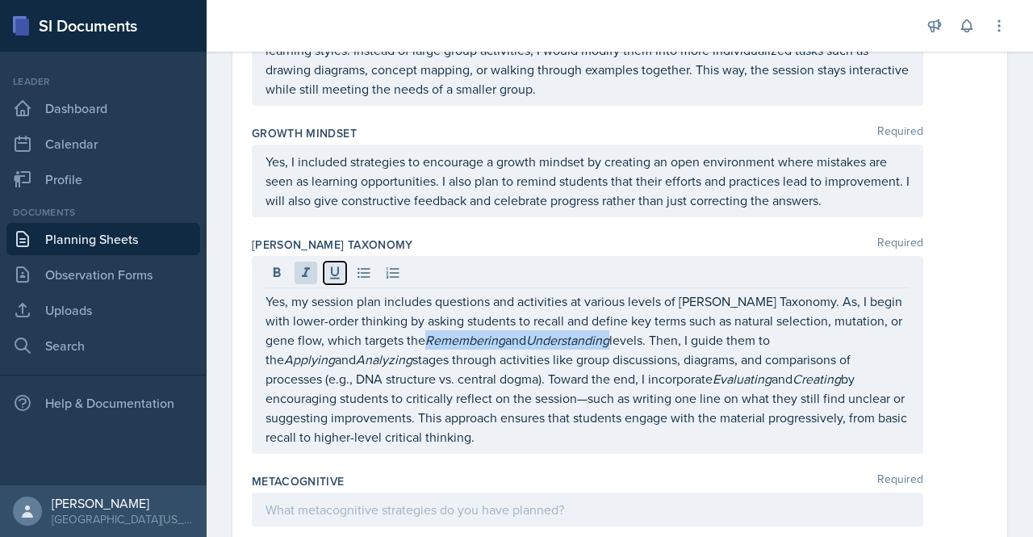
click at [332, 284] on button at bounding box center [335, 272] width 23 height 23
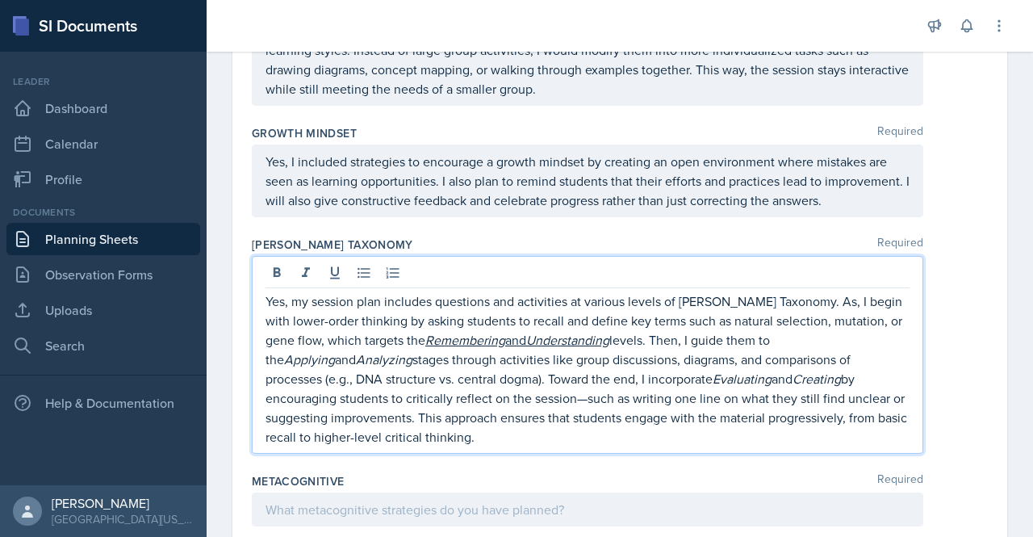
click at [516, 446] on p "Yes, my session plan includes questions and activities at various levels of [PE…" at bounding box center [587, 368] width 644 height 155
drag, startPoint x: 807, startPoint y: 367, endPoint x: 321, endPoint y: 385, distance: 486.1
click at [321, 385] on p "Yes, my session plan includes questions and activities at various levels of [PE…" at bounding box center [587, 368] width 644 height 155
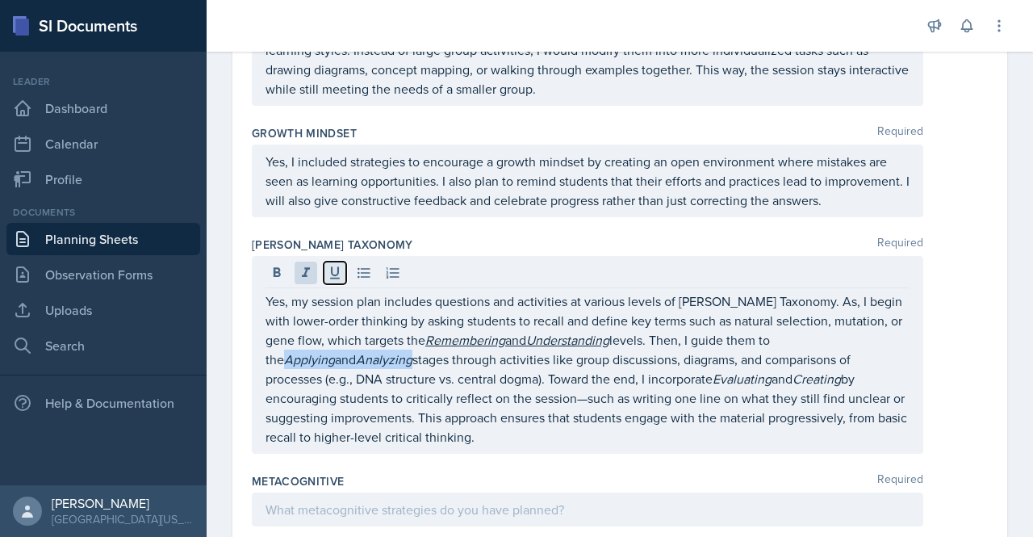
click at [331, 279] on icon at bounding box center [335, 273] width 10 height 12
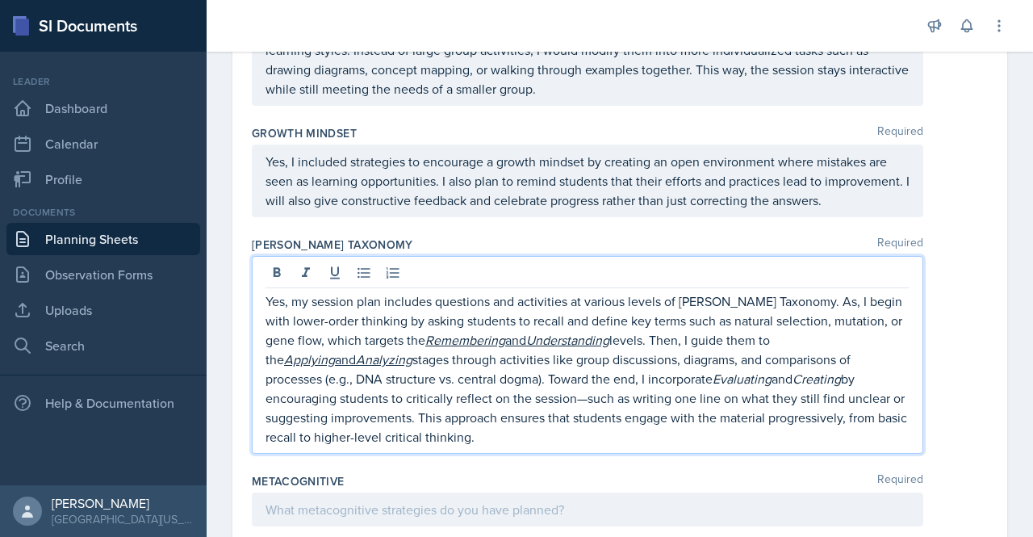
click at [537, 409] on p "Yes, my session plan includes questions and activities at various levels of [PE…" at bounding box center [587, 368] width 644 height 155
click at [593, 411] on p "Yes, my session plan includes questions and activities at various levels of [PE…" at bounding box center [587, 368] width 644 height 155
drag, startPoint x: 607, startPoint y: 404, endPoint x: 739, endPoint y: 403, distance: 132.3
click at [739, 403] on p "Yes, my session plan includes questions and activities at various levels of [PE…" at bounding box center [587, 368] width 644 height 155
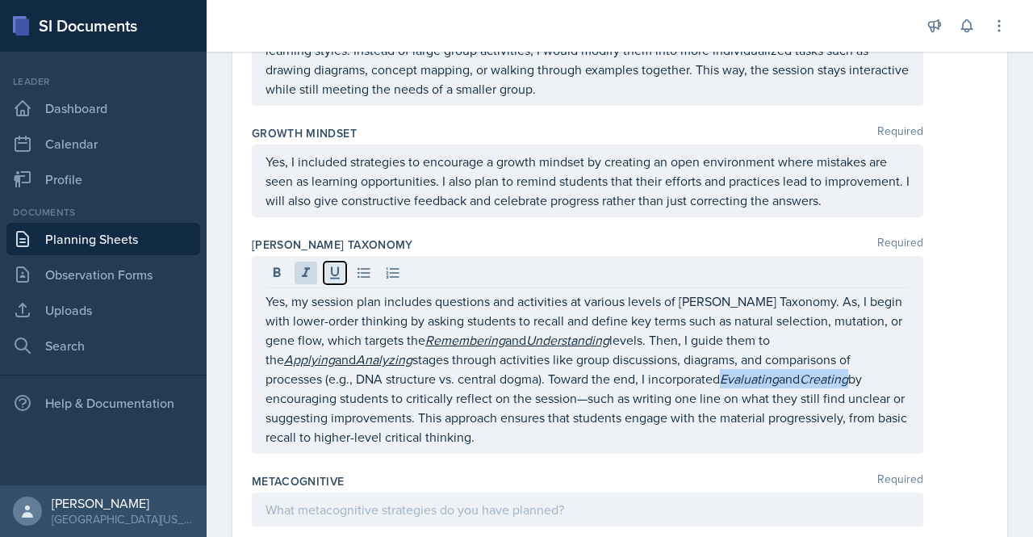
click at [336, 281] on icon at bounding box center [335, 273] width 16 height 16
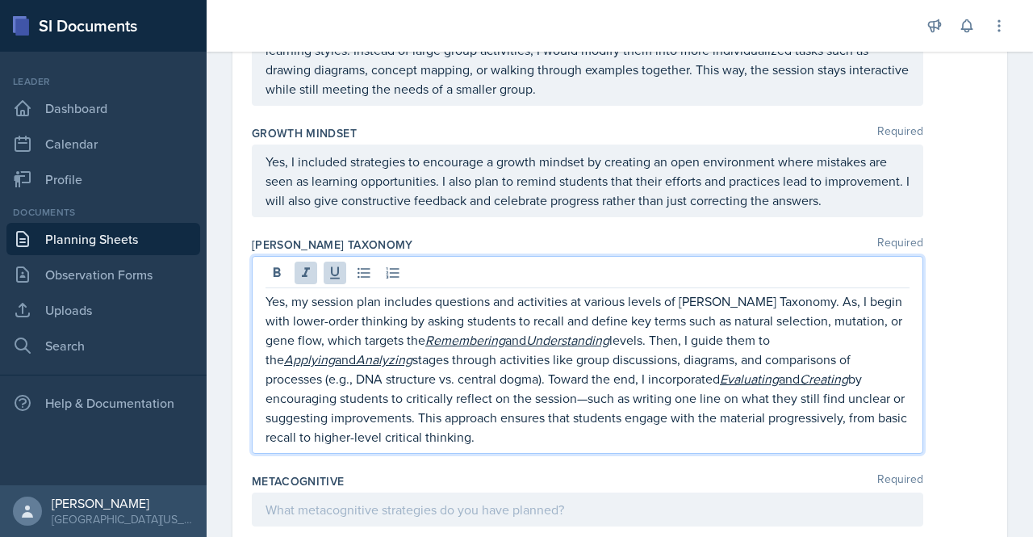
click at [447, 424] on p "Yes, my session plan includes questions and activities at various levels of [PE…" at bounding box center [587, 368] width 644 height 155
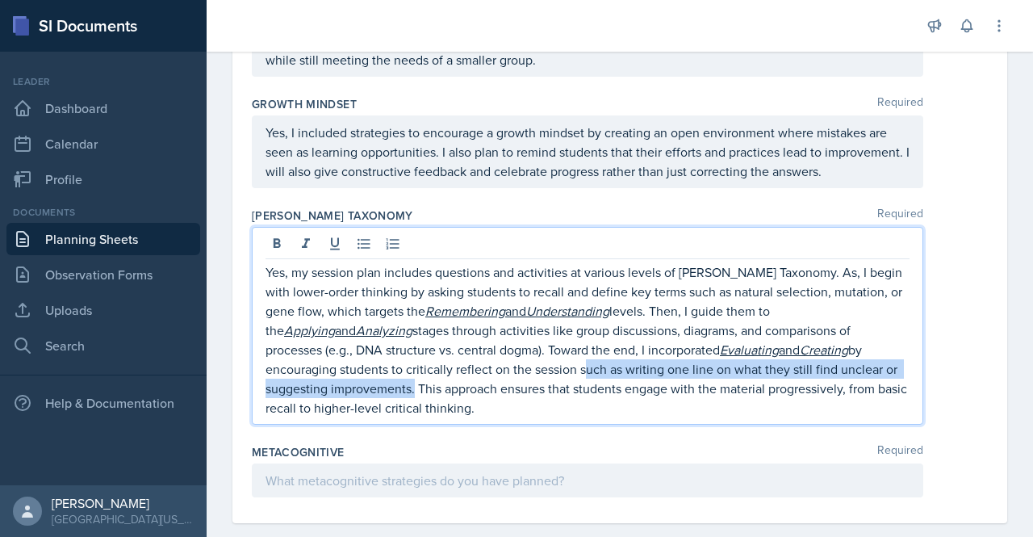
drag, startPoint x: 346, startPoint y: 408, endPoint x: 439, endPoint y: 391, distance: 94.3
click at [439, 391] on p "Yes, my session plan includes questions and activities at various levels of [PE…" at bounding box center [587, 339] width 644 height 155
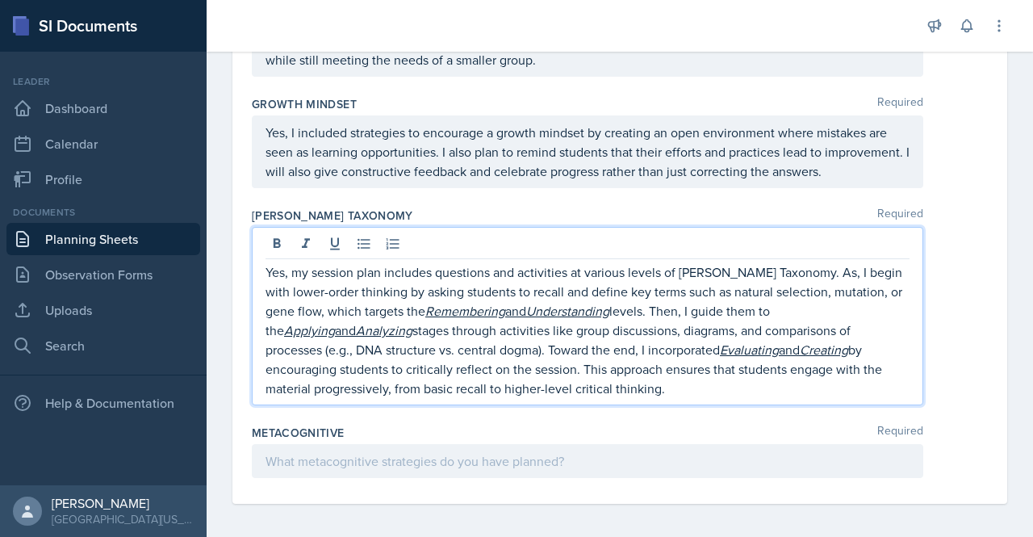
click at [526, 392] on p "Yes, my session plan includes questions and activities at various levels of [PE…" at bounding box center [587, 330] width 644 height 136
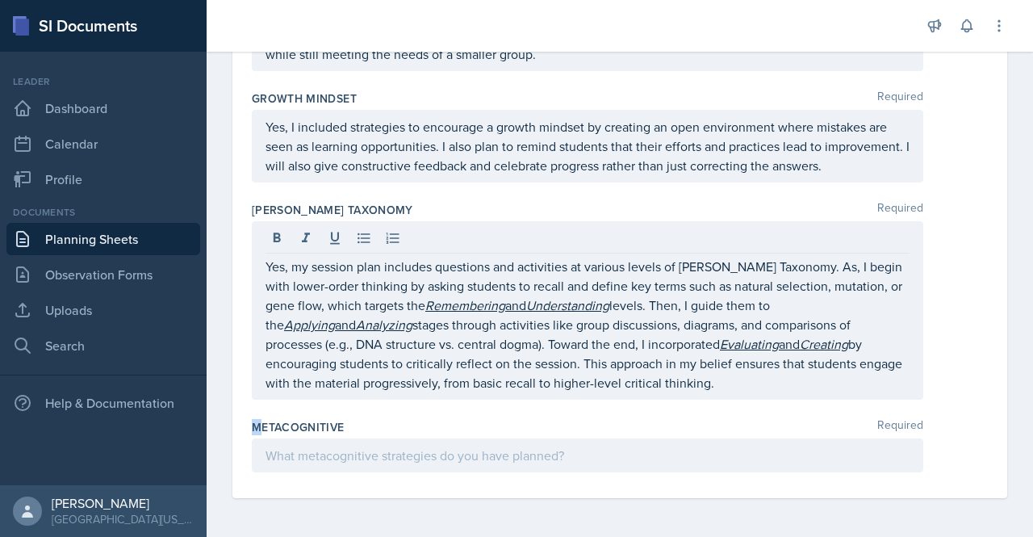
drag, startPoint x: 257, startPoint y: 432, endPoint x: 246, endPoint y: 416, distance: 19.2
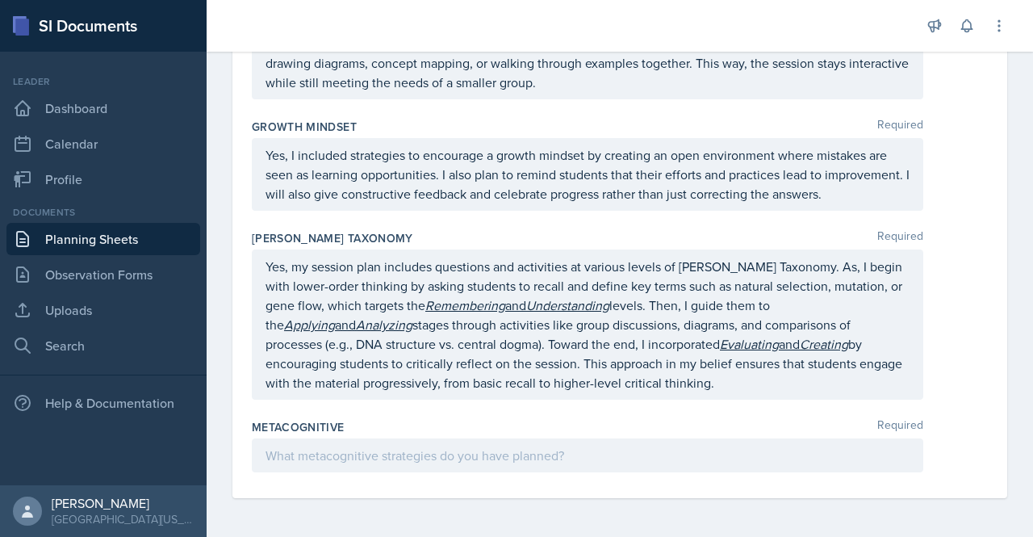
click at [374, 424] on div "Metacognitive Required" at bounding box center [620, 427] width 736 height 16
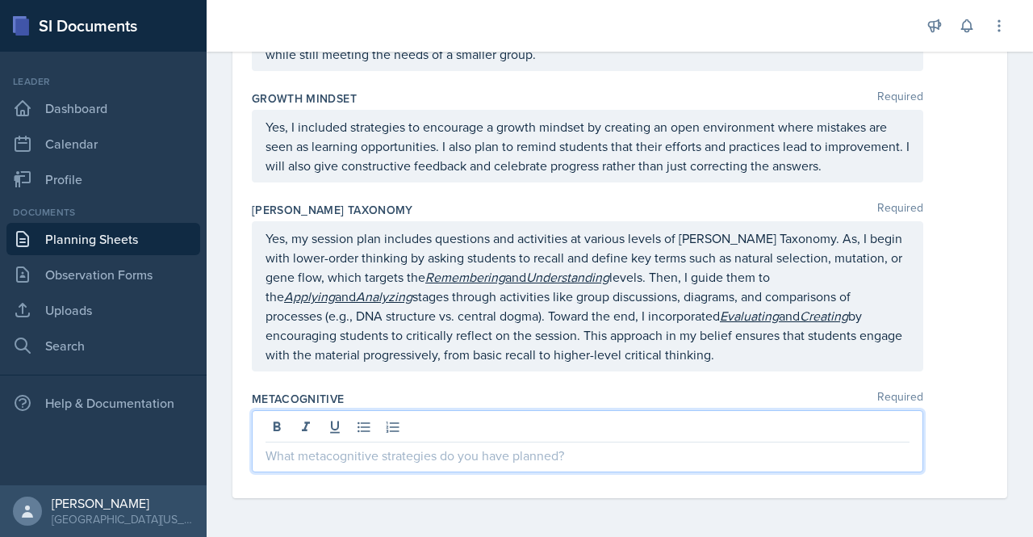
click at [347, 461] on p at bounding box center [587, 454] width 644 height 19
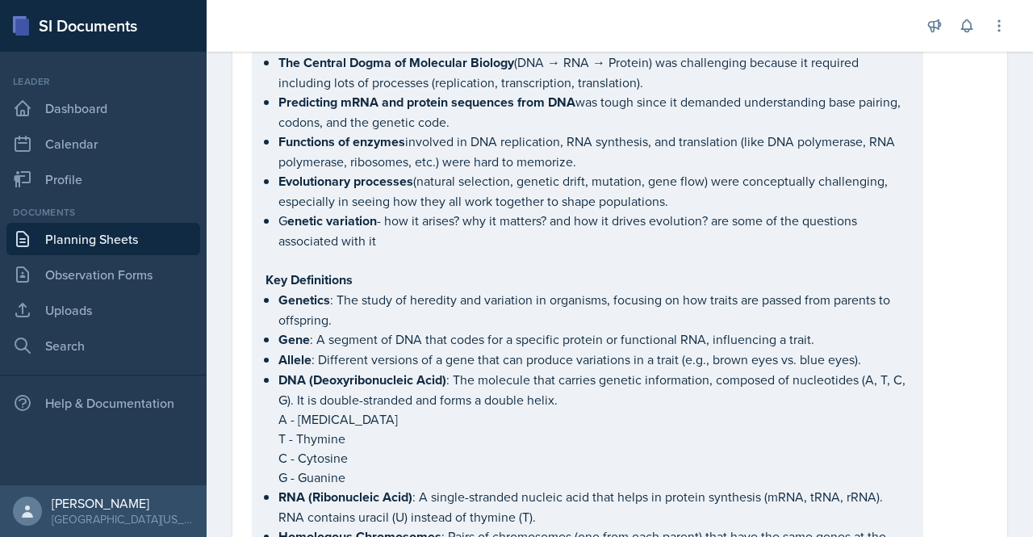
scroll to position [0, 0]
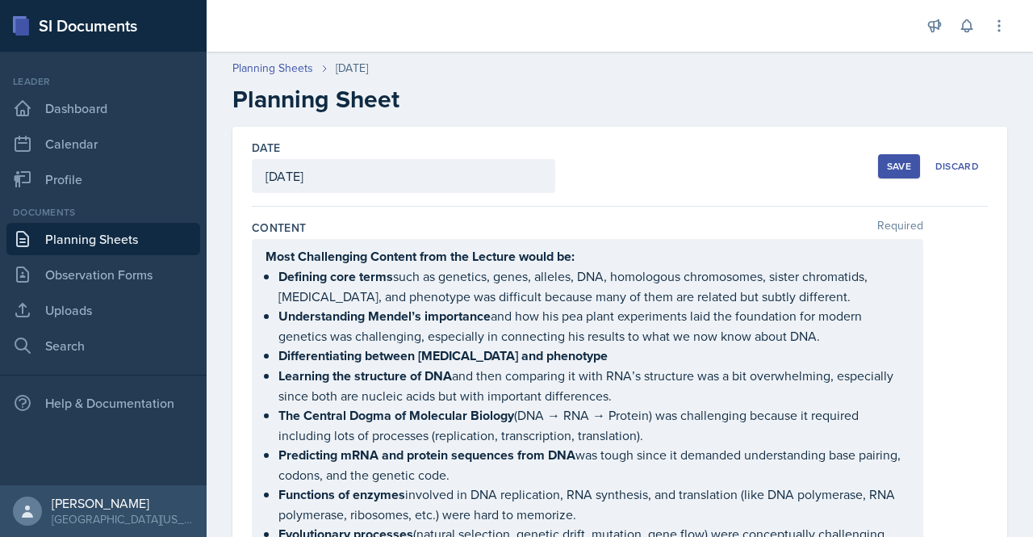
click at [887, 165] on div "Save" at bounding box center [899, 166] width 24 height 13
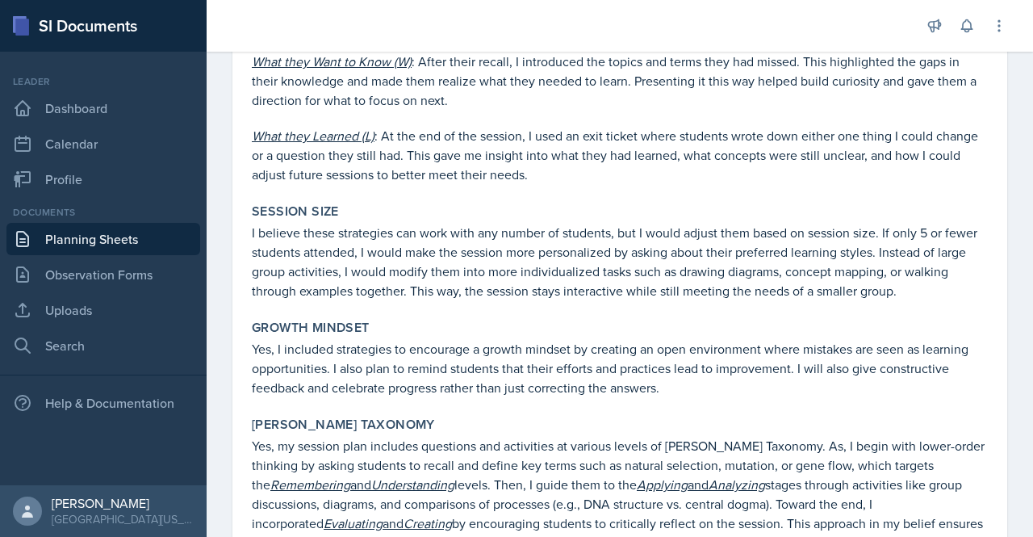
scroll to position [2241, 0]
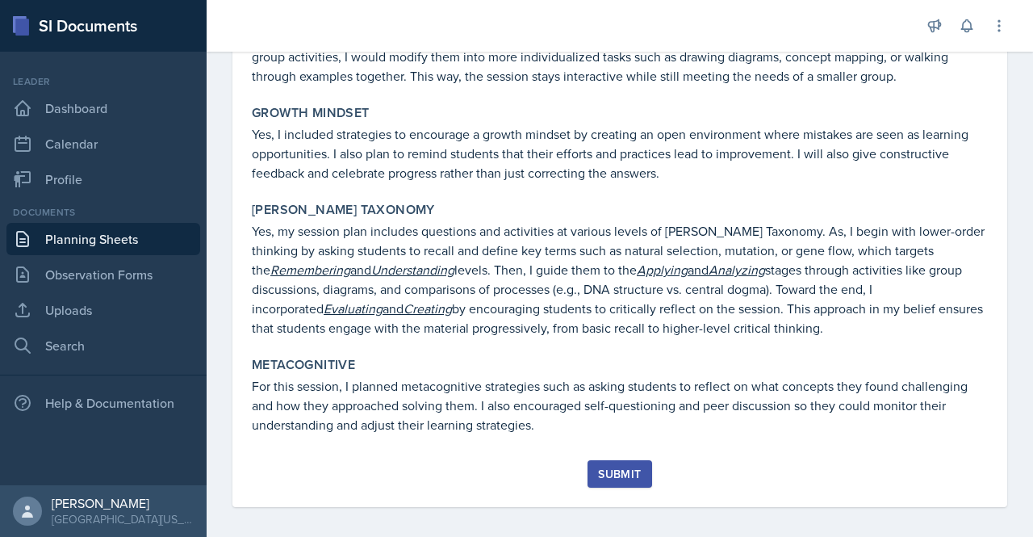
click at [613, 467] on div "Submit" at bounding box center [619, 473] width 43 height 13
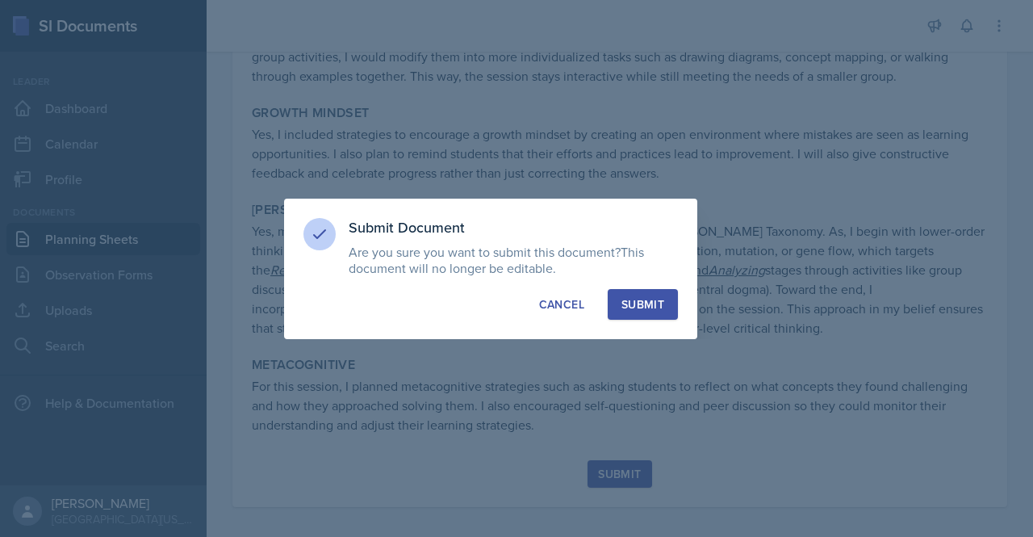
click at [628, 307] on div "Submit" at bounding box center [642, 304] width 43 height 16
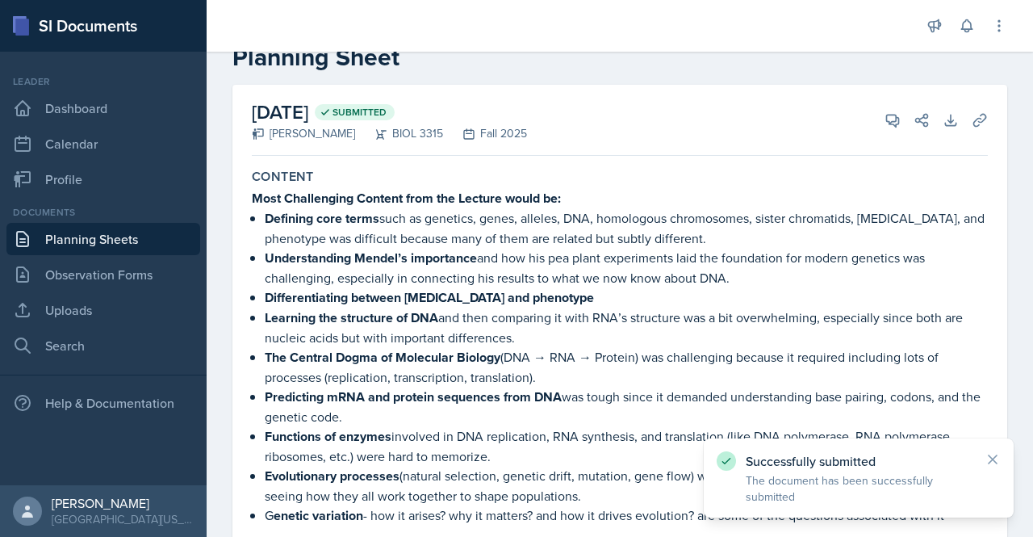
scroll to position [0, 0]
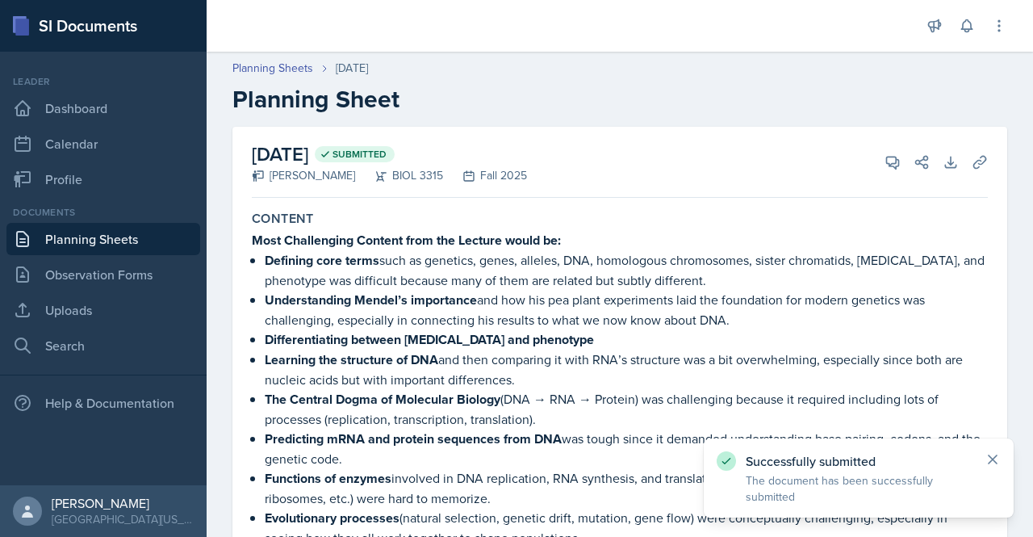
click at [992, 463] on icon at bounding box center [992, 459] width 16 height 16
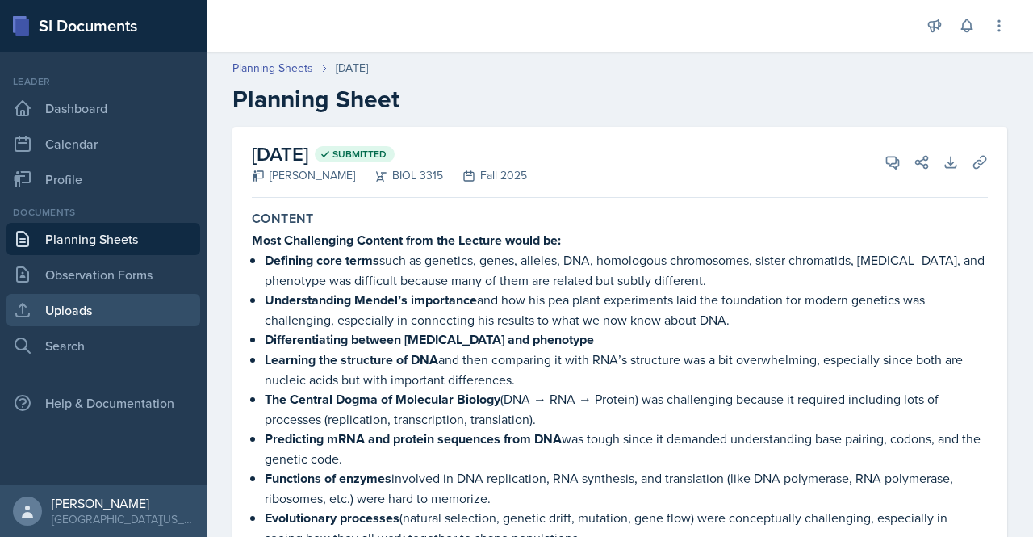
click at [73, 304] on link "Uploads" at bounding box center [103, 310] width 194 height 32
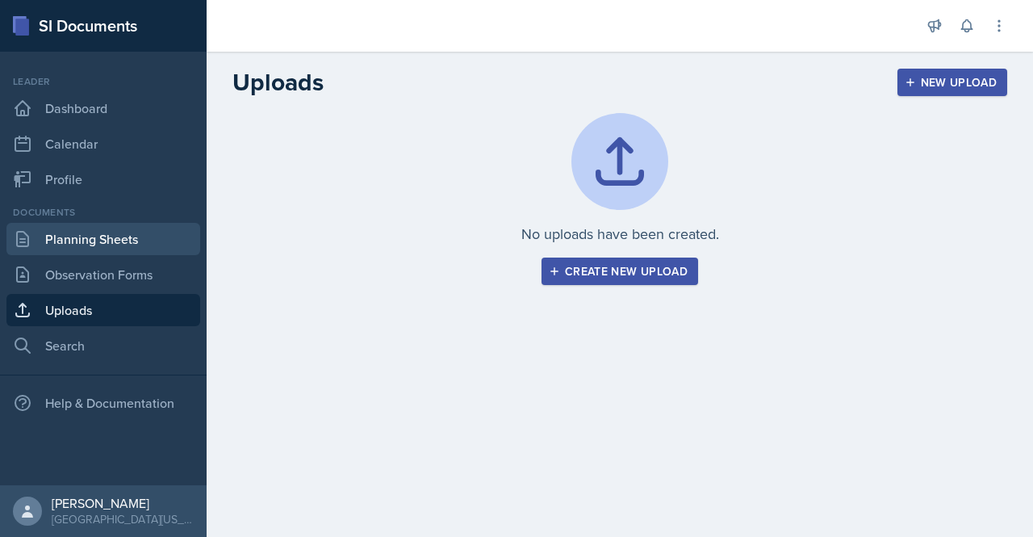
click at [84, 241] on link "Planning Sheets" at bounding box center [103, 239] width 194 height 32
